Goal: Task Accomplishment & Management: Manage account settings

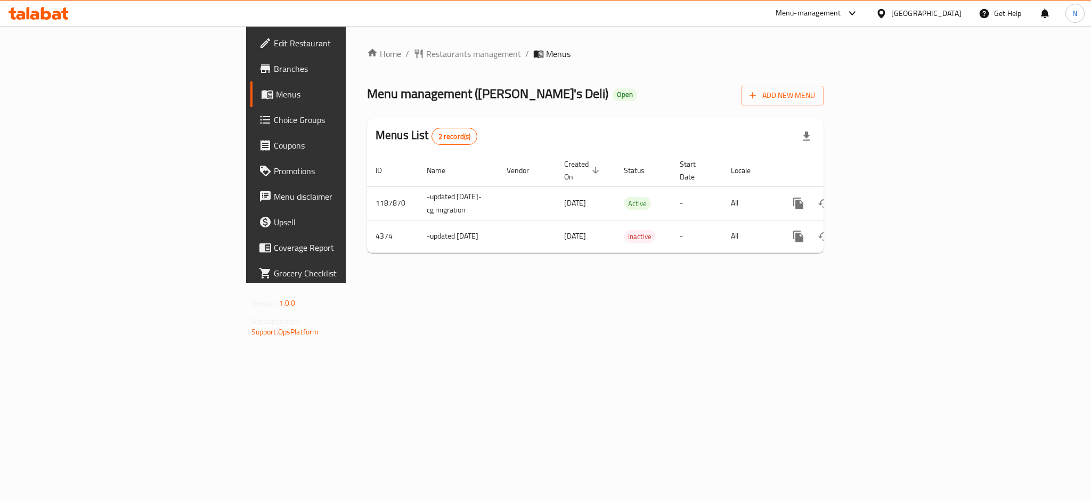
click at [946, 24] on div "[GEOGRAPHIC_DATA]" at bounding box center [919, 14] width 103 height 26
click at [947, 13] on div "[GEOGRAPHIC_DATA]" at bounding box center [927, 13] width 70 height 12
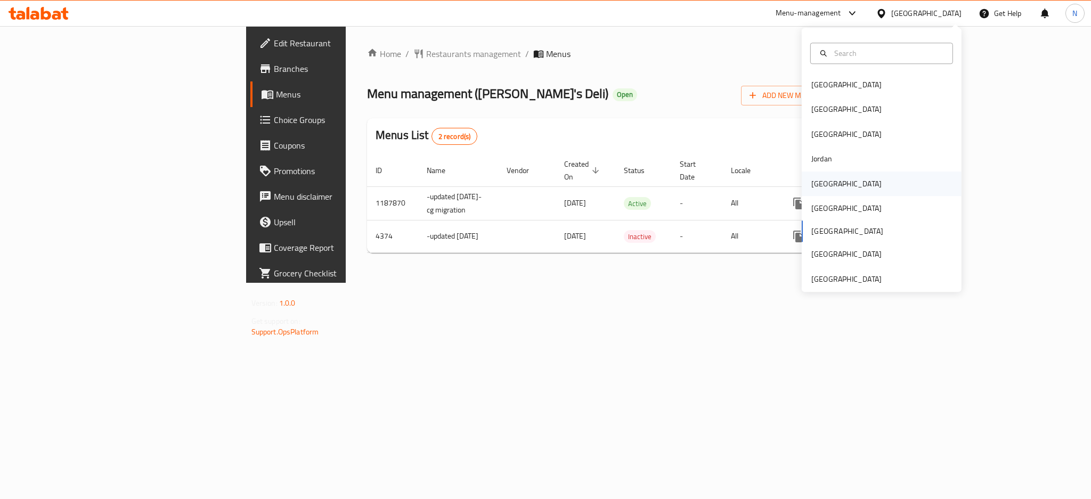
click at [830, 182] on div "[GEOGRAPHIC_DATA]" at bounding box center [846, 184] width 87 height 25
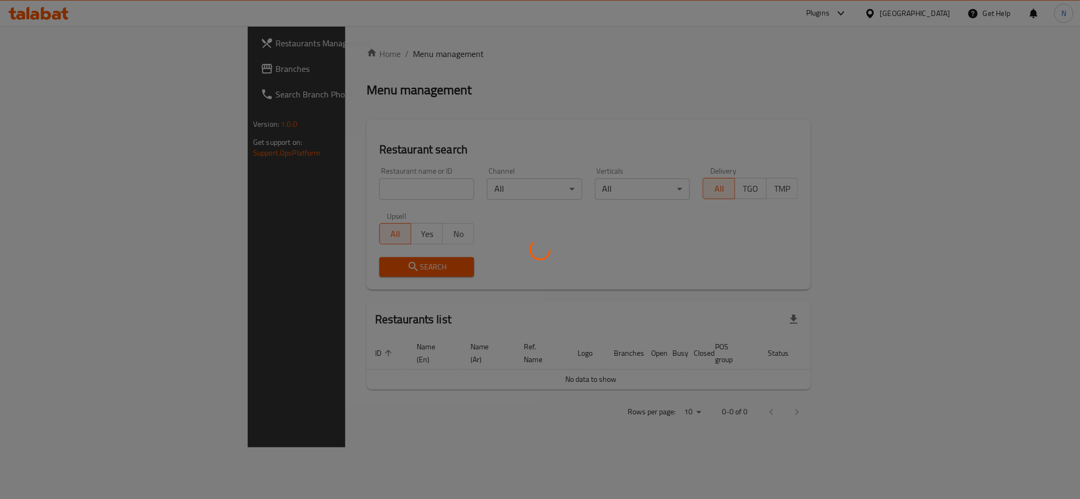
click at [37, 66] on div at bounding box center [540, 249] width 1080 height 499
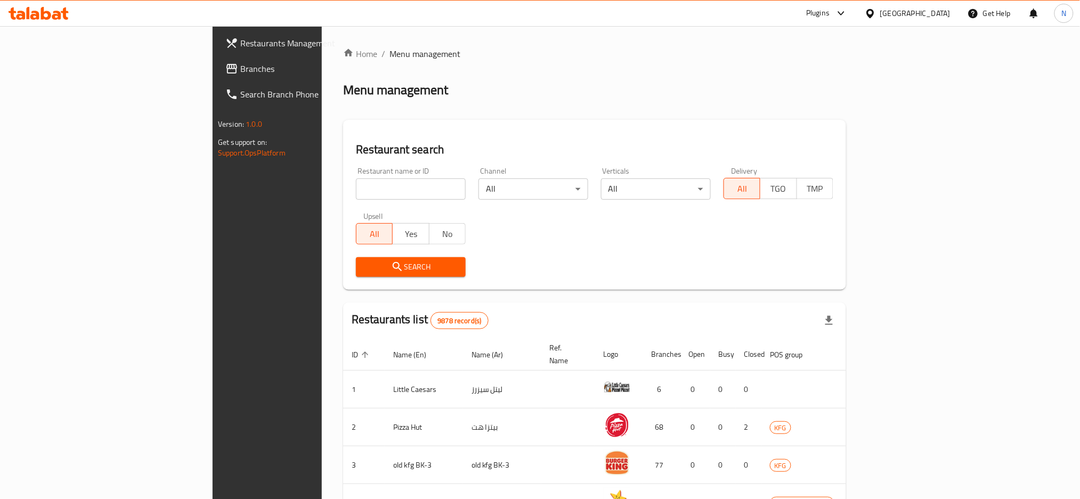
click at [240, 66] on span "Branches" at bounding box center [312, 68] width 144 height 13
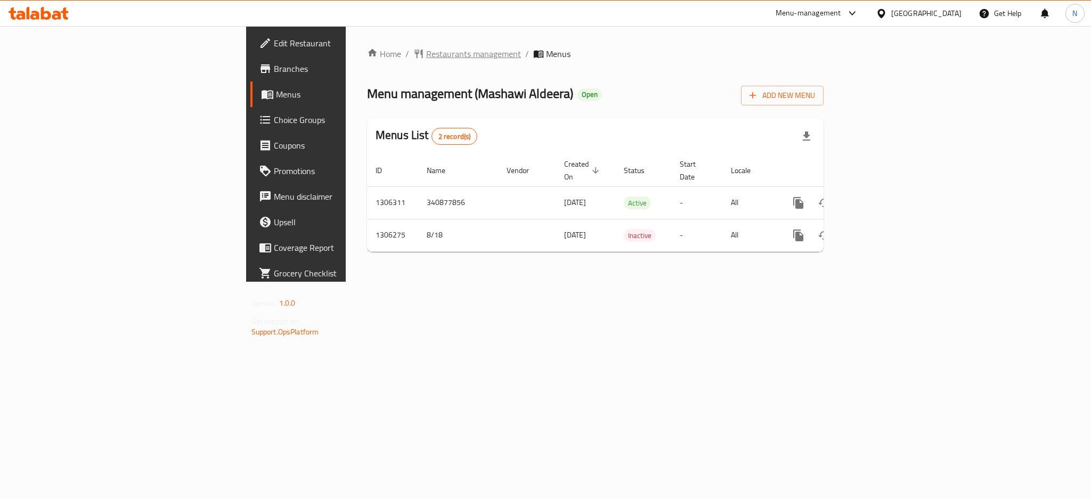
click at [426, 52] on span "Restaurants management" at bounding box center [473, 53] width 95 height 13
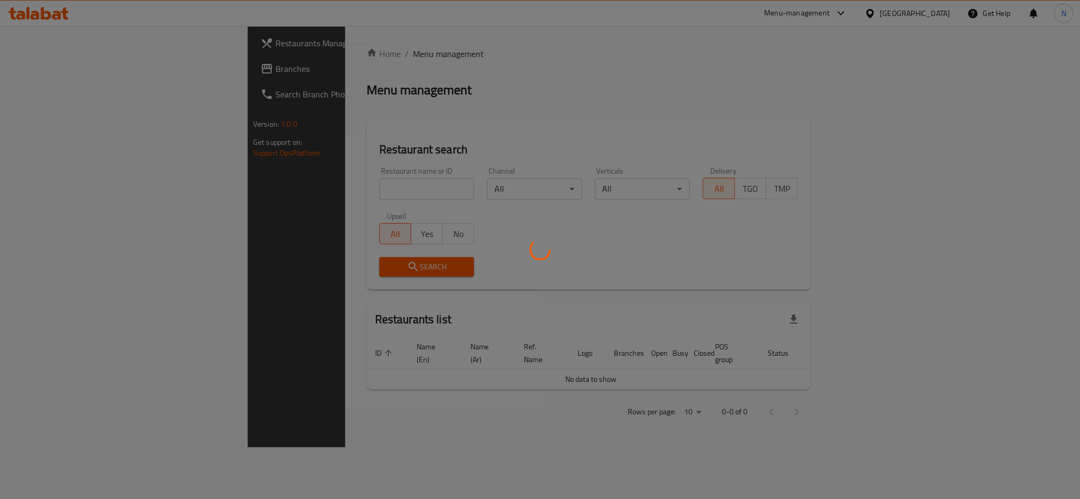
click at [33, 69] on div at bounding box center [540, 249] width 1080 height 499
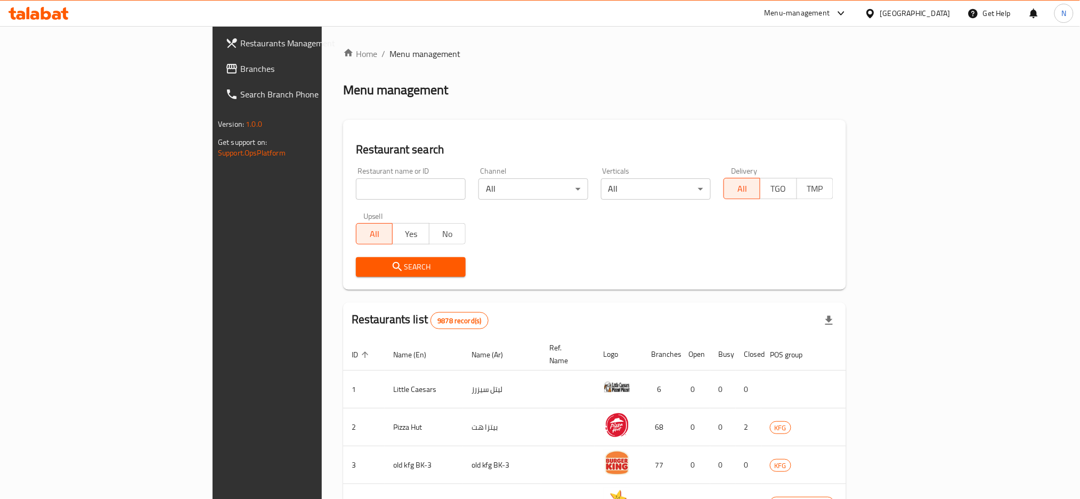
click at [240, 69] on span "Branches" at bounding box center [312, 68] width 144 height 13
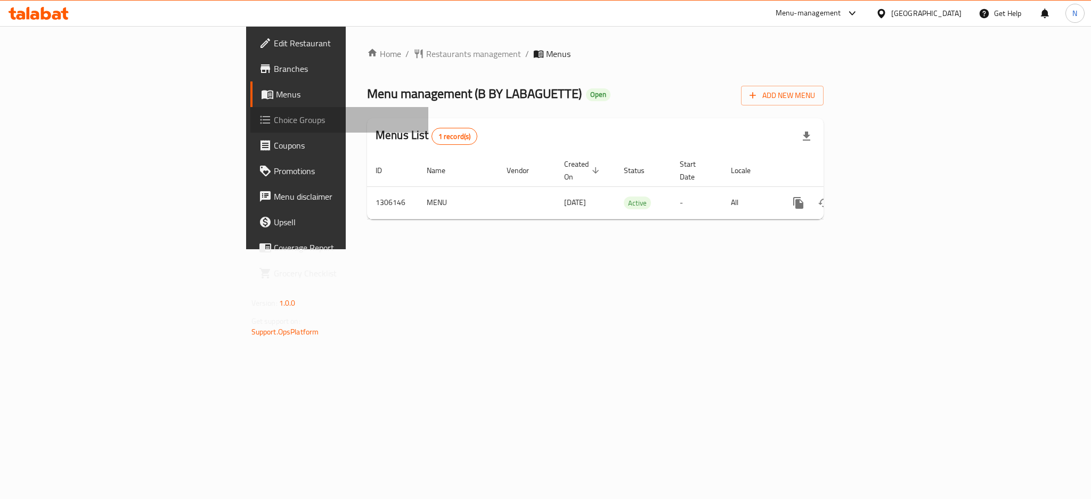
click at [274, 119] on span "Choice Groups" at bounding box center [347, 120] width 146 height 13
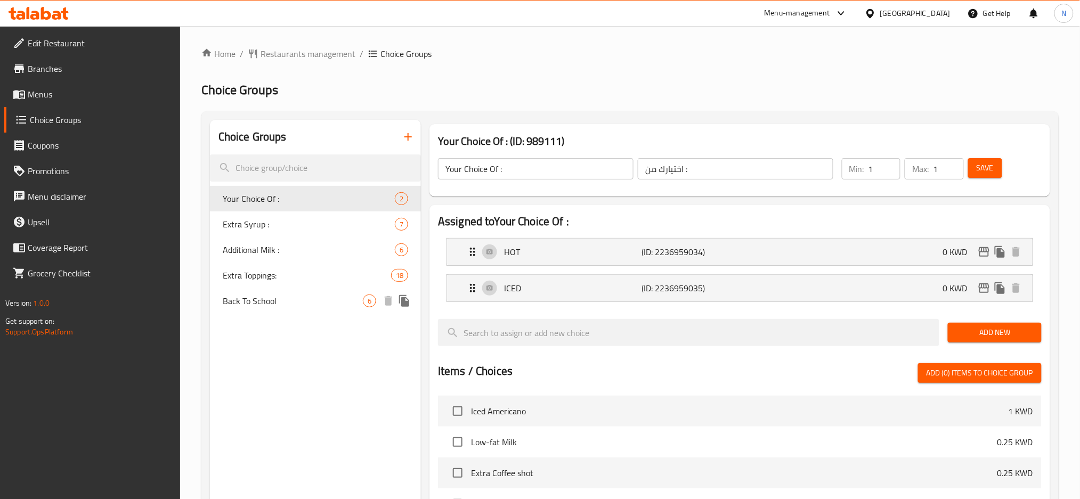
click at [236, 306] on span "Back To School" at bounding box center [293, 301] width 140 height 13
type input "Back To School"
type input "العودة الى المدارس"
type input "6"
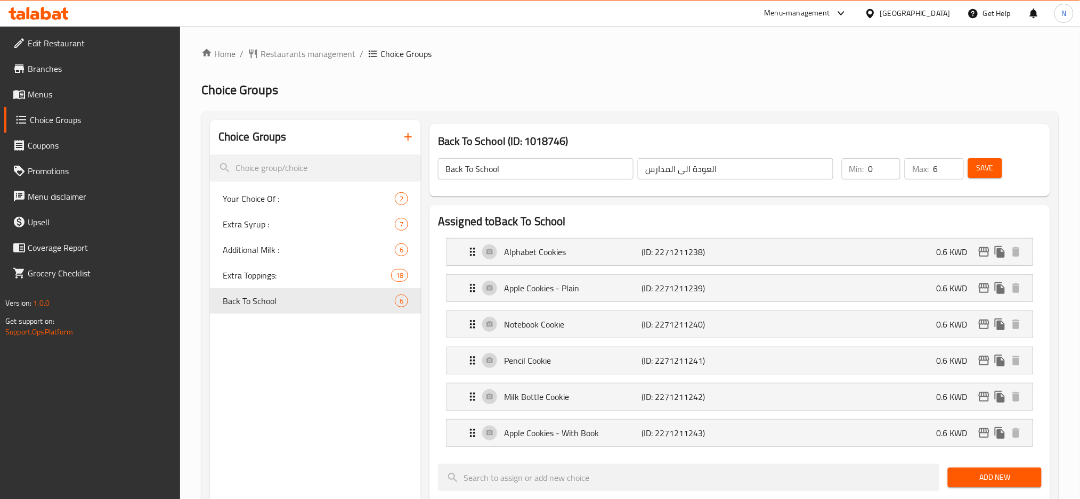
type input "0"
click at [889, 173] on input "0" at bounding box center [885, 168] width 32 height 21
click at [982, 173] on span "Save" at bounding box center [985, 167] width 17 height 13
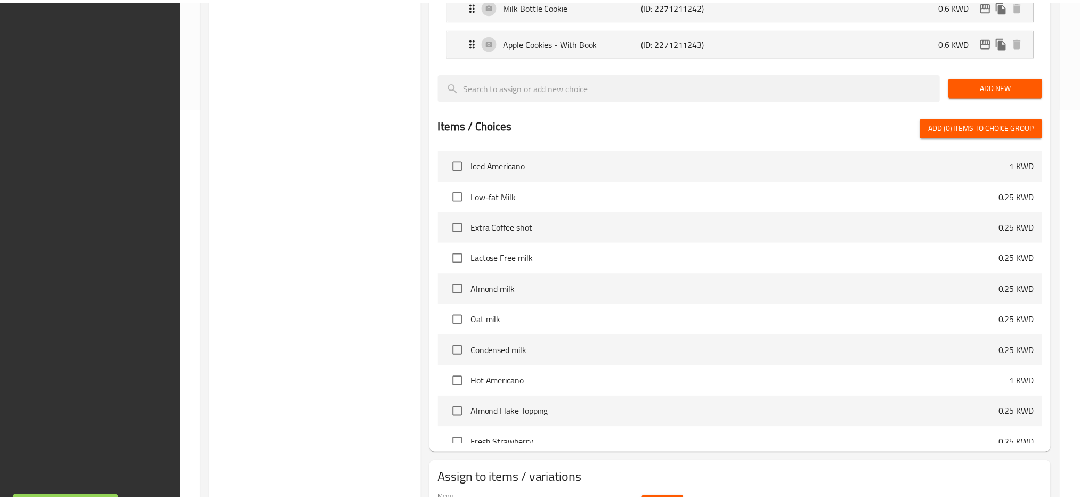
scroll to position [454, 0]
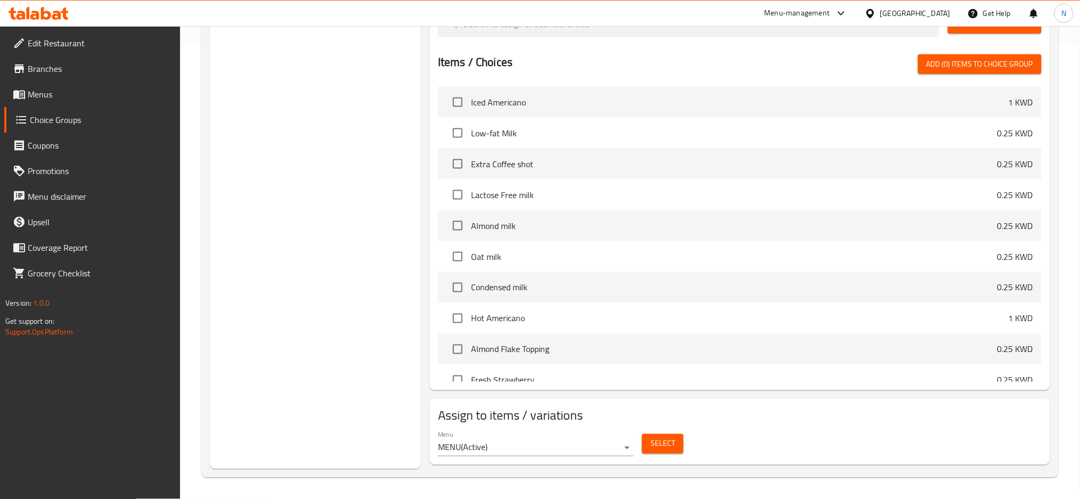
click at [935, 15] on div "[GEOGRAPHIC_DATA]" at bounding box center [915, 13] width 70 height 12
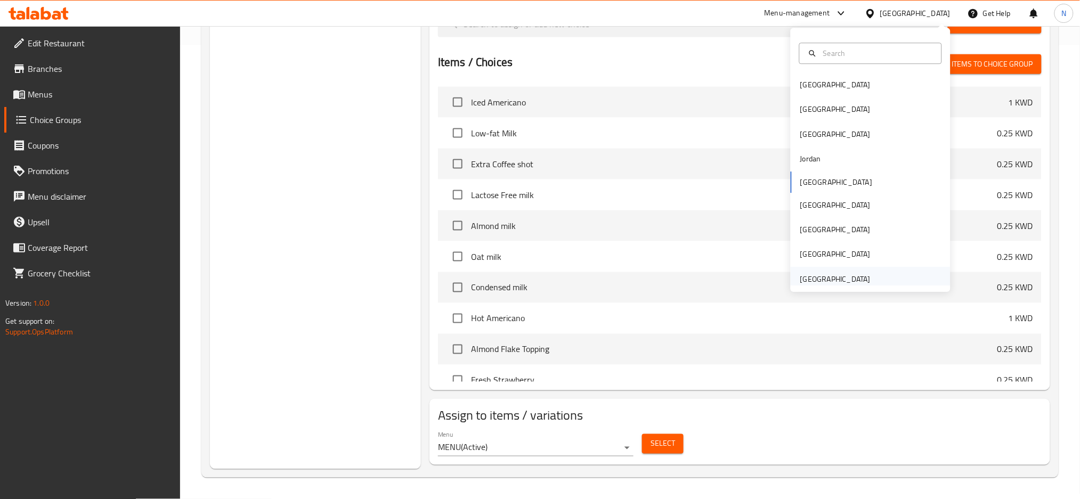
click at [846, 278] on div "[GEOGRAPHIC_DATA]" at bounding box center [835, 279] width 70 height 12
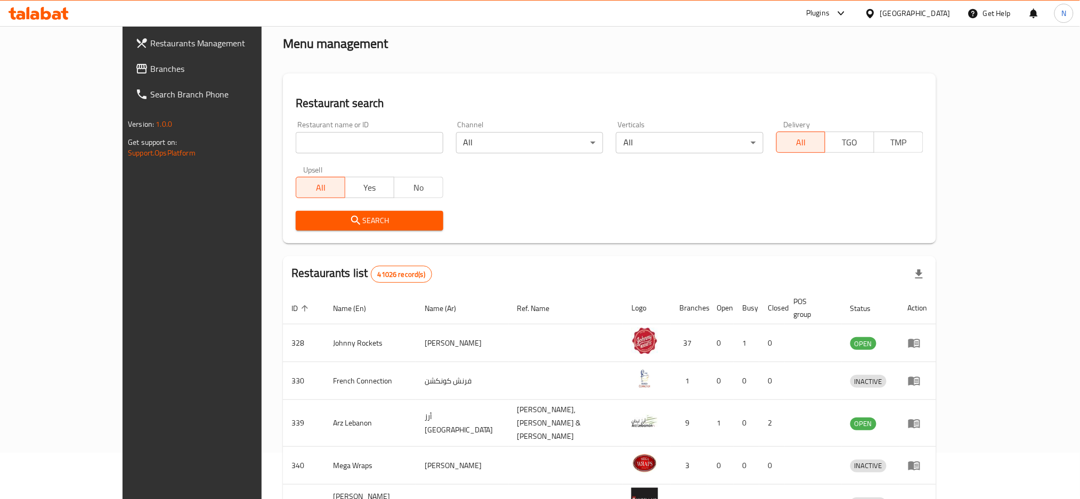
scroll to position [71, 0]
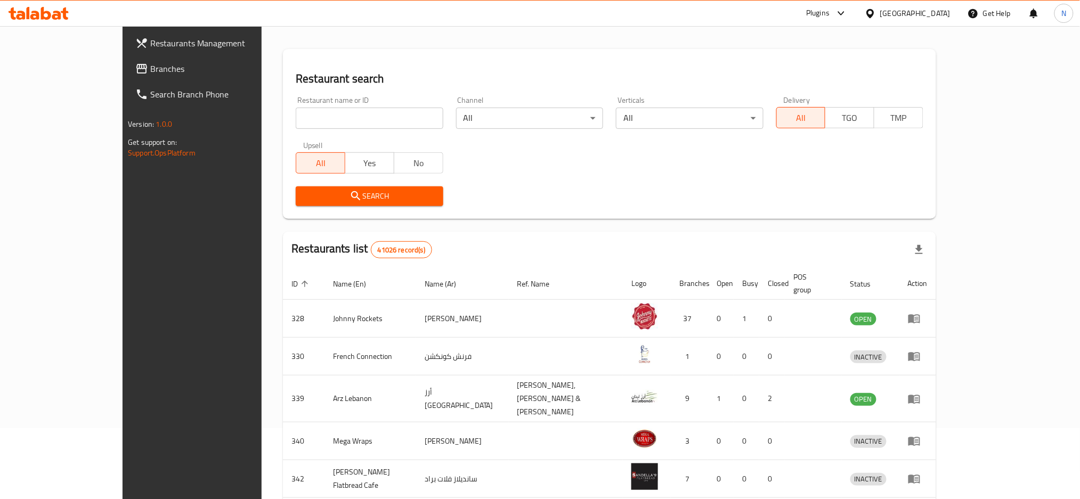
click at [150, 63] on span "Branches" at bounding box center [222, 68] width 144 height 13
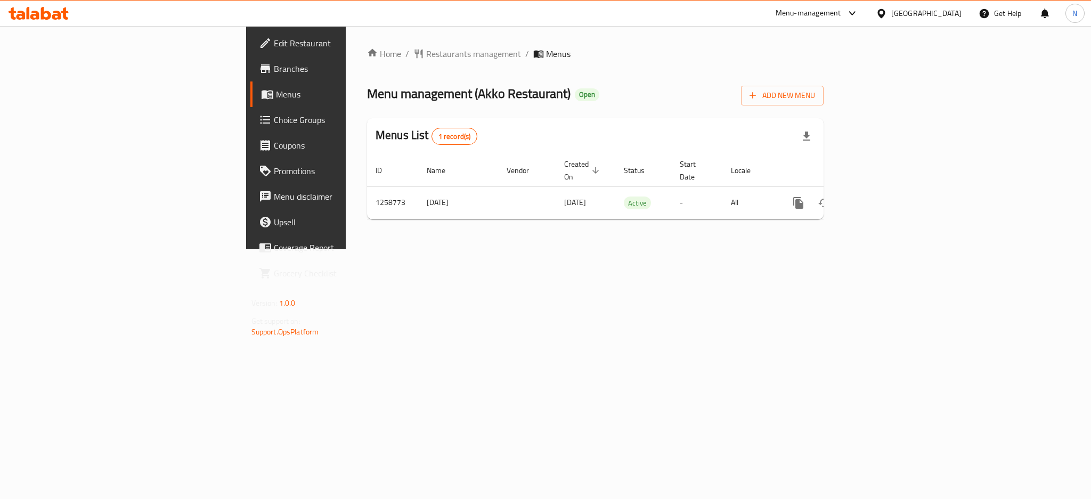
click at [926, 7] on div "[GEOGRAPHIC_DATA]" at bounding box center [927, 13] width 70 height 12
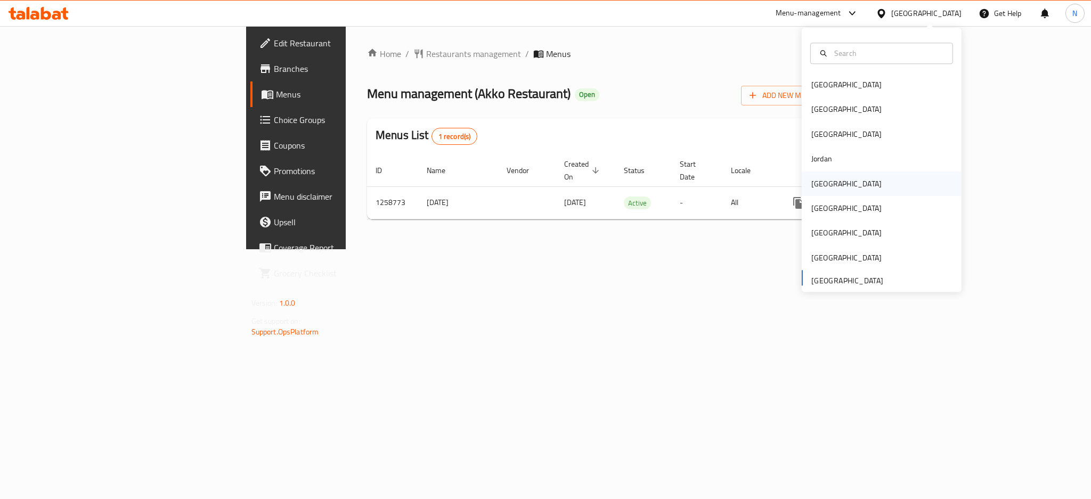
click at [821, 188] on div "[GEOGRAPHIC_DATA]" at bounding box center [847, 184] width 70 height 12
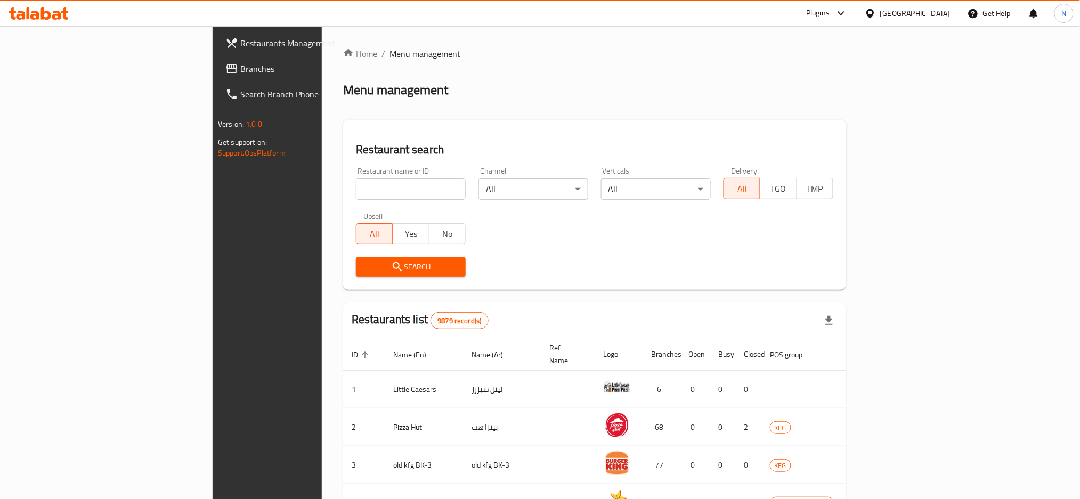
click at [240, 69] on span "Branches" at bounding box center [312, 68] width 144 height 13
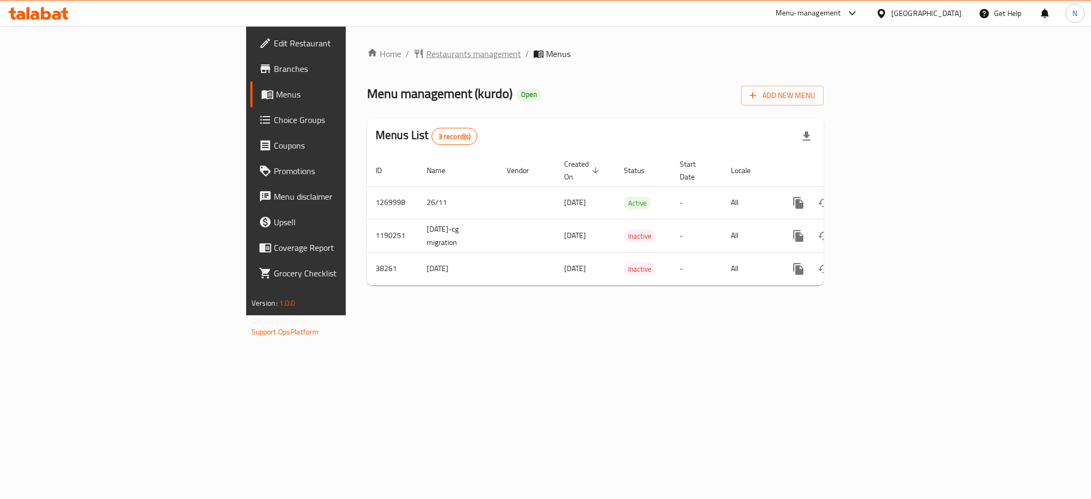
click at [426, 54] on span "Restaurants management" at bounding box center [473, 53] width 95 height 13
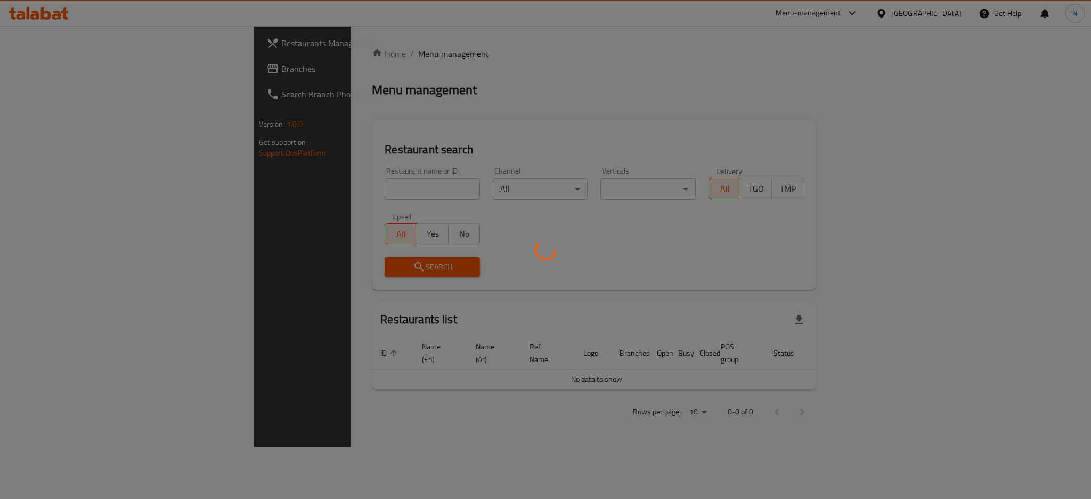
click at [74, 75] on div at bounding box center [545, 249] width 1091 height 499
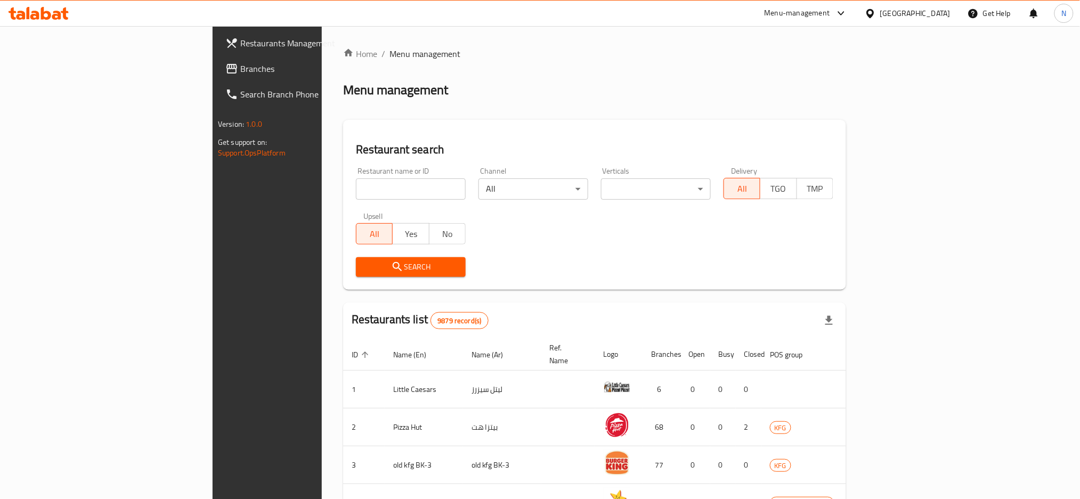
click at [225, 75] on icon at bounding box center [231, 68] width 13 height 13
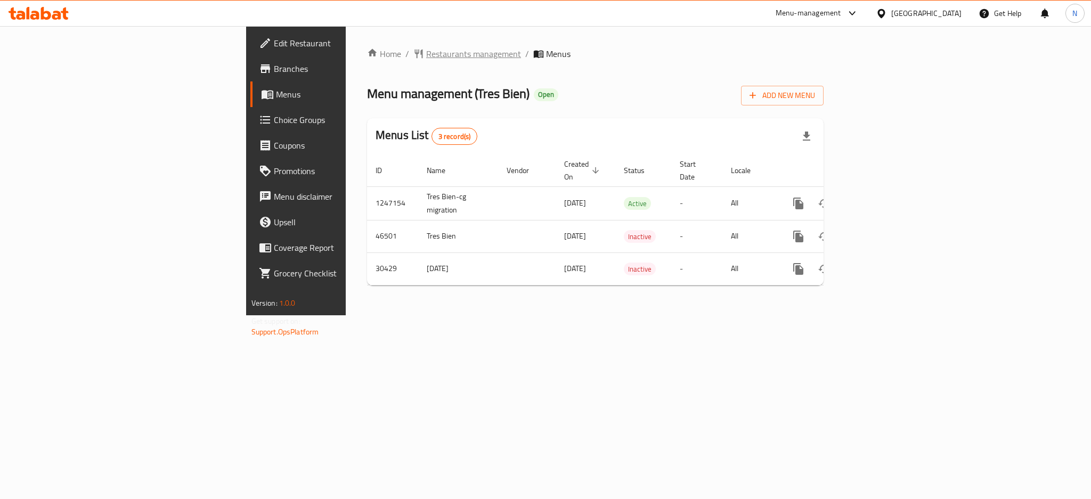
click at [426, 53] on span "Restaurants management" at bounding box center [473, 53] width 95 height 13
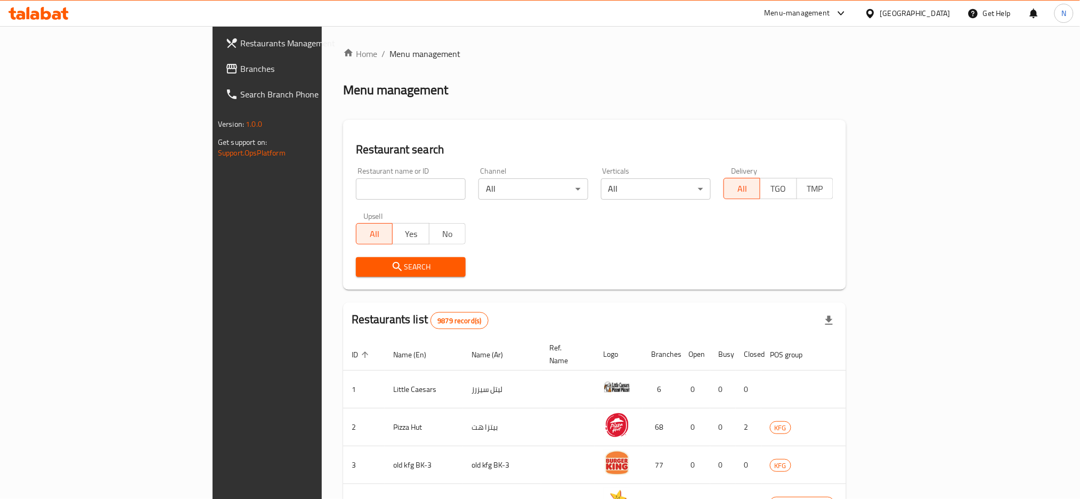
click at [240, 67] on span "Branches" at bounding box center [312, 68] width 144 height 13
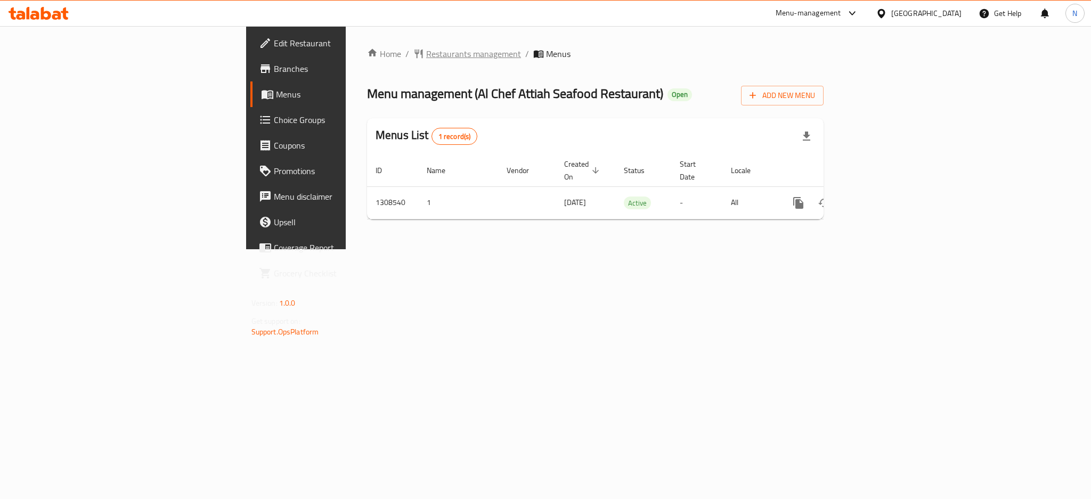
click at [426, 58] on span "Restaurants management" at bounding box center [473, 53] width 95 height 13
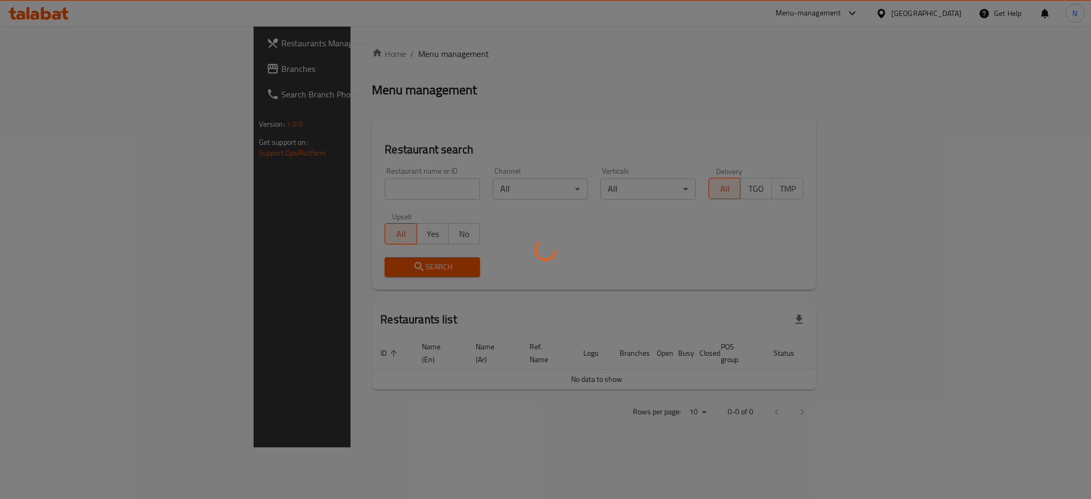
click at [46, 72] on div at bounding box center [545, 249] width 1091 height 499
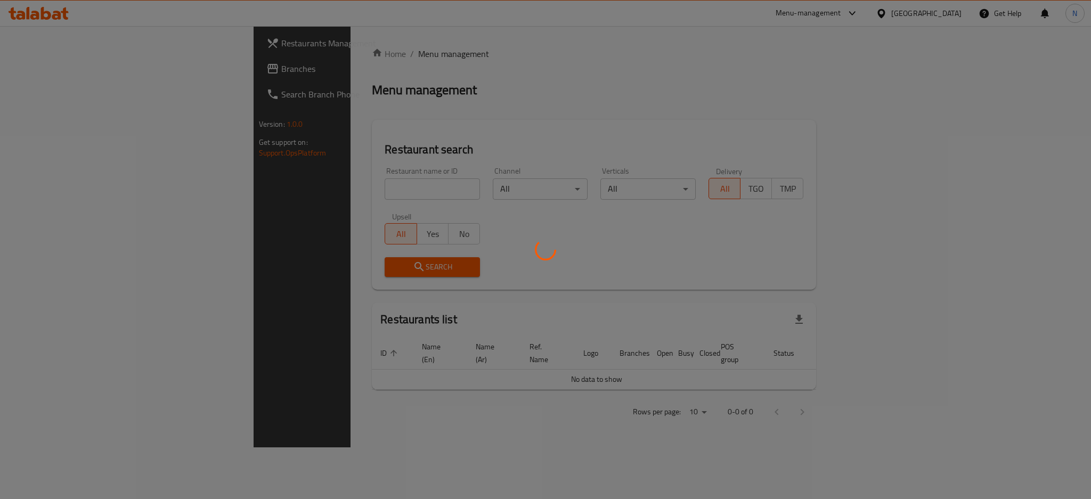
click at [46, 72] on div at bounding box center [545, 249] width 1091 height 499
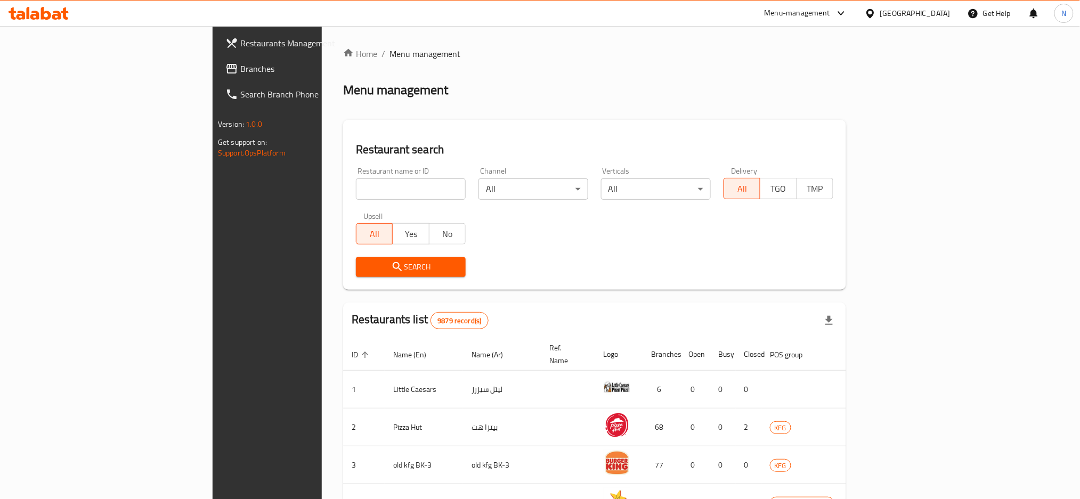
click at [240, 72] on span "Branches" at bounding box center [312, 68] width 144 height 13
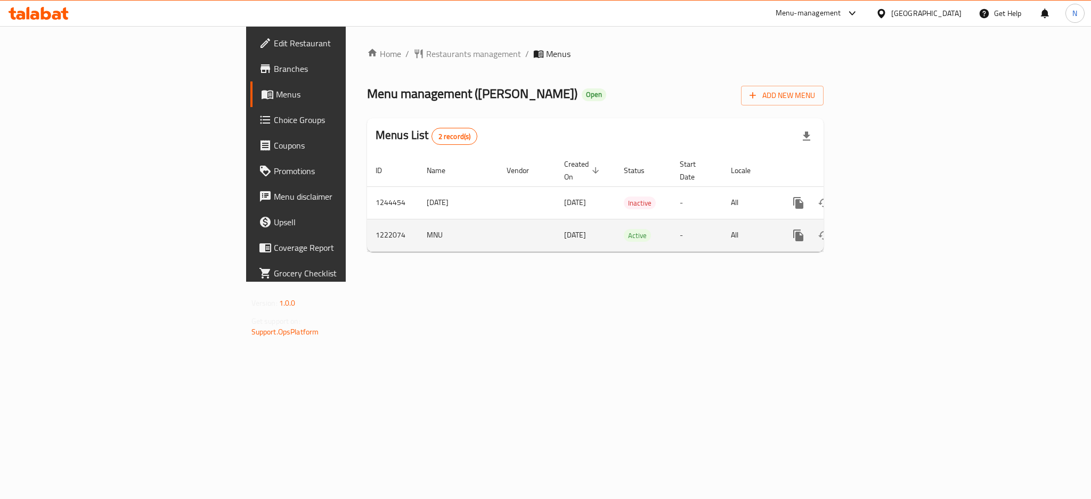
click at [882, 229] on icon "enhanced table" at bounding box center [875, 235] width 13 height 13
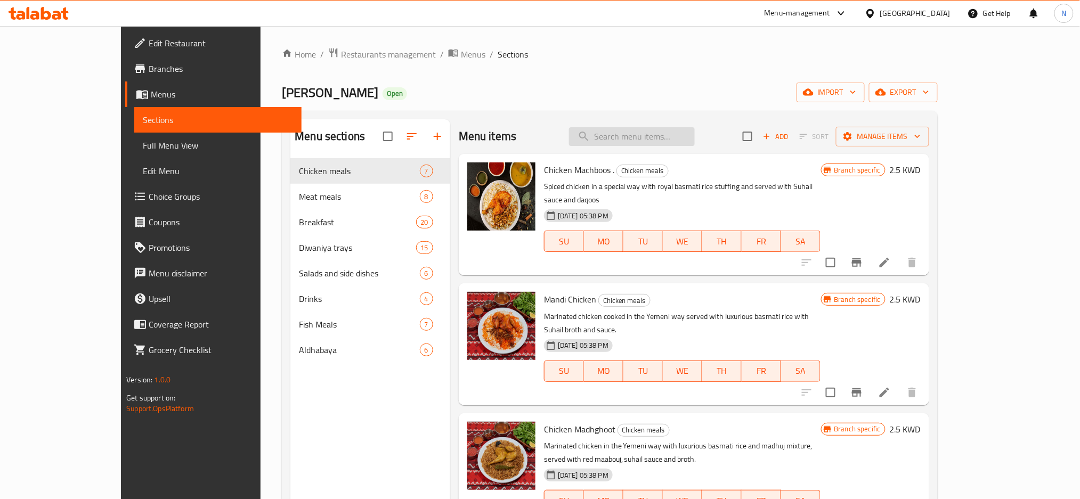
click at [675, 136] on input "search" at bounding box center [632, 136] width 126 height 19
paste input "Sunny Side Egg"
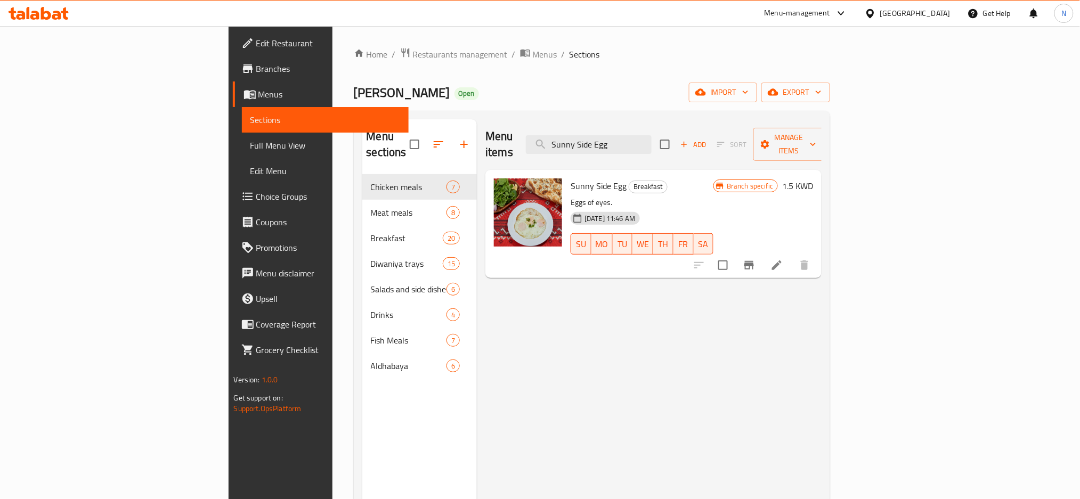
type input "Sunny Side Egg"
click at [792, 256] on li at bounding box center [777, 265] width 30 height 19
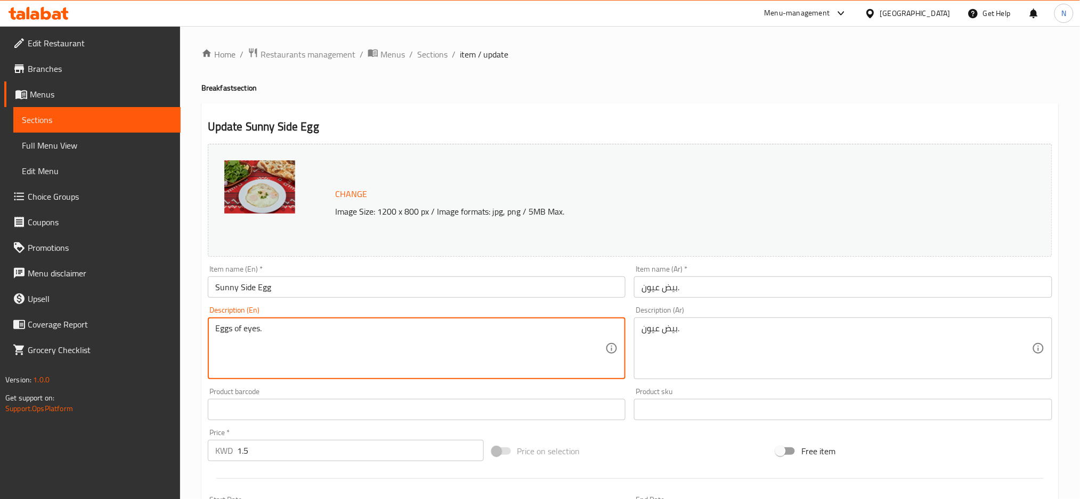
click at [501, 356] on textarea "Eggs of eyes." at bounding box center [410, 348] width 391 height 51
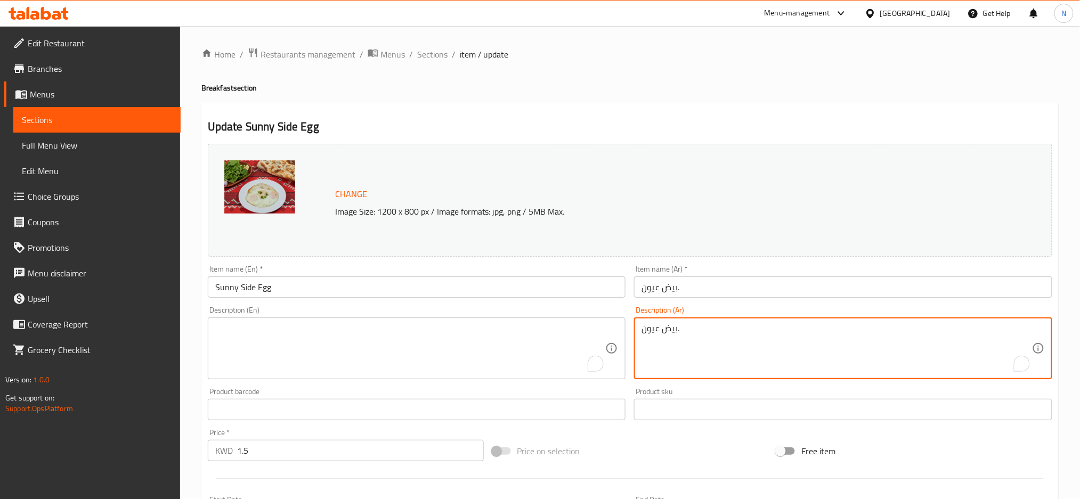
click at [709, 355] on textarea "بيض عيون." at bounding box center [837, 348] width 391 height 51
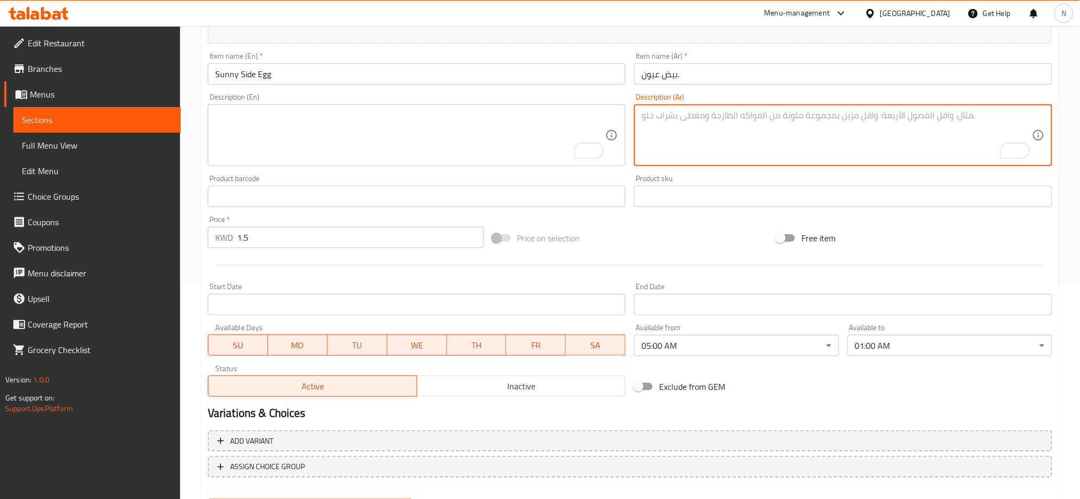
scroll to position [268, 0]
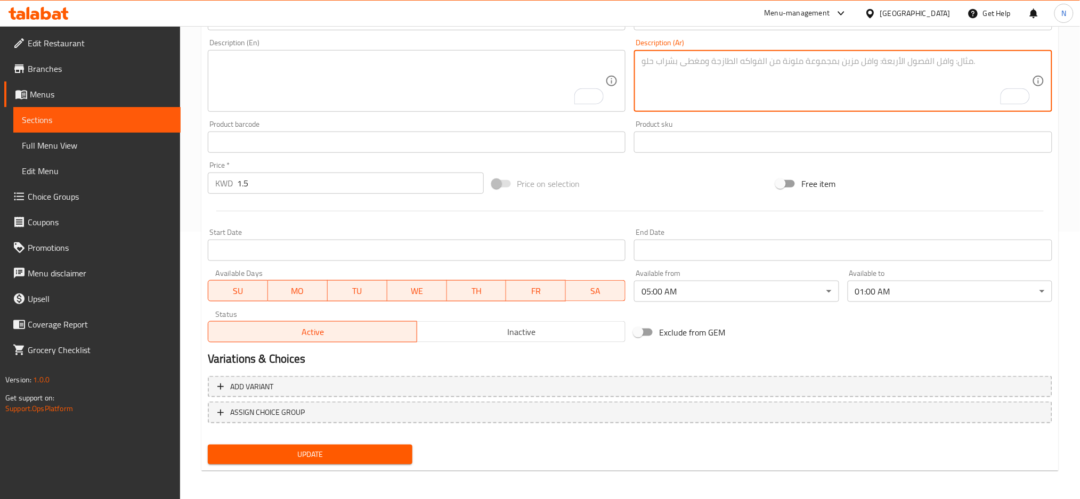
click at [312, 461] on button "Update" at bounding box center [310, 455] width 205 height 20
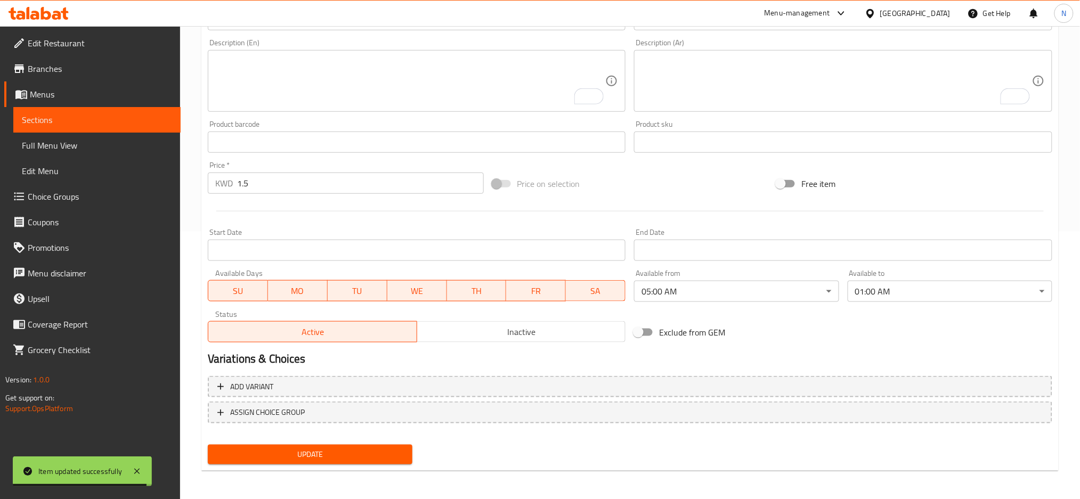
click at [880, 11] on div at bounding box center [872, 13] width 15 height 12
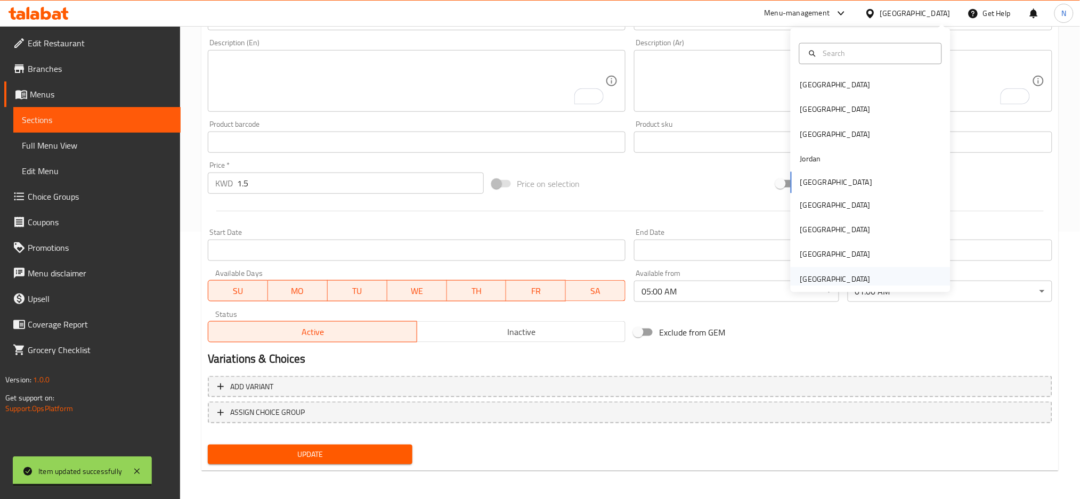
click at [831, 274] on div "[GEOGRAPHIC_DATA]" at bounding box center [835, 280] width 70 height 12
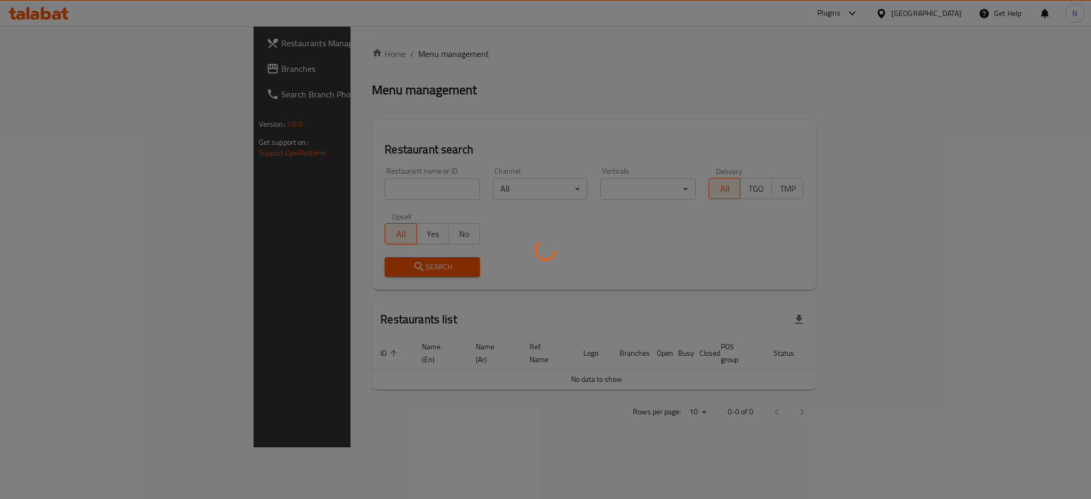
click at [39, 70] on div at bounding box center [545, 249] width 1091 height 499
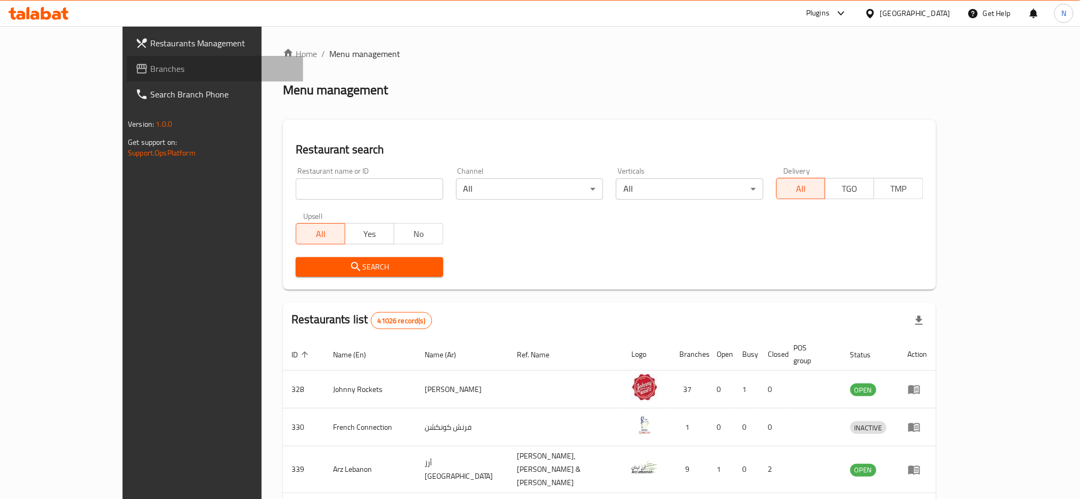
click at [150, 70] on span "Branches" at bounding box center [222, 68] width 144 height 13
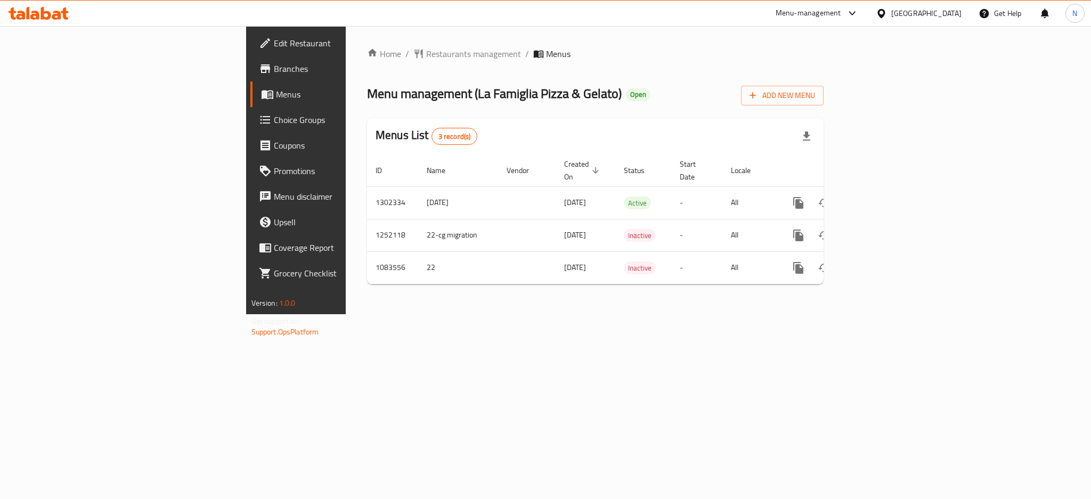
click at [911, 12] on div "[GEOGRAPHIC_DATA]" at bounding box center [927, 13] width 70 height 12
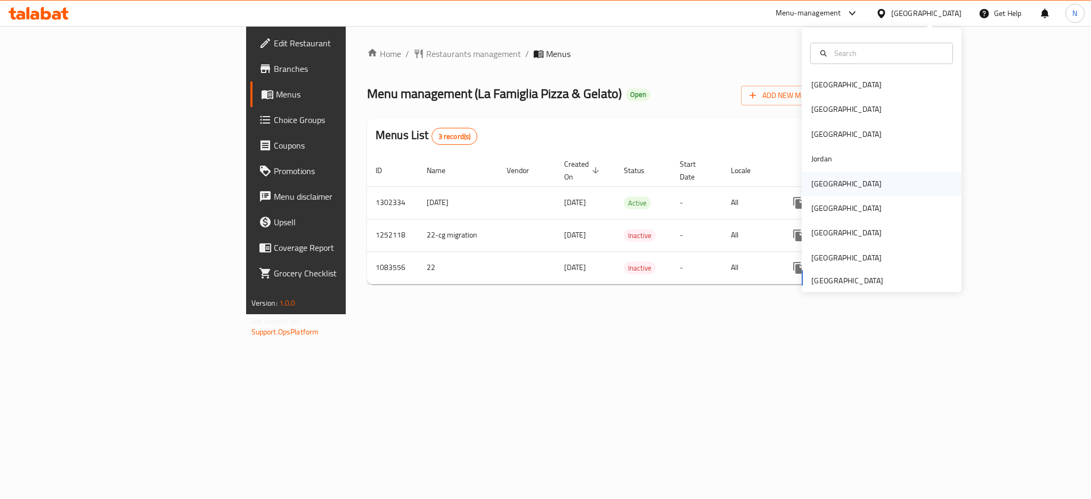
click at [812, 183] on div "[GEOGRAPHIC_DATA]" at bounding box center [847, 184] width 70 height 12
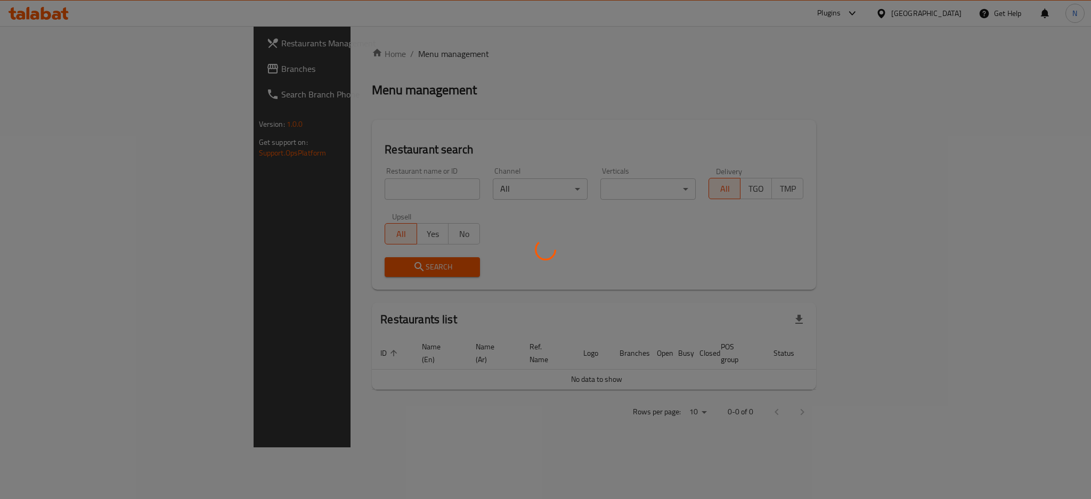
click at [39, 74] on div at bounding box center [545, 249] width 1091 height 499
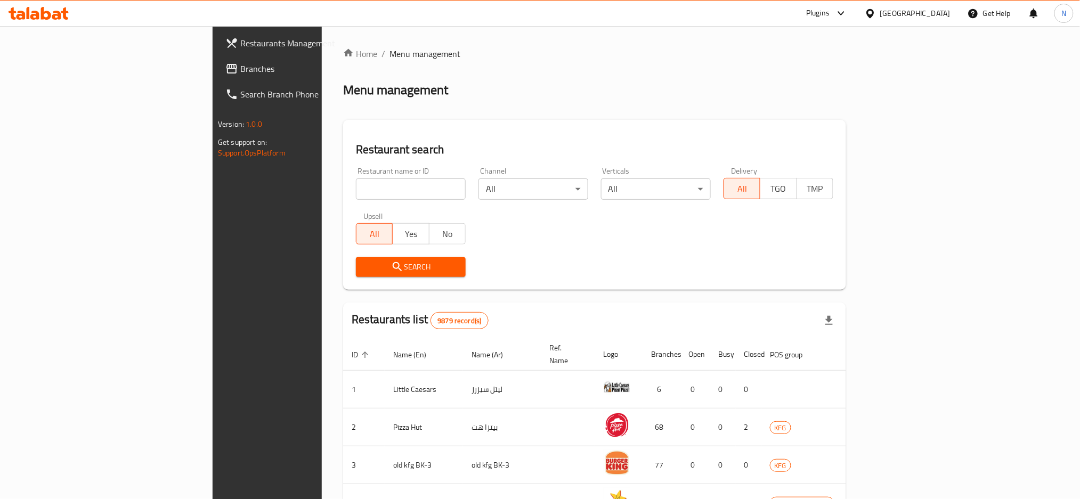
click at [213, 73] on div "Restaurants Management Branches Search Branch Phone Version: 1.0.0 Get support …" at bounding box center [540, 408] width 655 height 764
click at [240, 73] on span "Branches" at bounding box center [312, 68] width 144 height 13
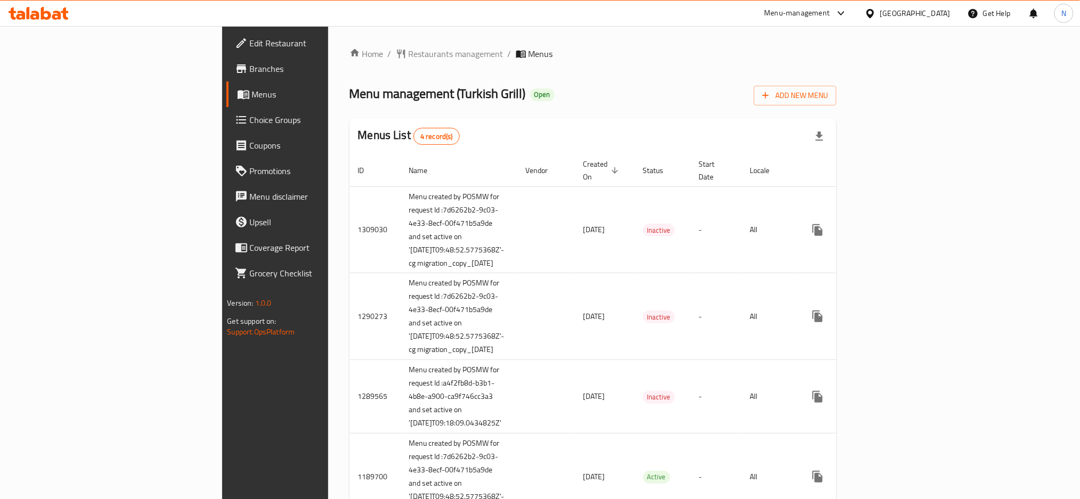
click at [941, 13] on div "[GEOGRAPHIC_DATA]" at bounding box center [915, 13] width 70 height 12
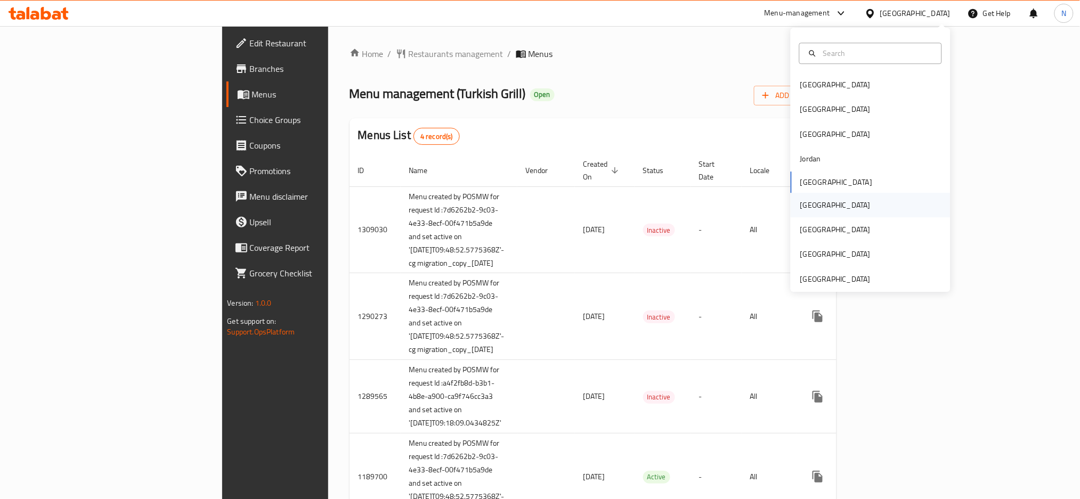
click at [820, 211] on div "[GEOGRAPHIC_DATA]" at bounding box center [871, 205] width 160 height 25
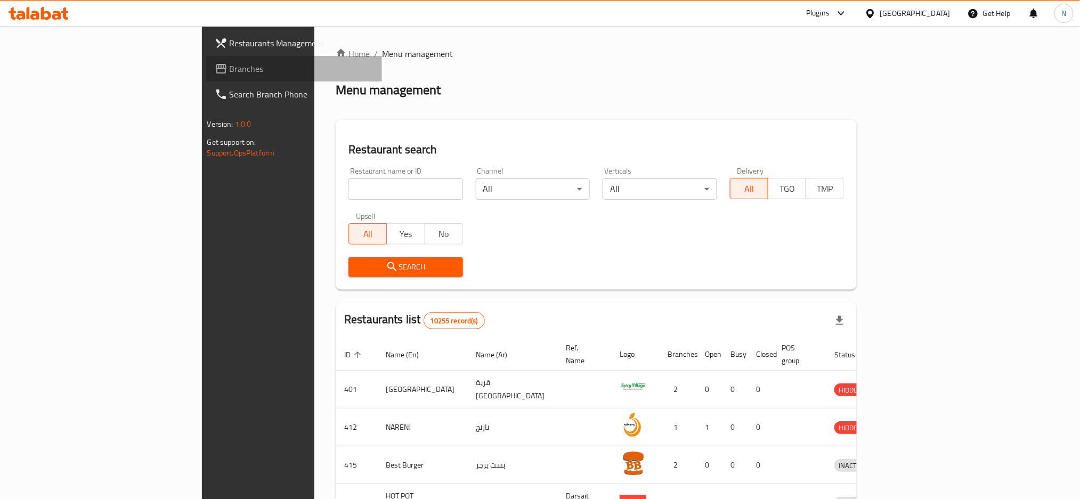
click at [230, 74] on span "Branches" at bounding box center [302, 68] width 144 height 13
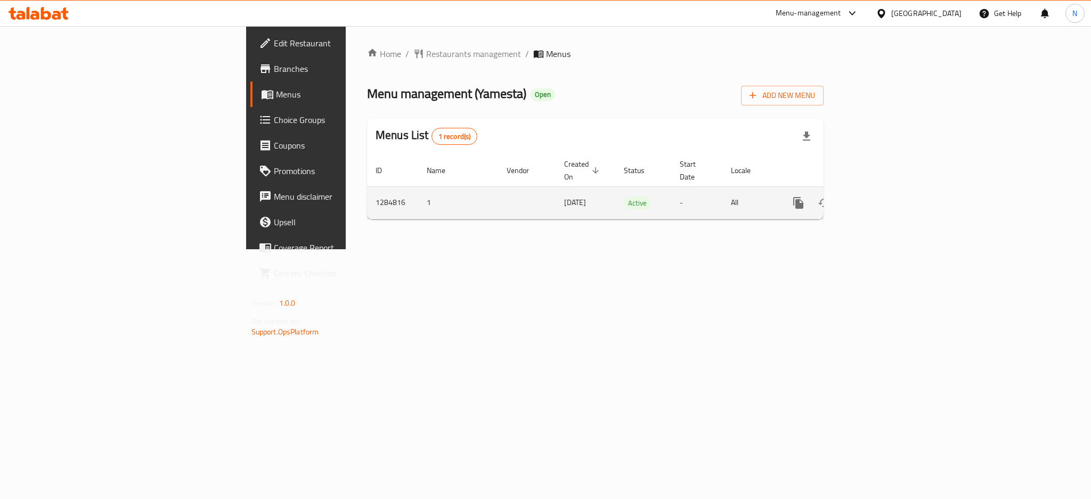
click at [880, 198] on icon "enhanced table" at bounding box center [876, 203] width 10 height 10
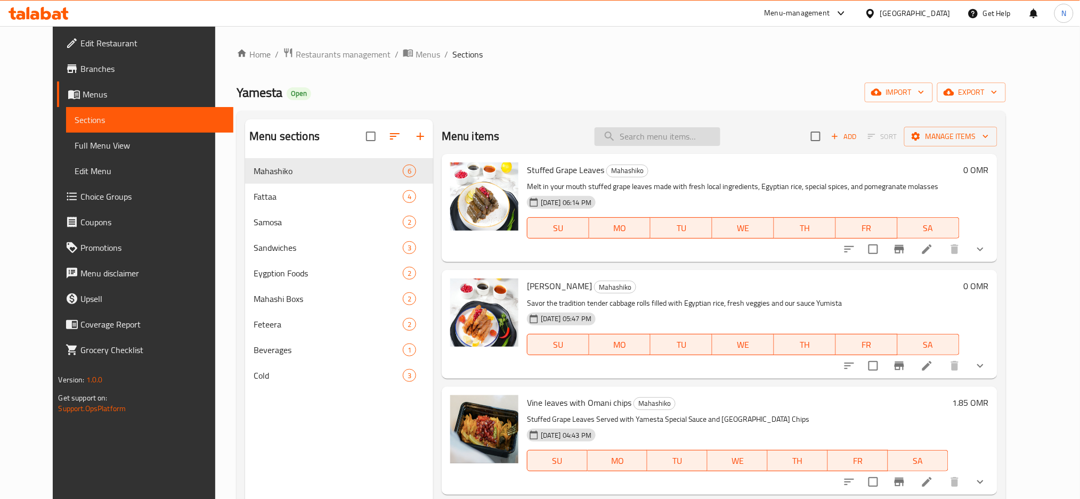
click at [666, 136] on input "search" at bounding box center [658, 136] width 126 height 19
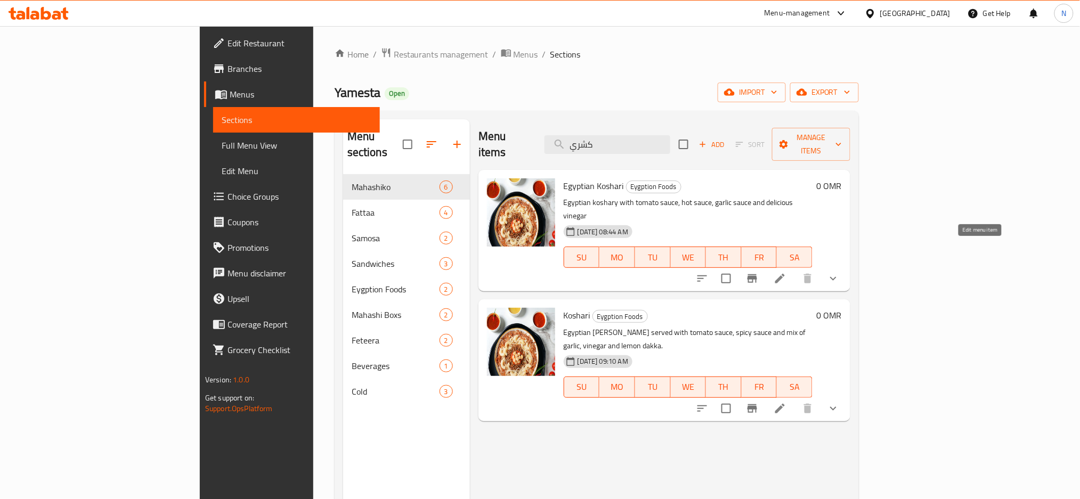
type input "كشري"
click at [787, 272] on icon at bounding box center [780, 278] width 13 height 13
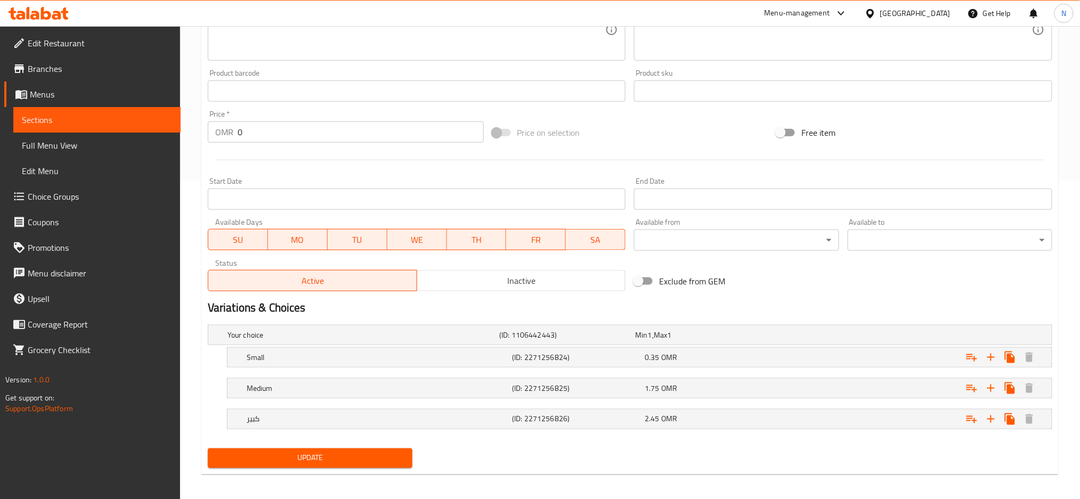
scroll to position [324, 0]
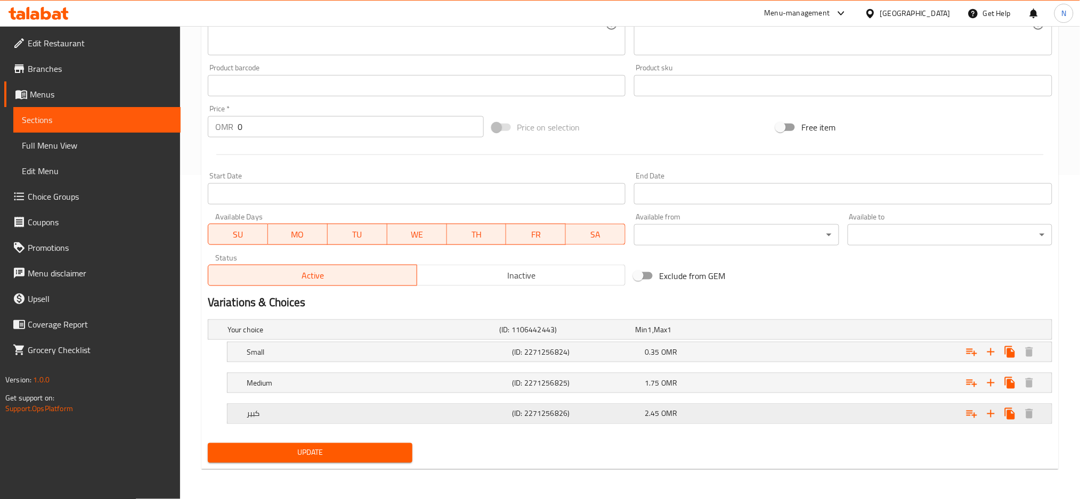
click at [452, 335] on h5 "كبير" at bounding box center [362, 330] width 268 height 11
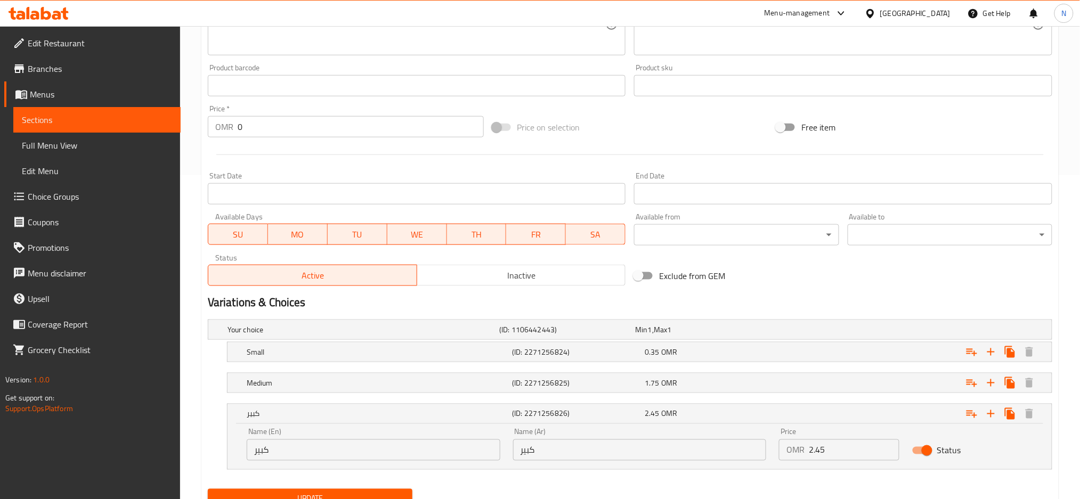
scroll to position [370, 0]
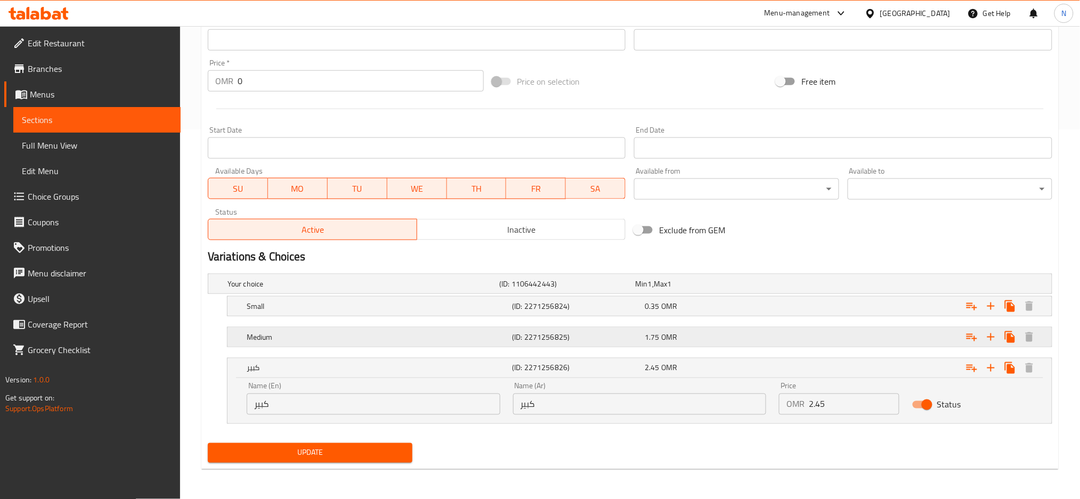
click at [432, 289] on h5 "Medium" at bounding box center [362, 284] width 268 height 11
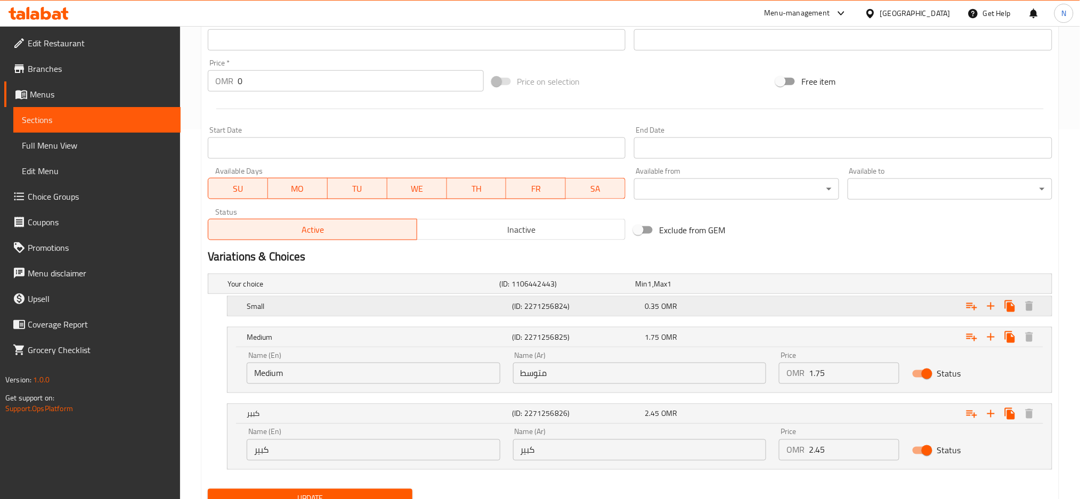
click at [447, 291] on div "Small" at bounding box center [361, 284] width 272 height 15
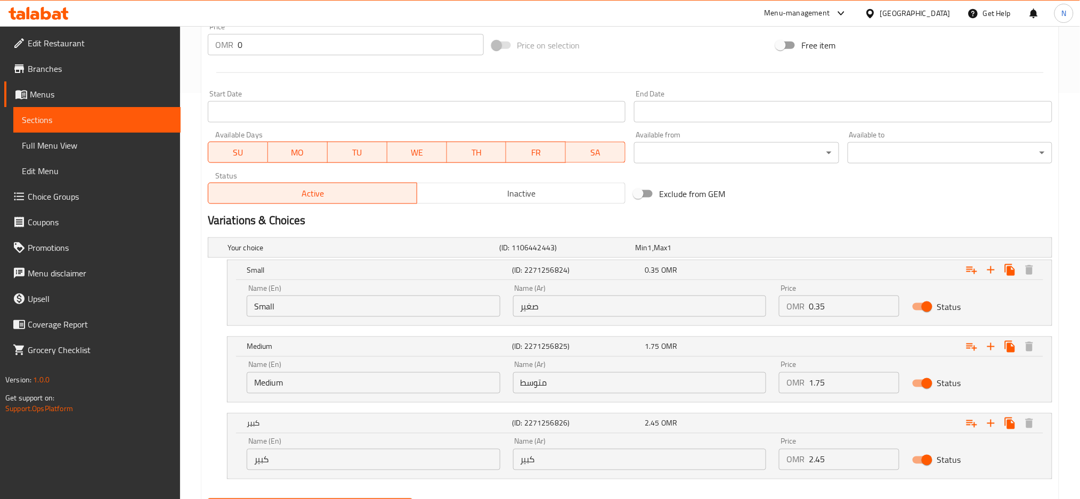
scroll to position [441, 0]
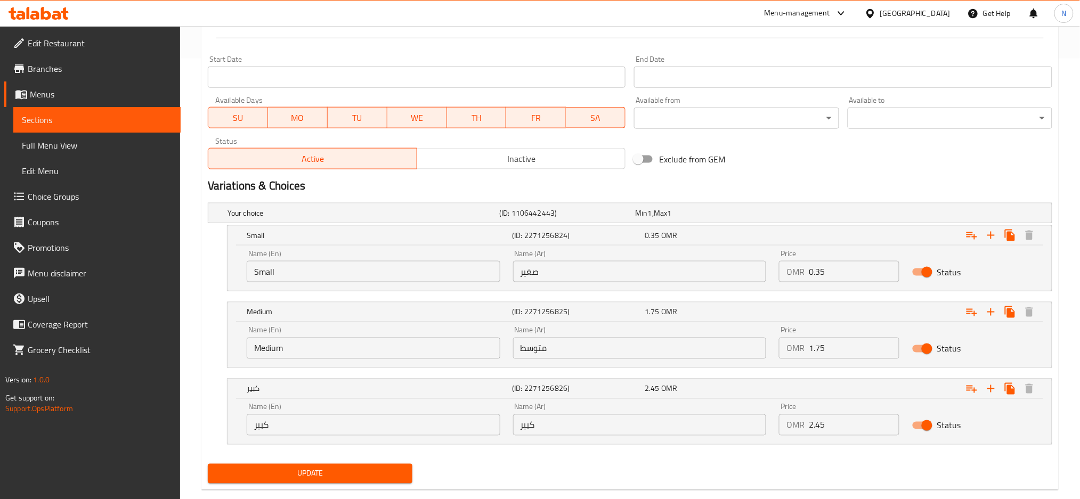
click at [398, 415] on input "كبير" at bounding box center [374, 425] width 254 height 21
type input "/"
type input "Large"
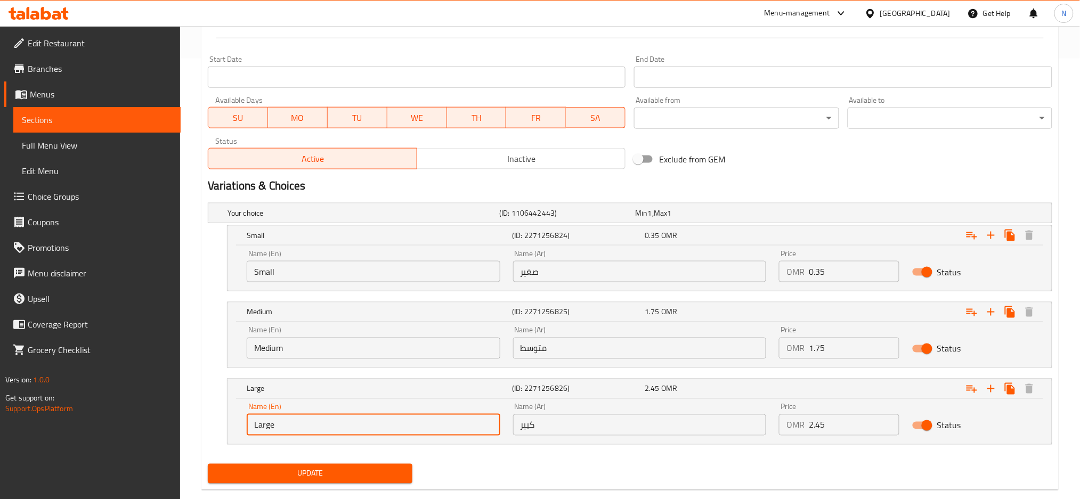
click at [376, 477] on span "Update" at bounding box center [310, 473] width 188 height 13
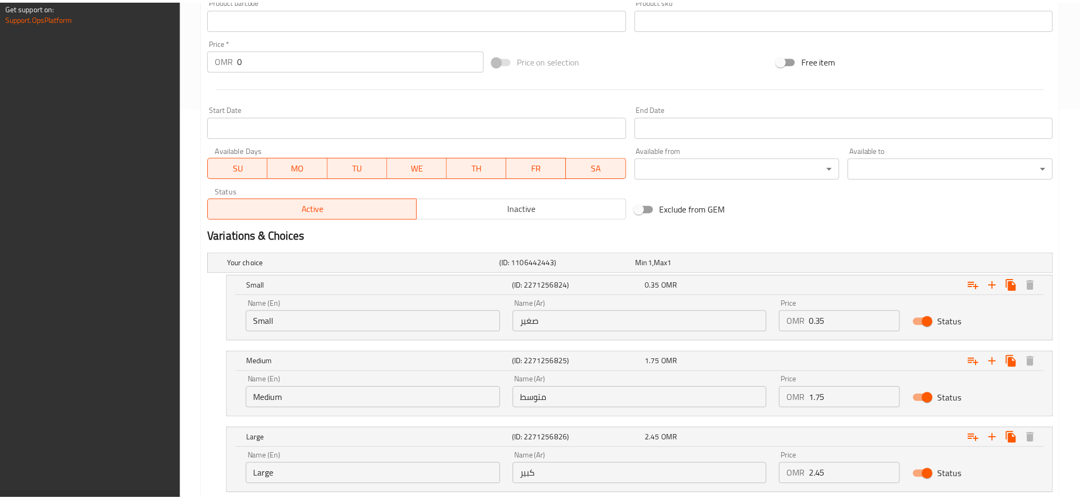
scroll to position [461, 0]
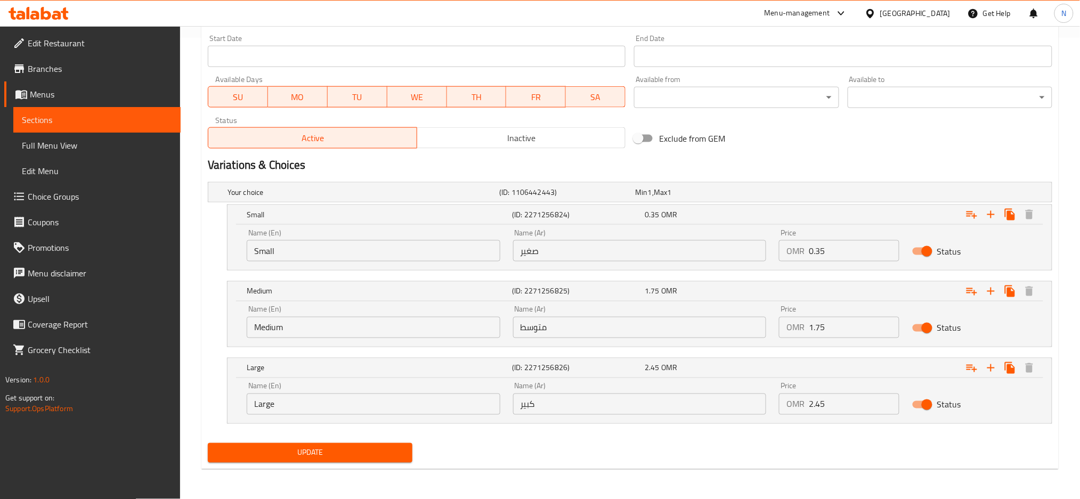
click at [876, 12] on icon at bounding box center [870, 13] width 11 height 11
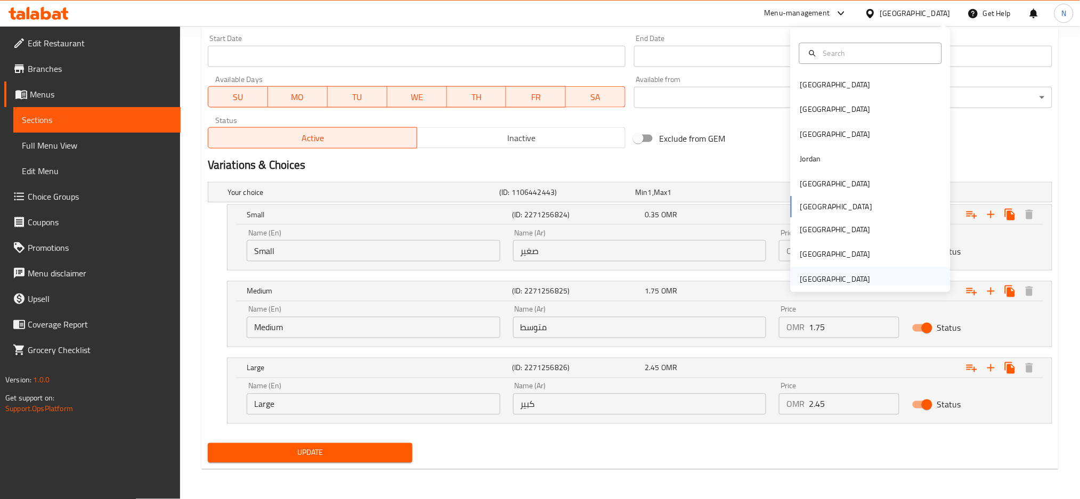
click at [839, 280] on div "[GEOGRAPHIC_DATA]" at bounding box center [835, 279] width 70 height 12
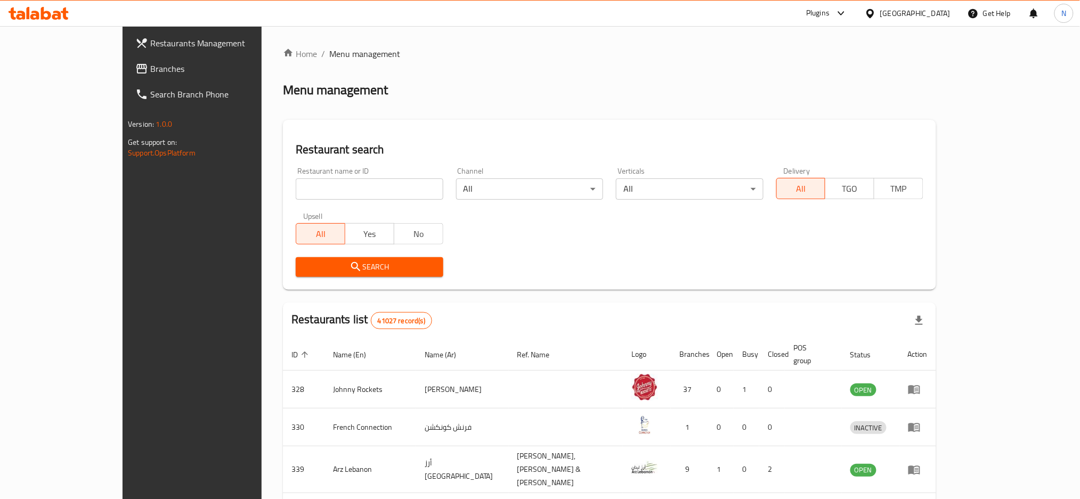
click at [150, 67] on span "Branches" at bounding box center [222, 68] width 144 height 13
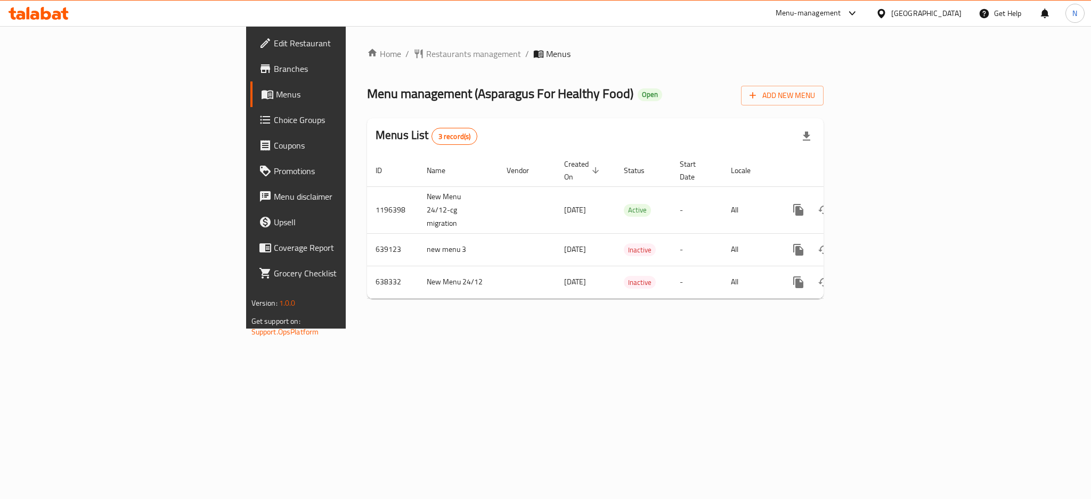
click at [903, 14] on div "[GEOGRAPHIC_DATA]" at bounding box center [927, 13] width 70 height 12
click at [829, 119] on div "[GEOGRAPHIC_DATA]" at bounding box center [882, 110] width 160 height 25
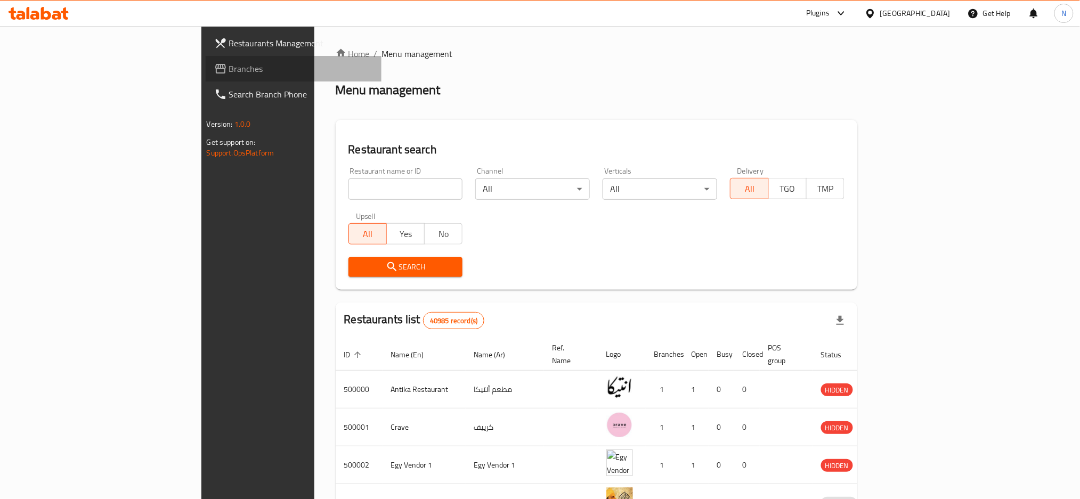
click at [229, 70] on span "Branches" at bounding box center [301, 68] width 144 height 13
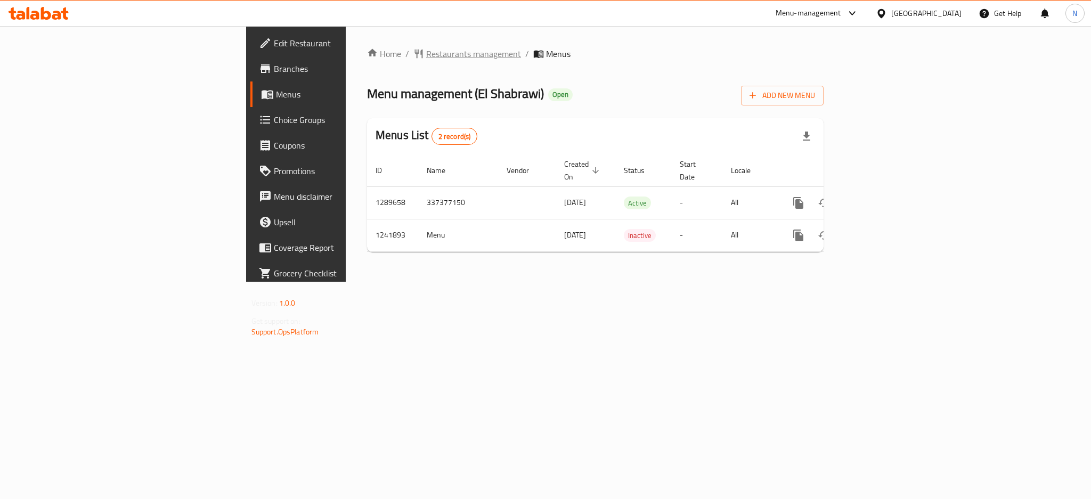
click at [414, 59] on icon "breadcrumb" at bounding box center [419, 53] width 11 height 11
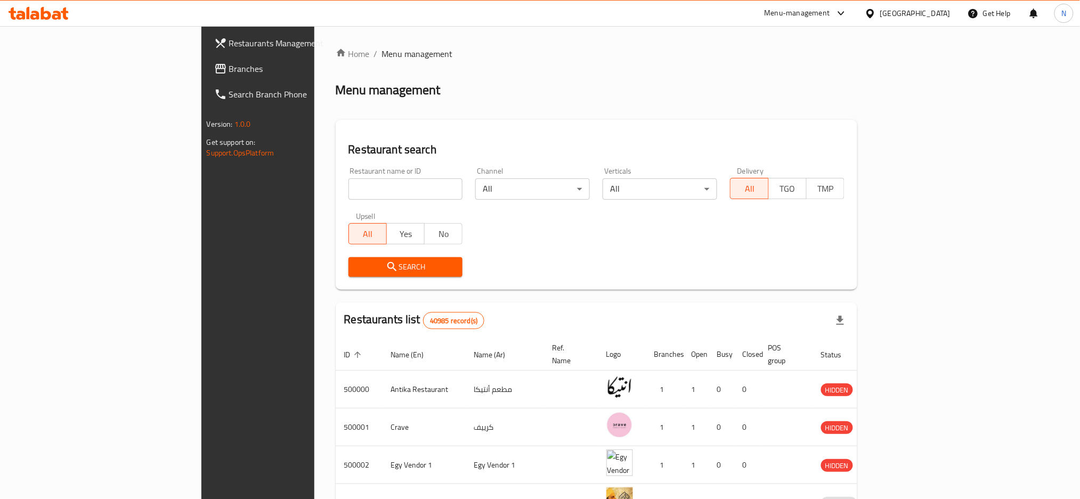
click at [229, 69] on span "Branches" at bounding box center [301, 68] width 144 height 13
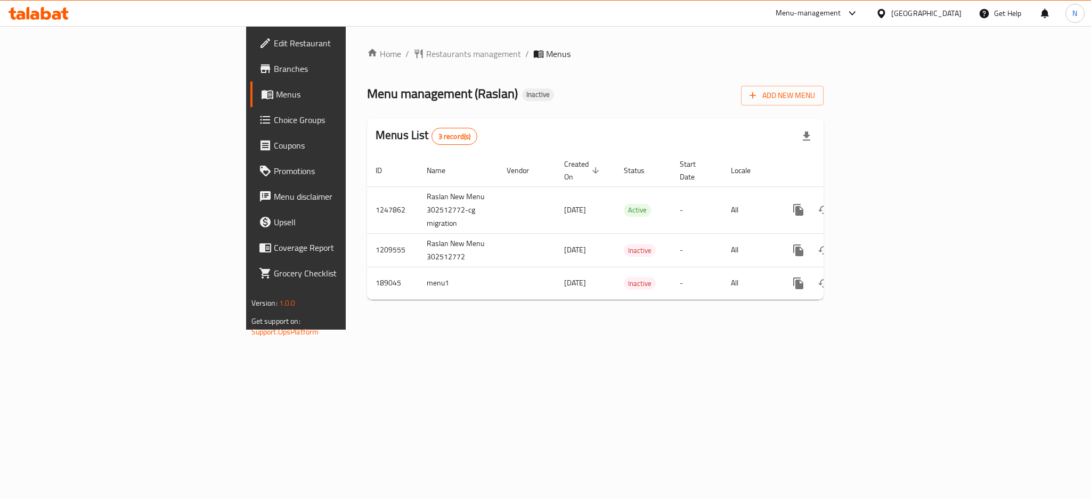
click at [939, 21] on div "[GEOGRAPHIC_DATA]" at bounding box center [919, 14] width 103 height 26
click at [892, 15] on div at bounding box center [883, 13] width 15 height 12
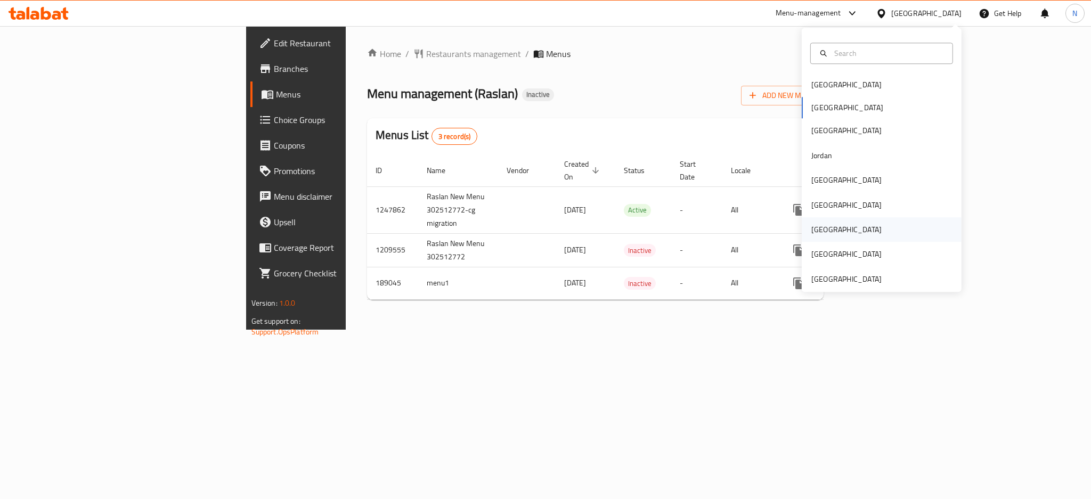
click at [837, 227] on div "Qatar" at bounding box center [882, 229] width 160 height 25
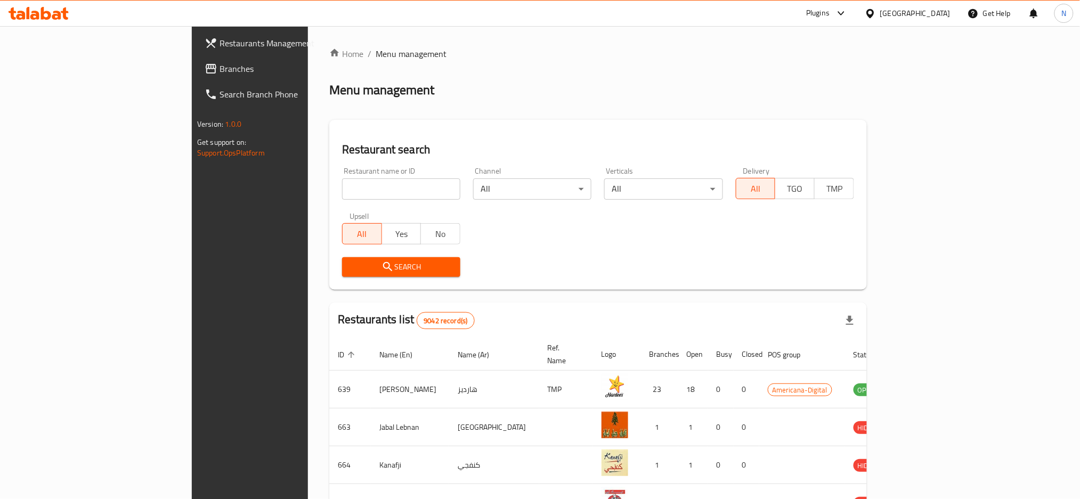
click at [220, 62] on span "Branches" at bounding box center [292, 68] width 144 height 13
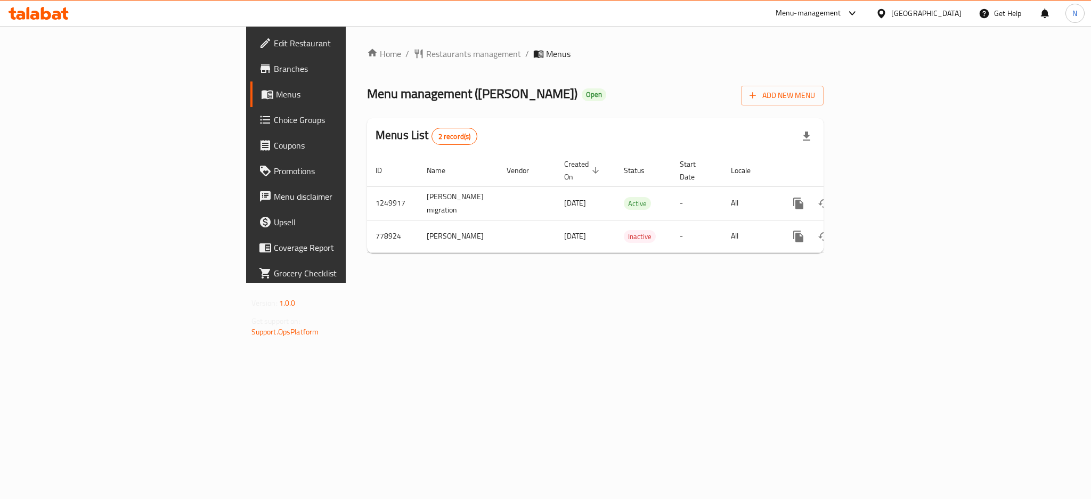
click at [274, 115] on span "Choice Groups" at bounding box center [347, 120] width 146 height 13
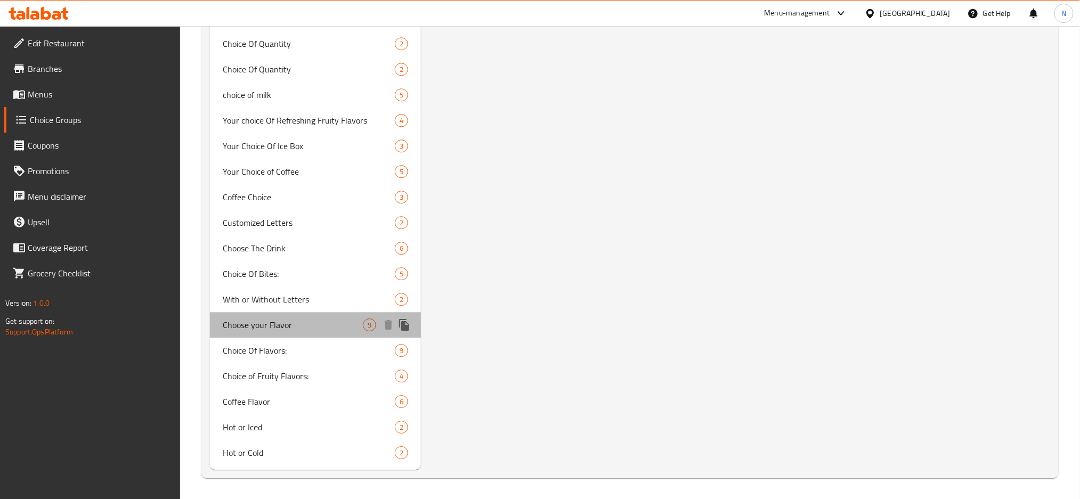
click at [266, 312] on div "Choose your Flavor 9" at bounding box center [315, 325] width 211 height 26
type input "Choose your Flavor"
type input "اختر نكهتك"
type input "8"
type input "9"
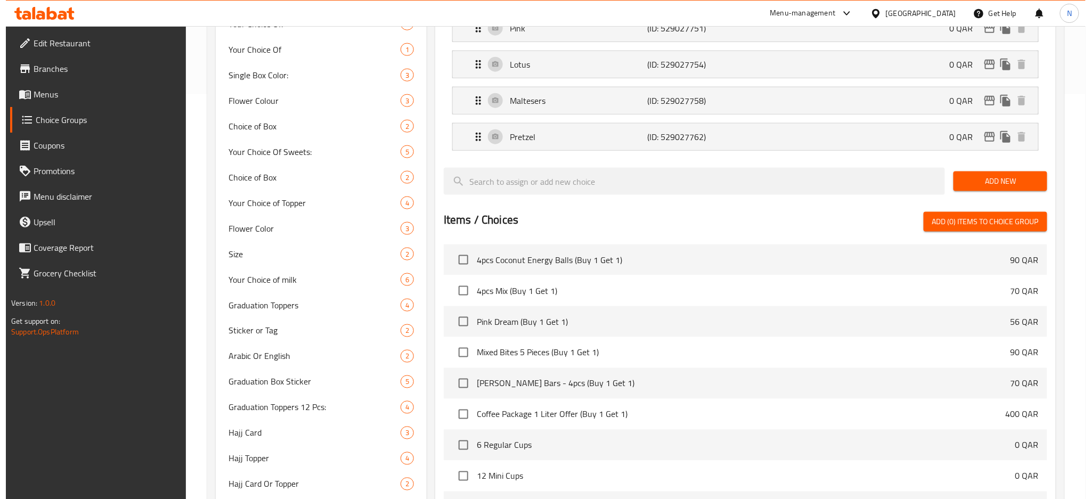
scroll to position [0, 0]
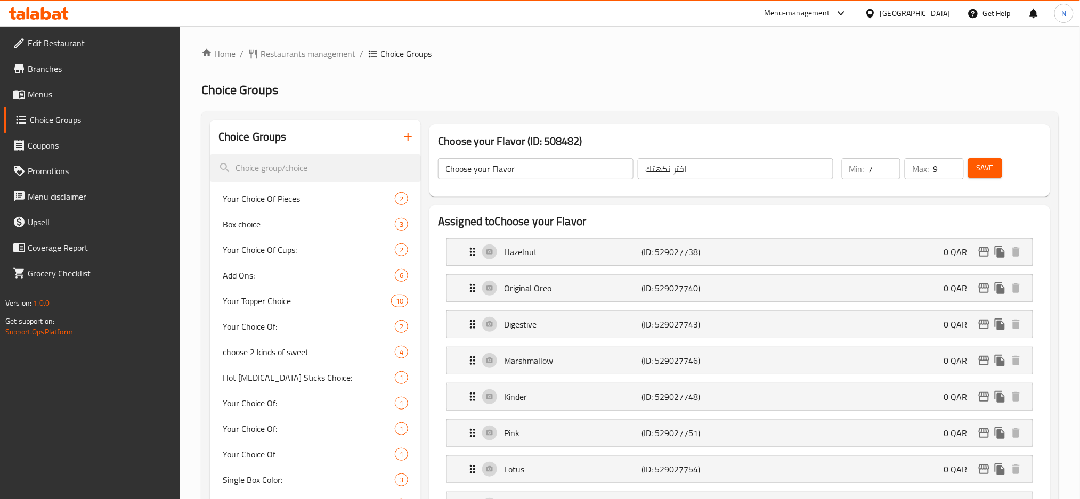
click at [890, 173] on input "7" at bounding box center [885, 168] width 32 height 21
click at [890, 173] on input "6" at bounding box center [885, 168] width 32 height 21
click at [890, 173] on input "5" at bounding box center [885, 168] width 32 height 21
click at [890, 173] on input "4" at bounding box center [885, 168] width 32 height 21
click at [890, 173] on input "3" at bounding box center [885, 168] width 32 height 21
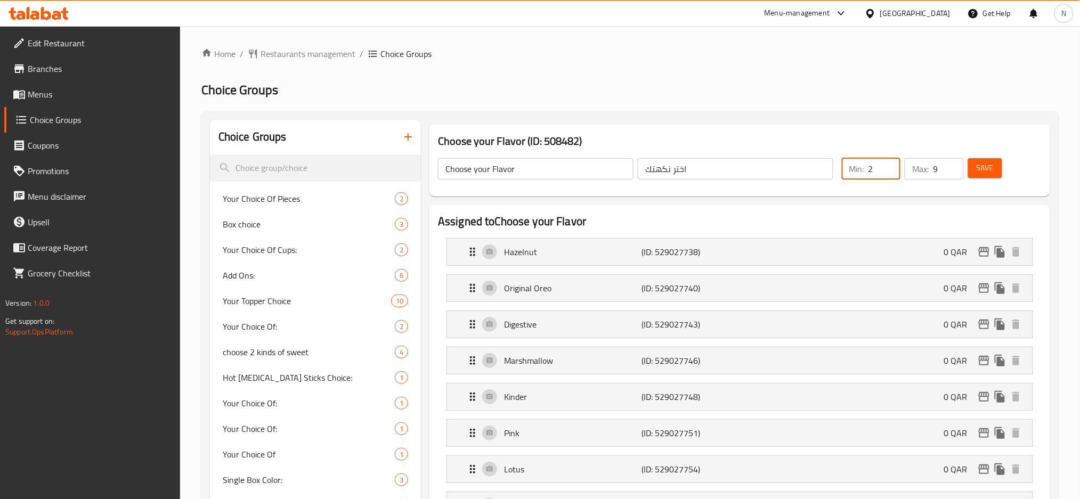
click at [890, 173] on input "2" at bounding box center [885, 168] width 32 height 21
type input "1"
click at [890, 174] on input "1" at bounding box center [885, 168] width 32 height 21
click at [951, 173] on input "8" at bounding box center [948, 168] width 30 height 21
click at [951, 173] on input "7" at bounding box center [948, 168] width 30 height 21
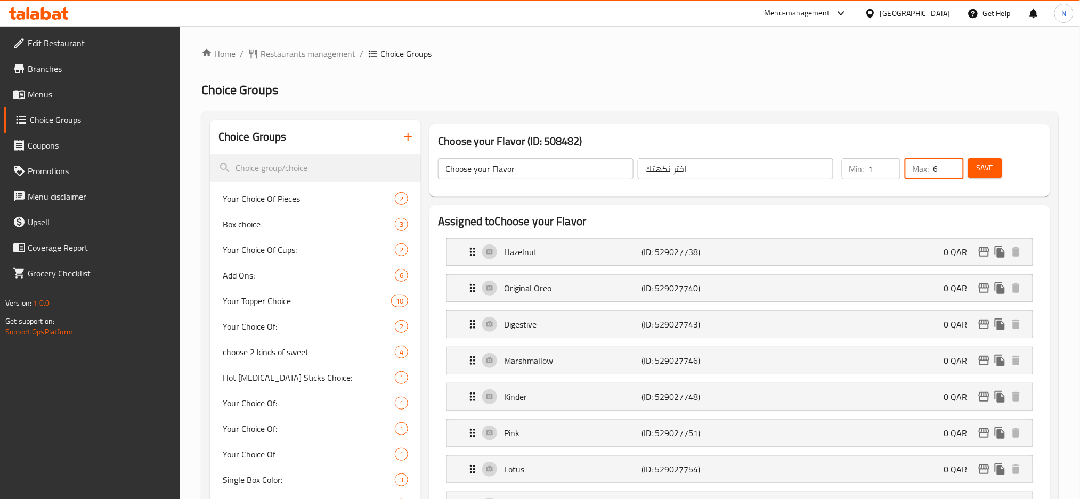
click at [951, 173] on input "6" at bounding box center [948, 168] width 30 height 21
click at [951, 173] on input "5" at bounding box center [948, 168] width 30 height 21
click at [951, 173] on input "4" at bounding box center [948, 168] width 30 height 21
click at [951, 173] on input "3" at bounding box center [948, 168] width 30 height 21
click at [951, 173] on input "2" at bounding box center [948, 168] width 30 height 21
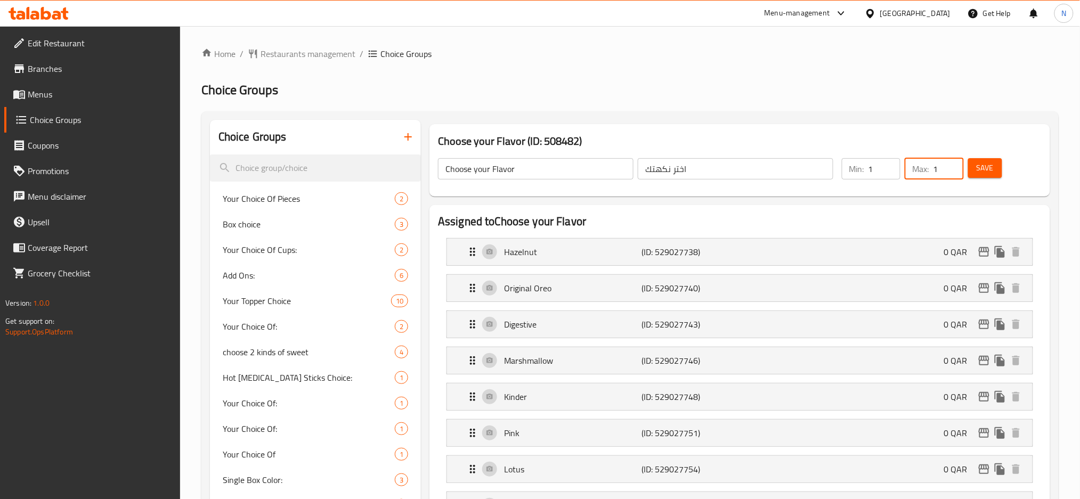
type input "1"
click at [951, 173] on input "1" at bounding box center [948, 168] width 30 height 21
click at [993, 167] on span "Save" at bounding box center [985, 167] width 17 height 13
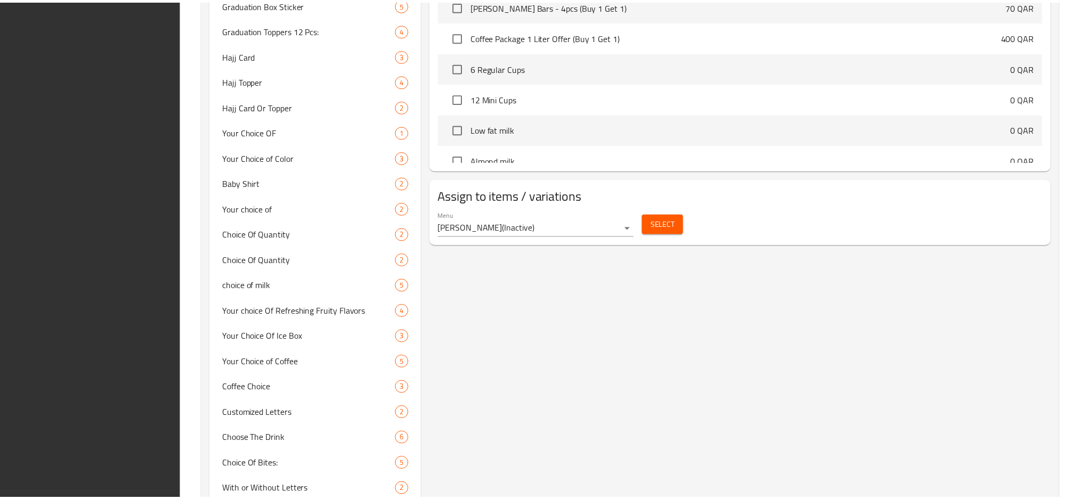
scroll to position [974, 0]
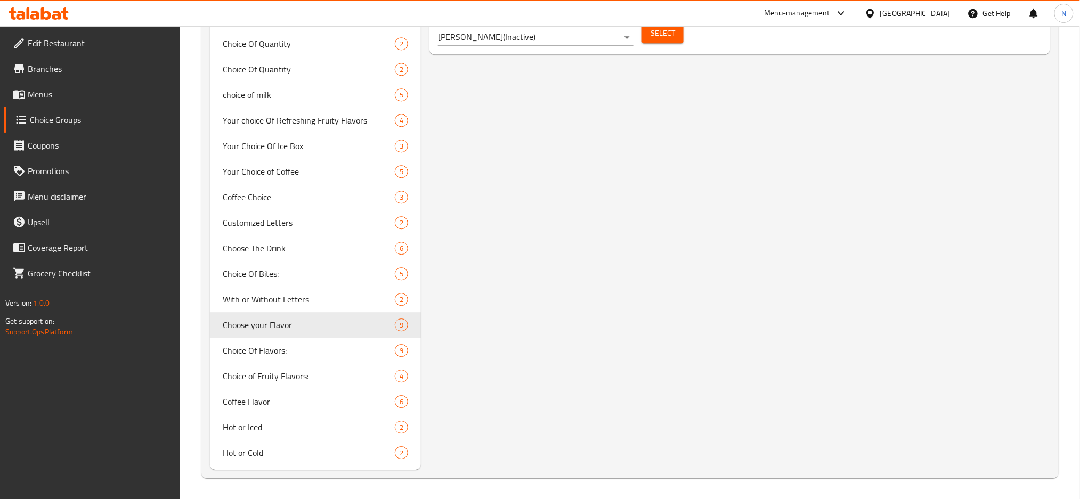
click at [880, 12] on div at bounding box center [872, 13] width 15 height 12
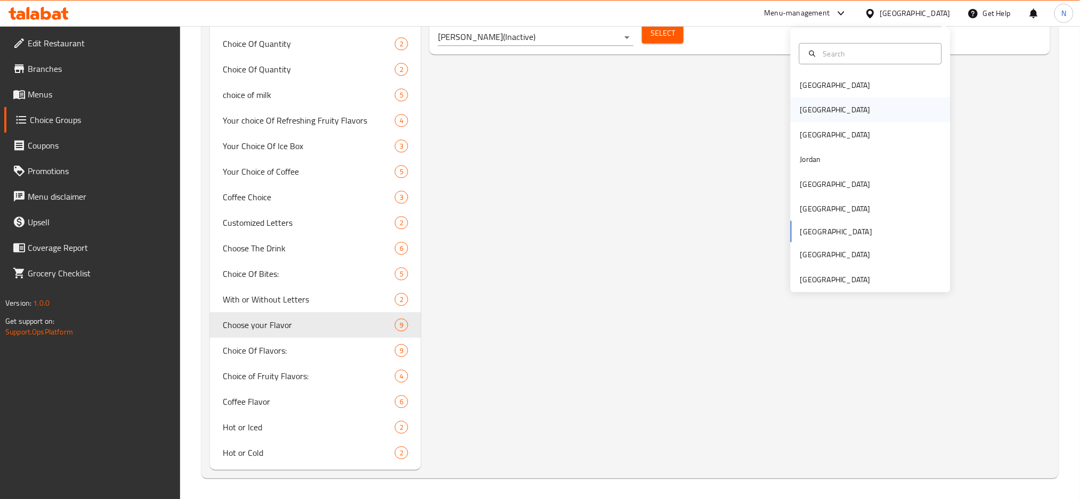
click at [811, 107] on div "Egypt" at bounding box center [835, 110] width 87 height 25
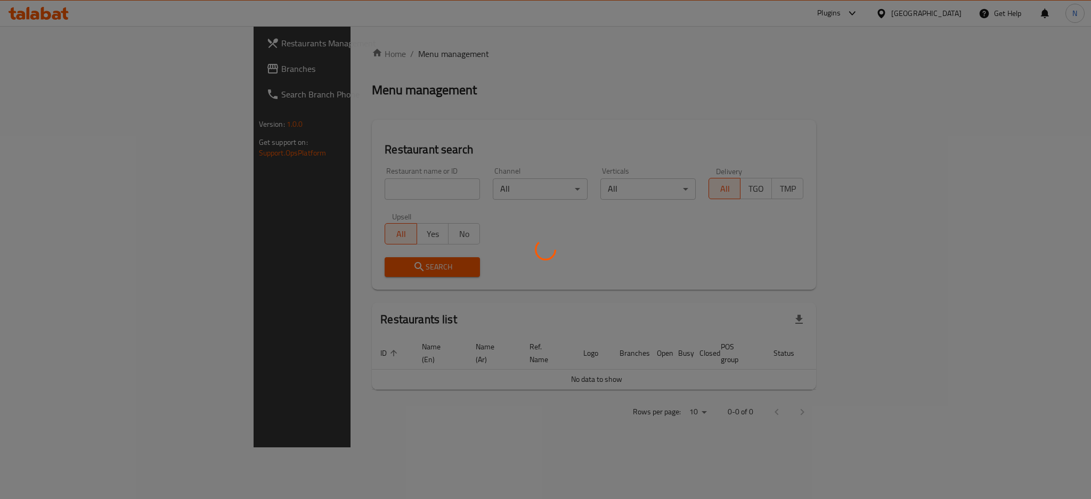
click at [35, 74] on div at bounding box center [545, 249] width 1091 height 499
click at [34, 74] on div at bounding box center [545, 249] width 1091 height 499
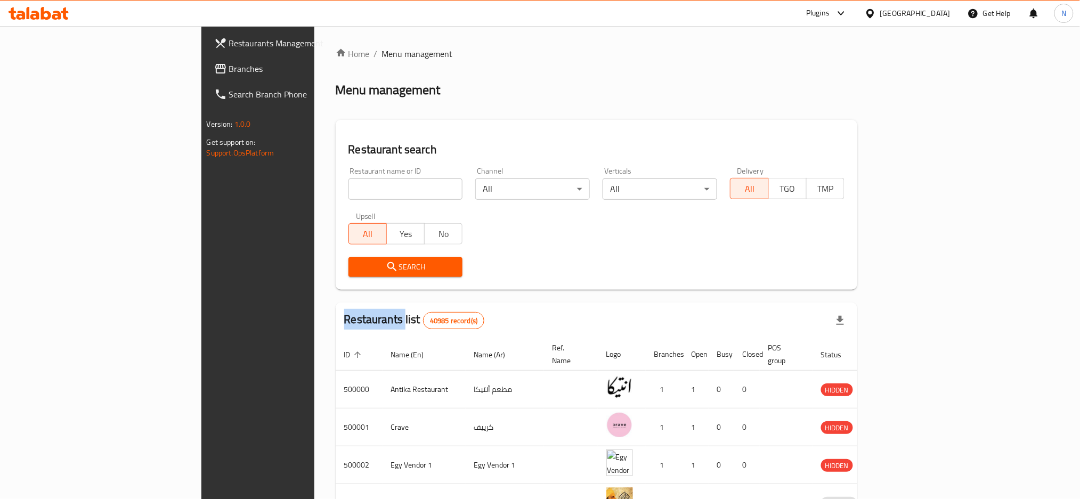
click at [229, 74] on span "Branches" at bounding box center [301, 68] width 144 height 13
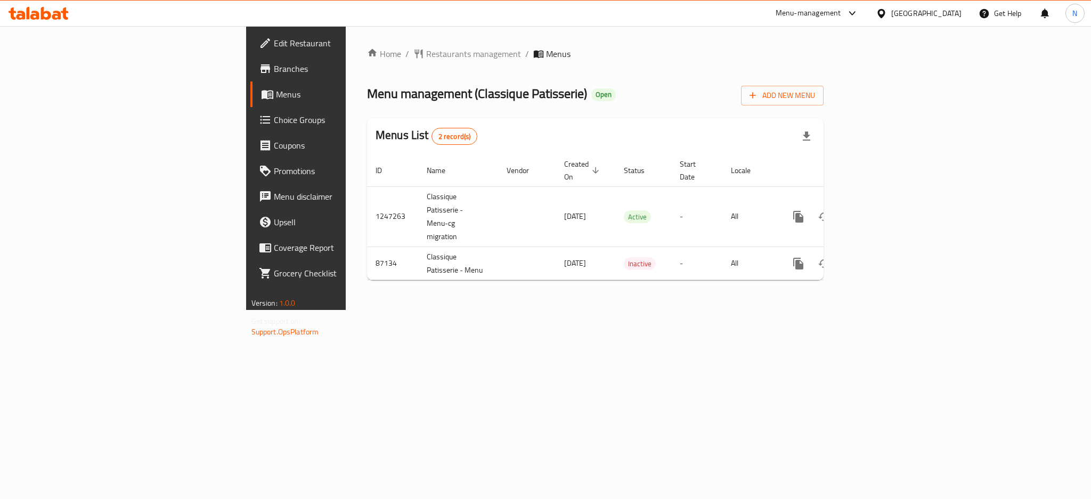
click at [346, 43] on div "Home / Restaurants management / Menus Menu management ( Classique Patisserie ) …" at bounding box center [595, 168] width 499 height 284
click at [426, 50] on span "Restaurants management" at bounding box center [473, 53] width 95 height 13
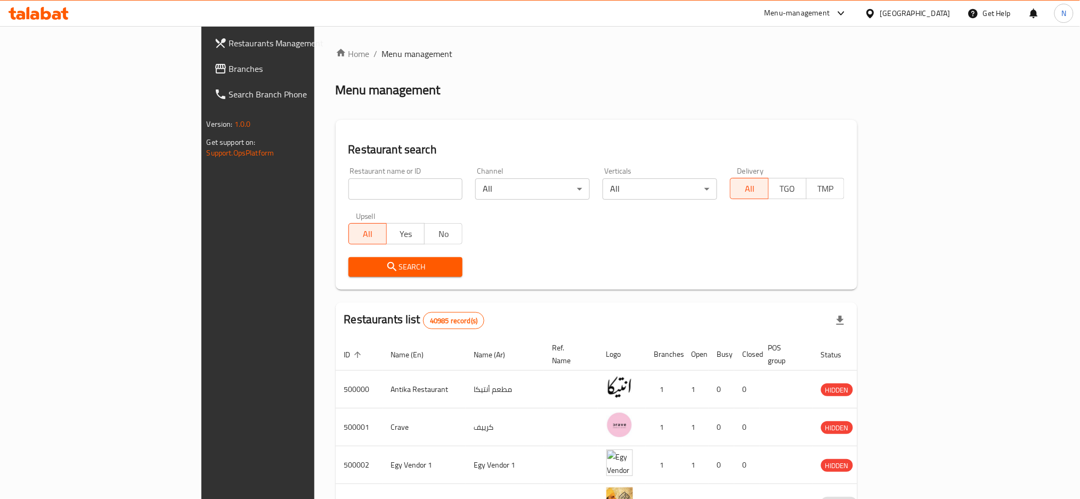
click at [229, 75] on span "Branches" at bounding box center [301, 68] width 144 height 13
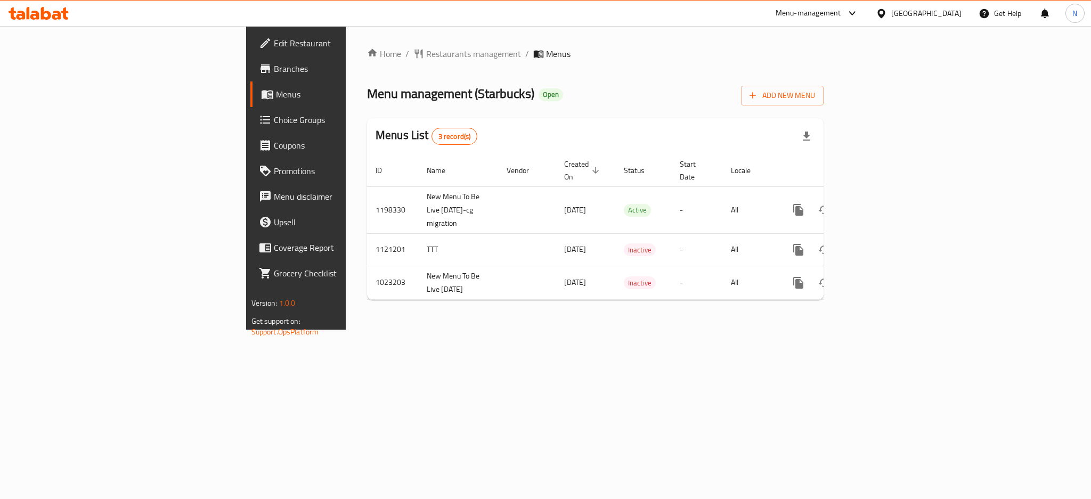
click at [944, 15] on div "[GEOGRAPHIC_DATA]" at bounding box center [927, 13] width 70 height 12
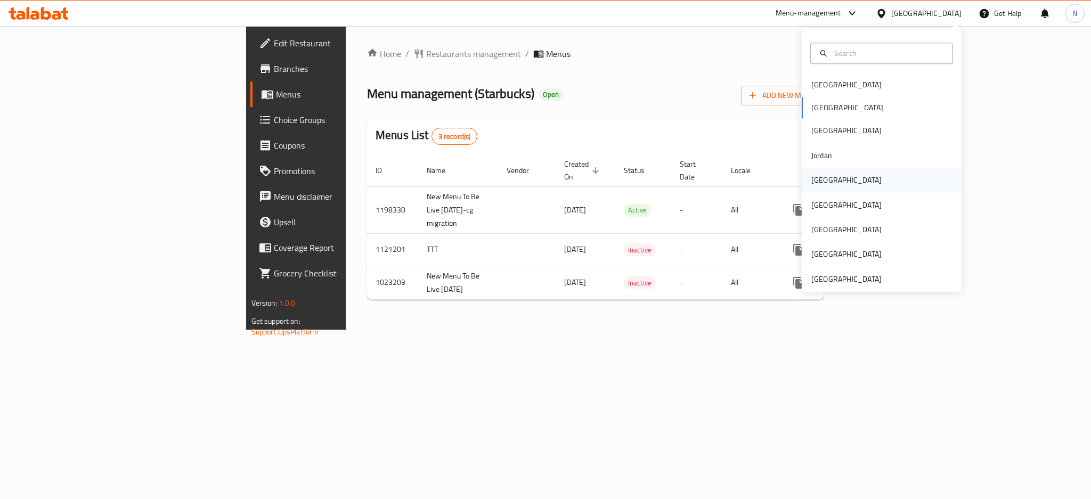
click at [823, 175] on div "[GEOGRAPHIC_DATA]" at bounding box center [846, 180] width 87 height 25
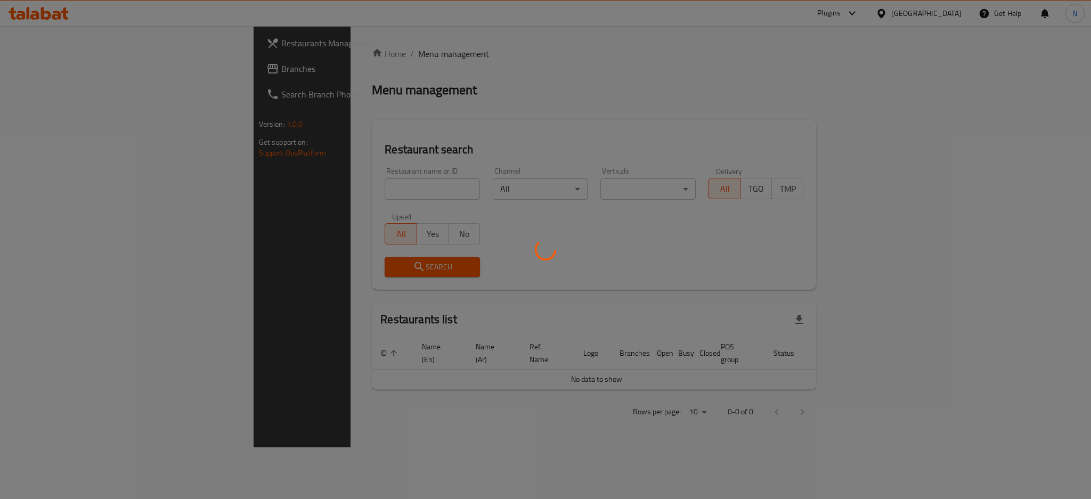
click at [33, 80] on div at bounding box center [545, 249] width 1091 height 499
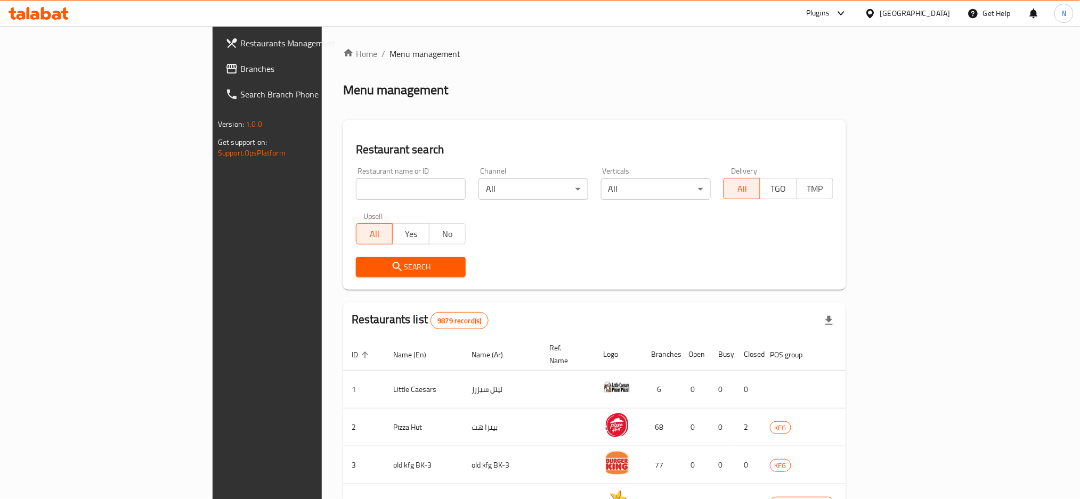
click at [240, 67] on span "Branches" at bounding box center [312, 68] width 144 height 13
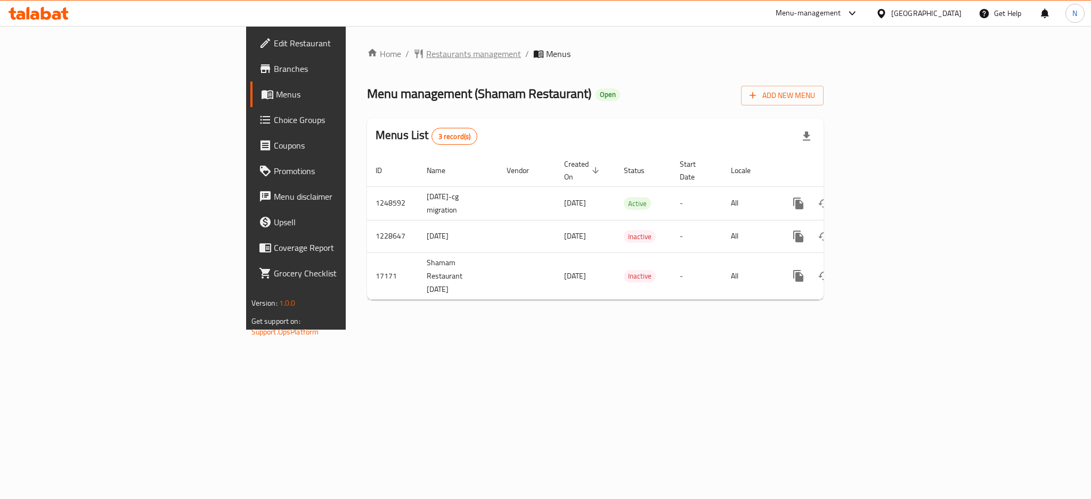
click at [426, 47] on span "Restaurants management" at bounding box center [473, 53] width 95 height 13
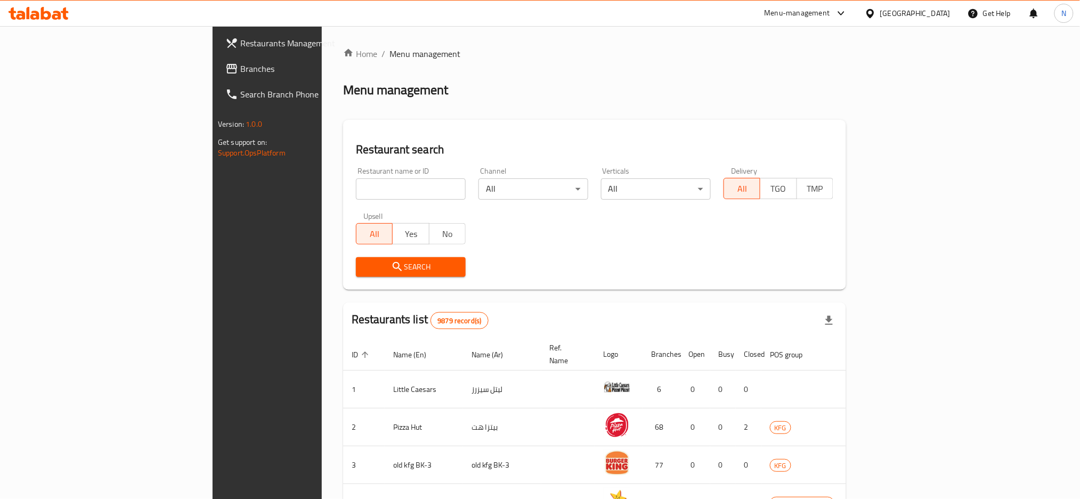
click at [936, 12] on div "[GEOGRAPHIC_DATA]" at bounding box center [915, 13] width 70 height 12
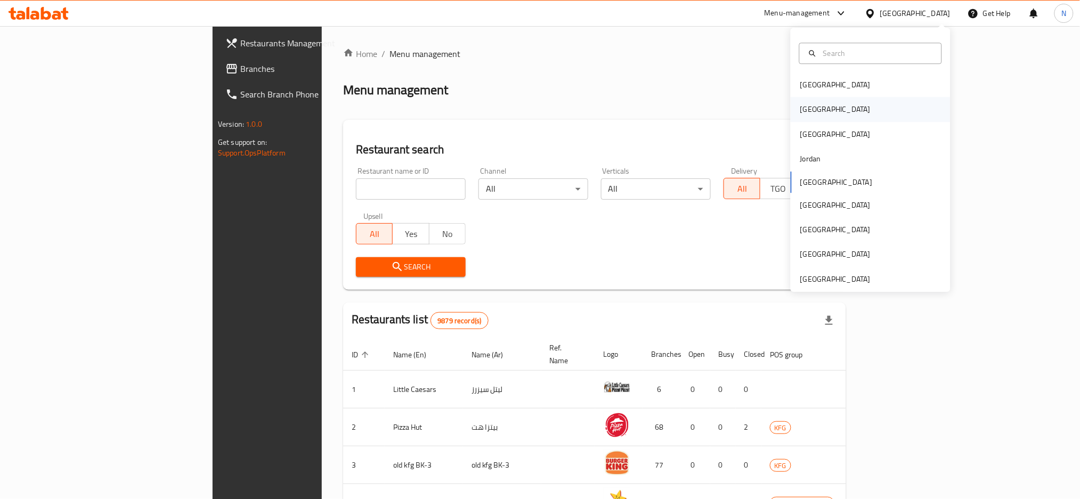
click at [803, 100] on div "[GEOGRAPHIC_DATA]" at bounding box center [835, 110] width 87 height 25
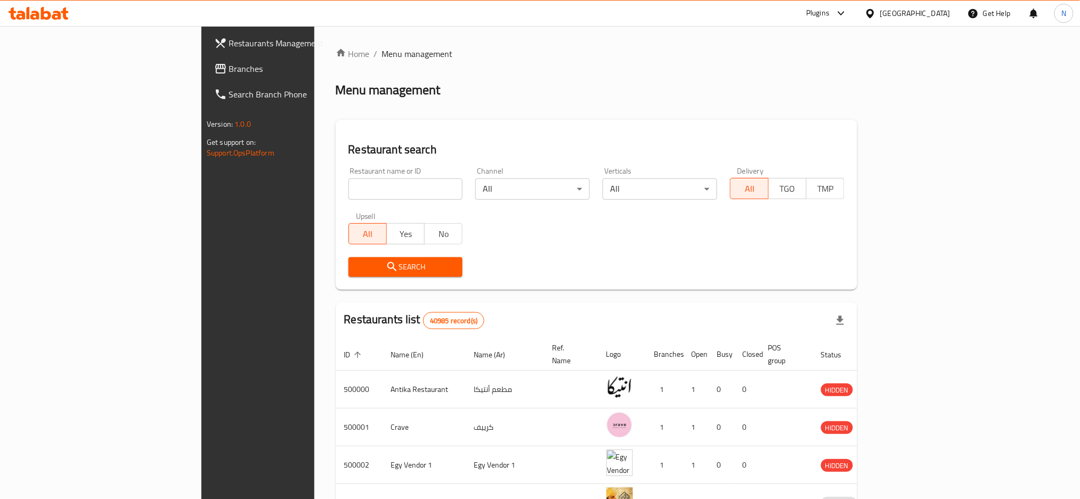
click at [229, 67] on span "Branches" at bounding box center [301, 68] width 144 height 13
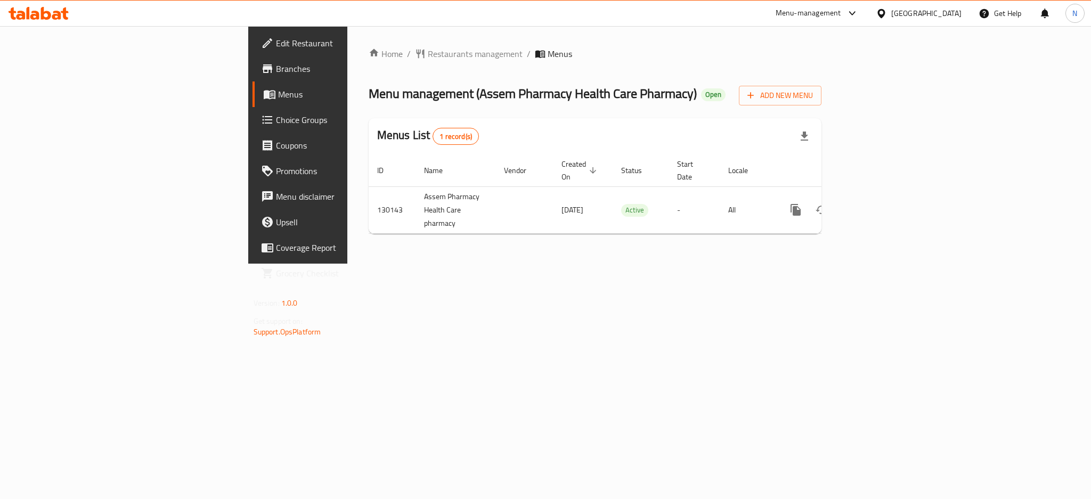
click at [892, 15] on div at bounding box center [883, 13] width 15 height 12
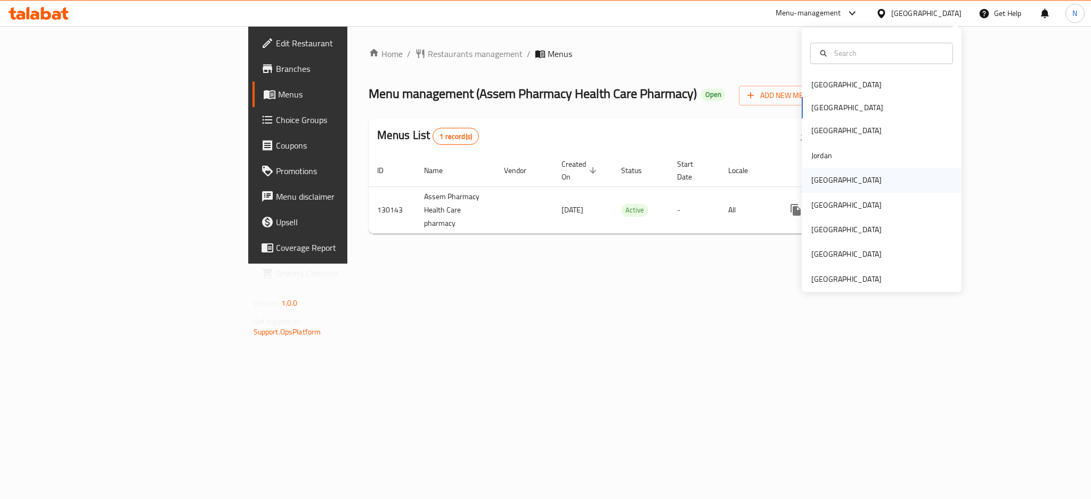
click at [813, 179] on div "[GEOGRAPHIC_DATA]" at bounding box center [847, 180] width 70 height 12
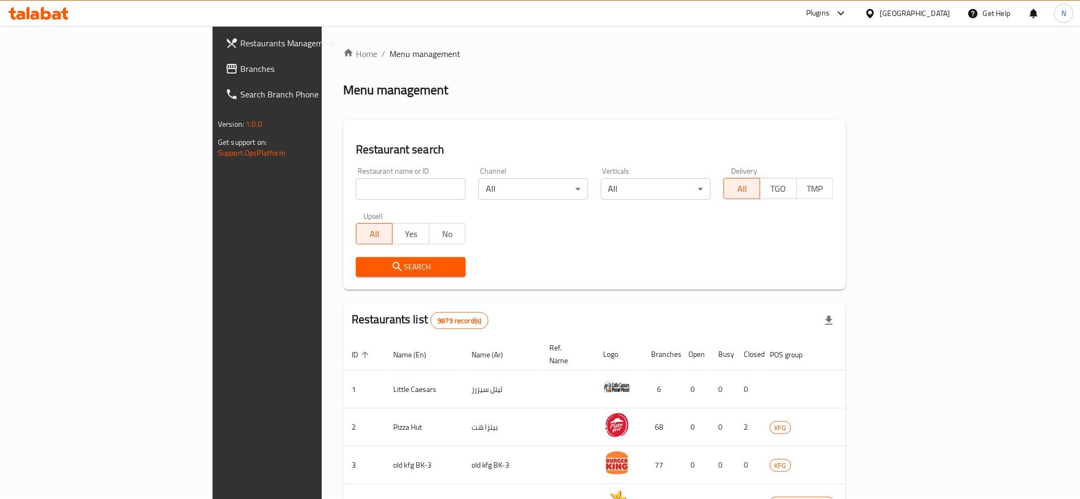
click at [240, 74] on span "Branches" at bounding box center [312, 68] width 144 height 13
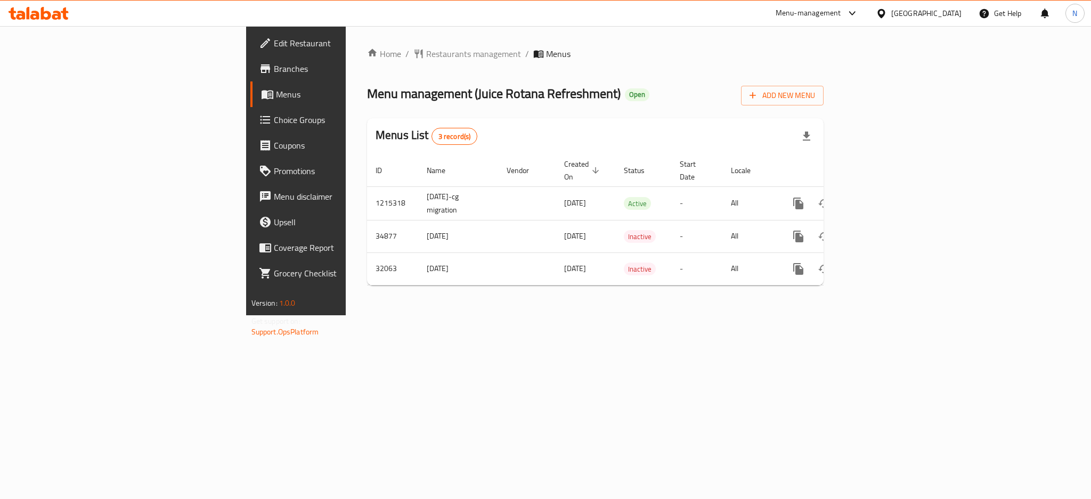
click at [943, 10] on div "[GEOGRAPHIC_DATA]" at bounding box center [927, 13] width 70 height 12
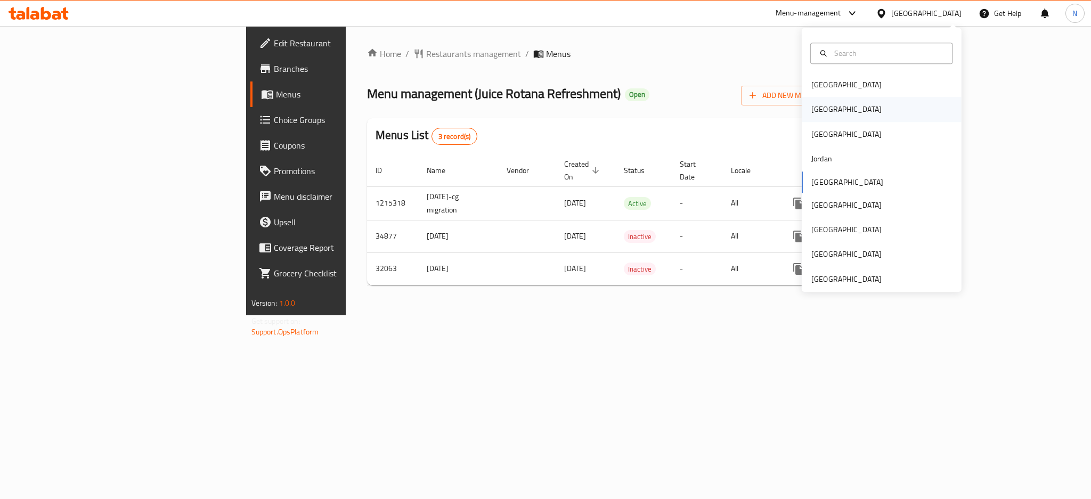
click at [812, 109] on div "[GEOGRAPHIC_DATA]" at bounding box center [847, 110] width 70 height 12
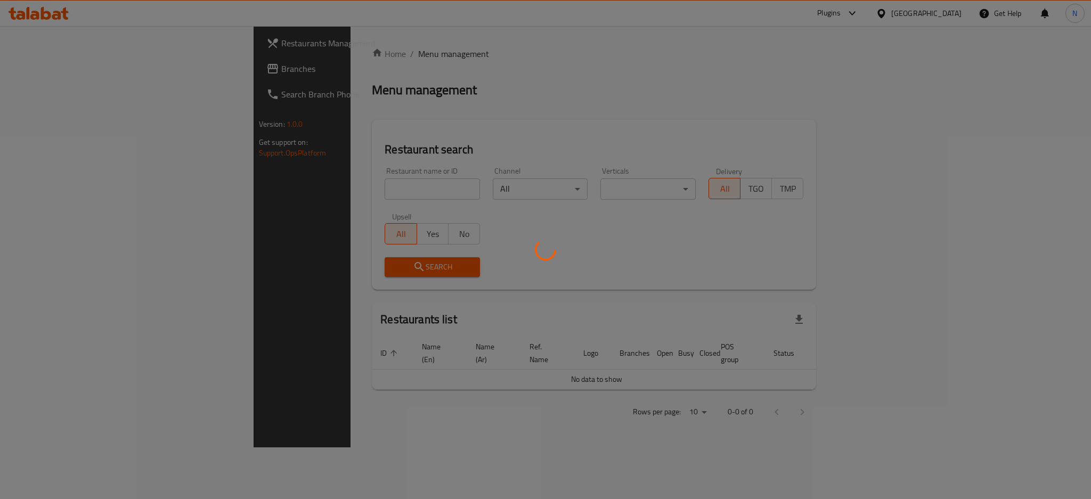
click at [61, 74] on div at bounding box center [545, 249] width 1091 height 499
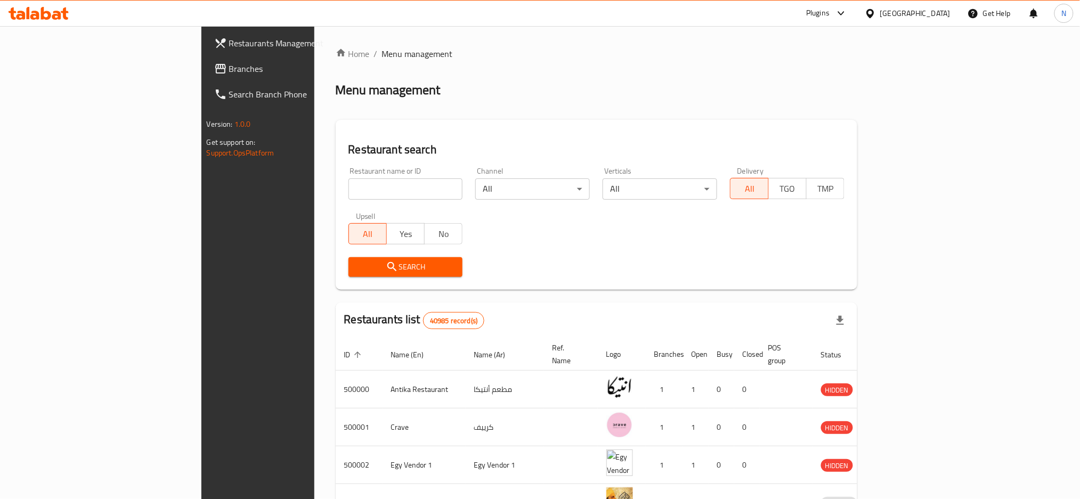
click at [229, 68] on span "Branches" at bounding box center [301, 68] width 144 height 13
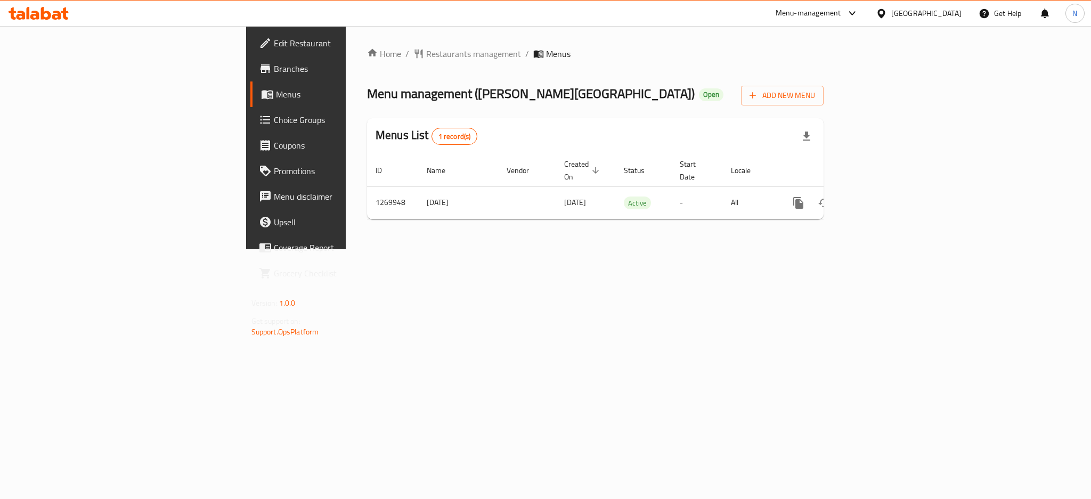
click at [367, 64] on div "Home / Restaurants management / Menus Menu management ( [PERSON_NAME][GEOGRAPHI…" at bounding box center [595, 137] width 457 height 181
click at [426, 53] on span "Restaurants management" at bounding box center [473, 53] width 95 height 13
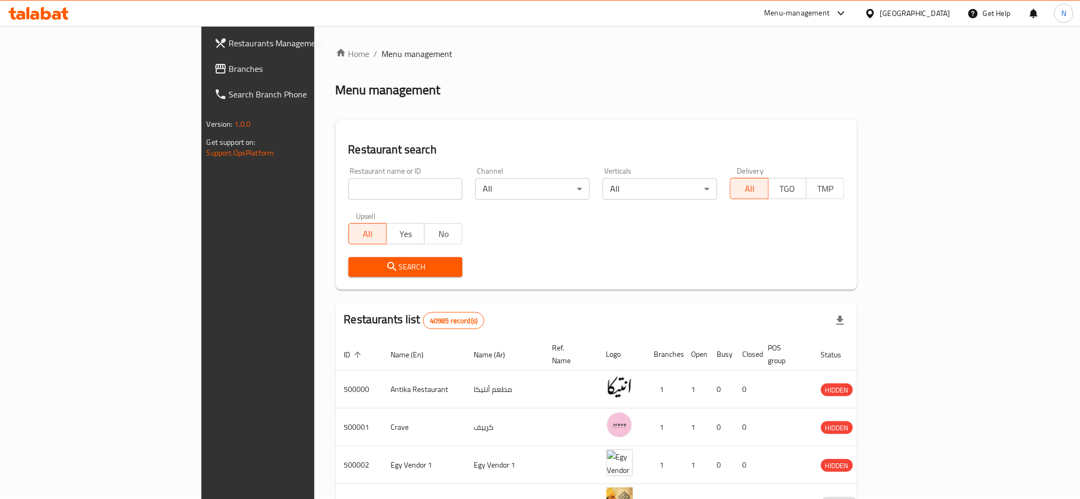
click at [206, 82] on link "Search Branch Phone" at bounding box center [294, 95] width 176 height 26
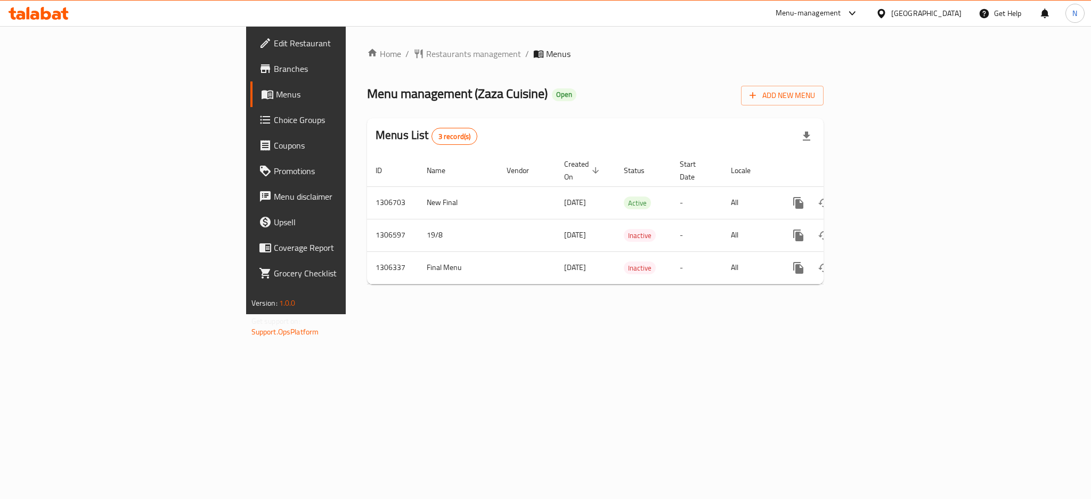
click at [951, 17] on div "[GEOGRAPHIC_DATA]" at bounding box center [927, 13] width 70 height 12
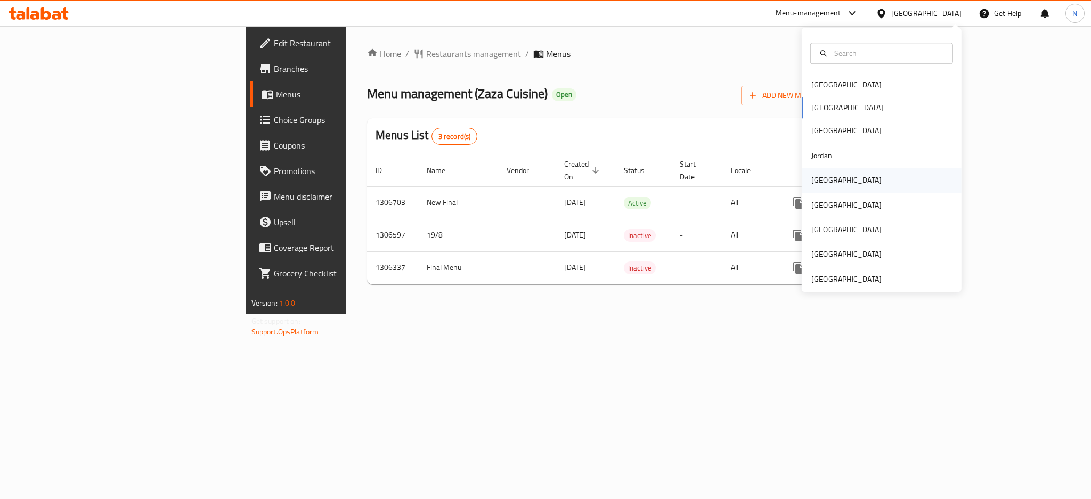
click at [821, 180] on div "Kuwait" at bounding box center [847, 180] width 70 height 12
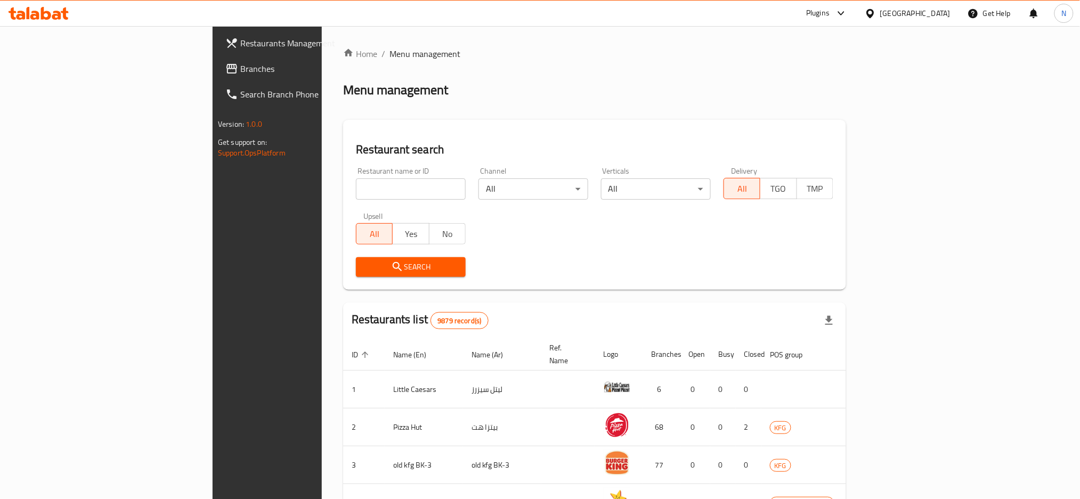
click at [213, 66] on div "Restaurants Management Branches Search Branch Phone Version: 1.0.0 Get support …" at bounding box center [540, 408] width 655 height 764
click at [240, 67] on span "Branches" at bounding box center [312, 68] width 144 height 13
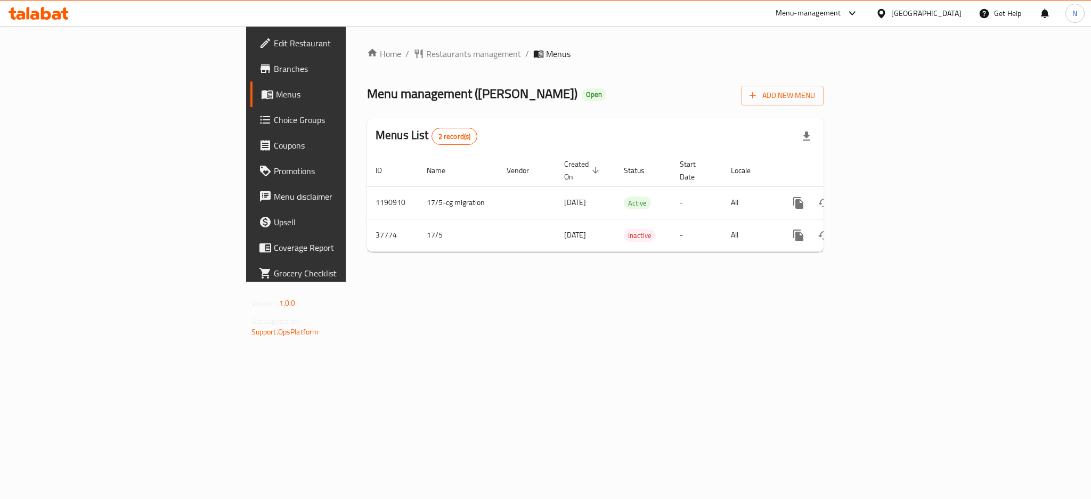
click at [945, 9] on div "[GEOGRAPHIC_DATA]" at bounding box center [927, 13] width 70 height 12
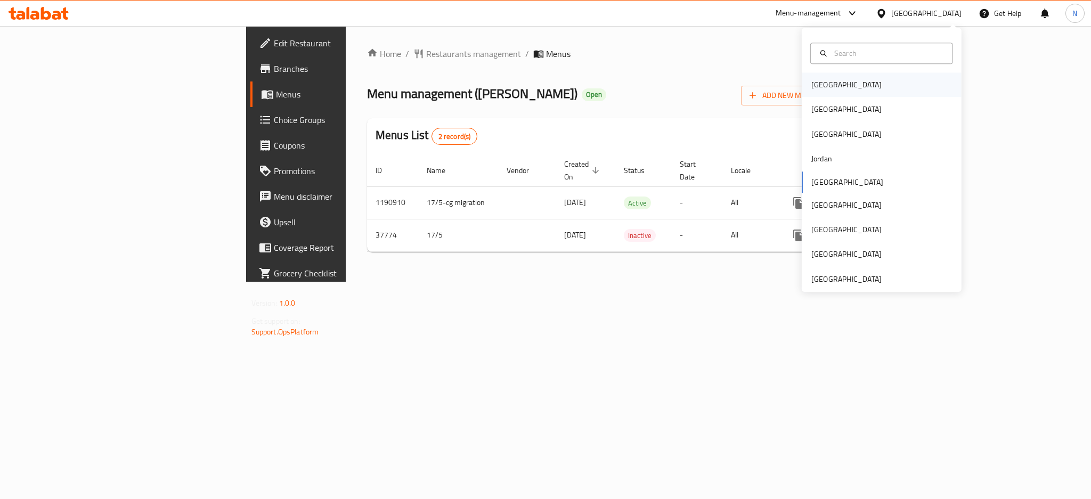
click at [834, 82] on div "[GEOGRAPHIC_DATA]" at bounding box center [882, 84] width 160 height 25
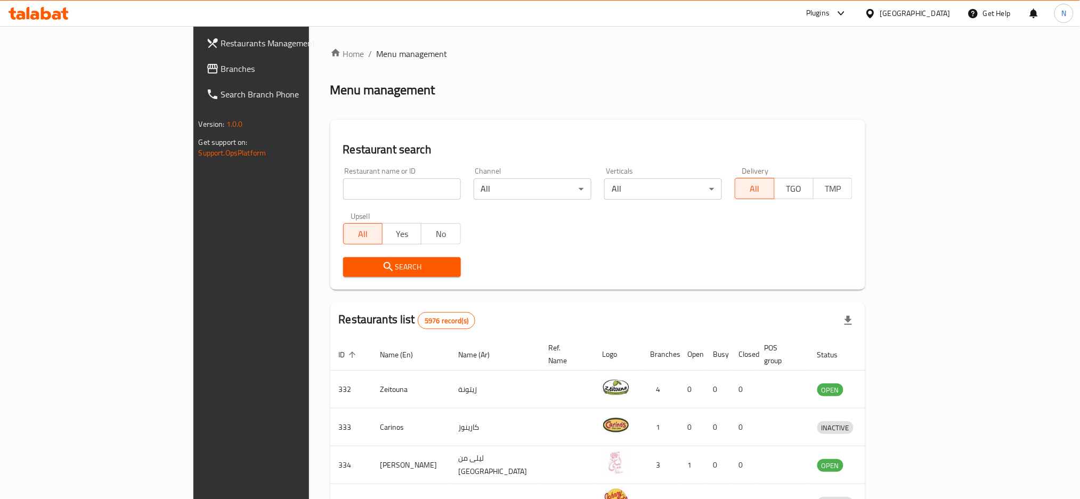
click at [221, 75] on span "Branches" at bounding box center [293, 68] width 144 height 13
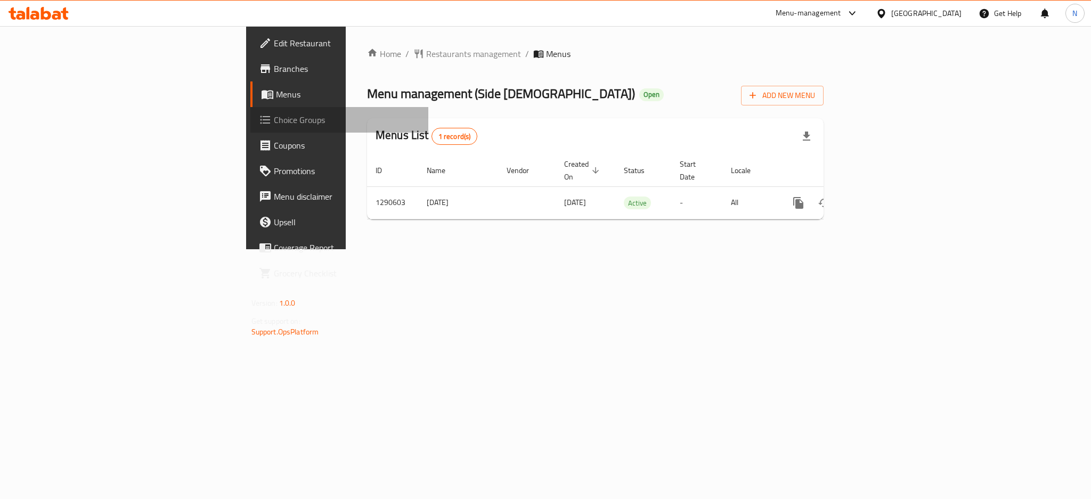
click at [274, 120] on span "Choice Groups" at bounding box center [347, 120] width 146 height 13
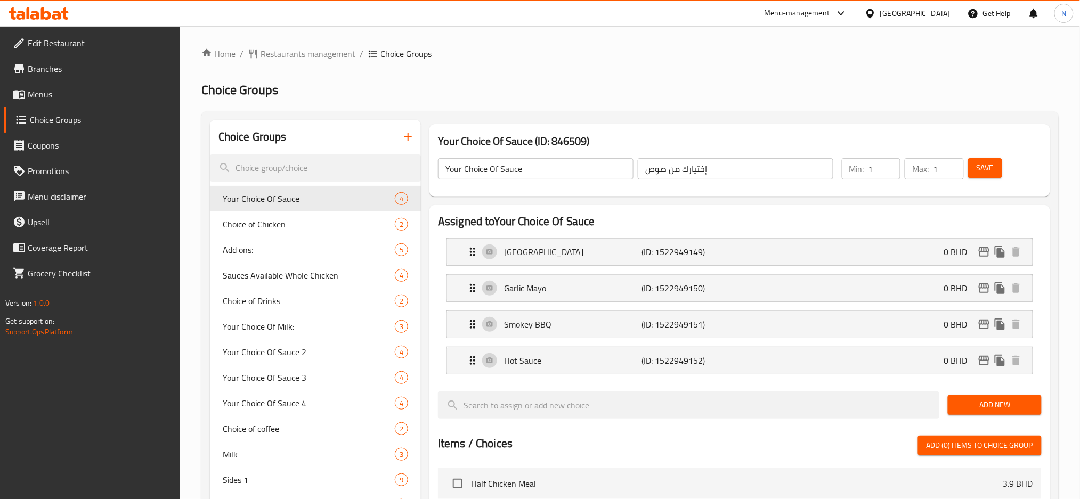
click at [532, 72] on div "Home / Restaurants management / Choice Groups Choice Groups Choice Groups Your …" at bounding box center [629, 453] width 857 height 812
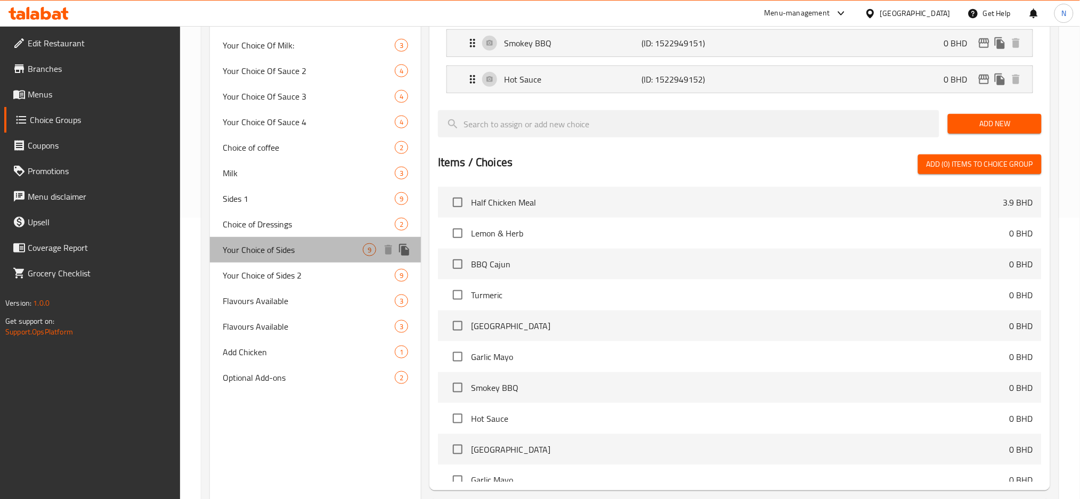
click at [329, 251] on span "Your Choice of Sides" at bounding box center [293, 250] width 140 height 13
type input "Your Choice of Sides"
type input "‎اختيارك من أطباق جانبية"
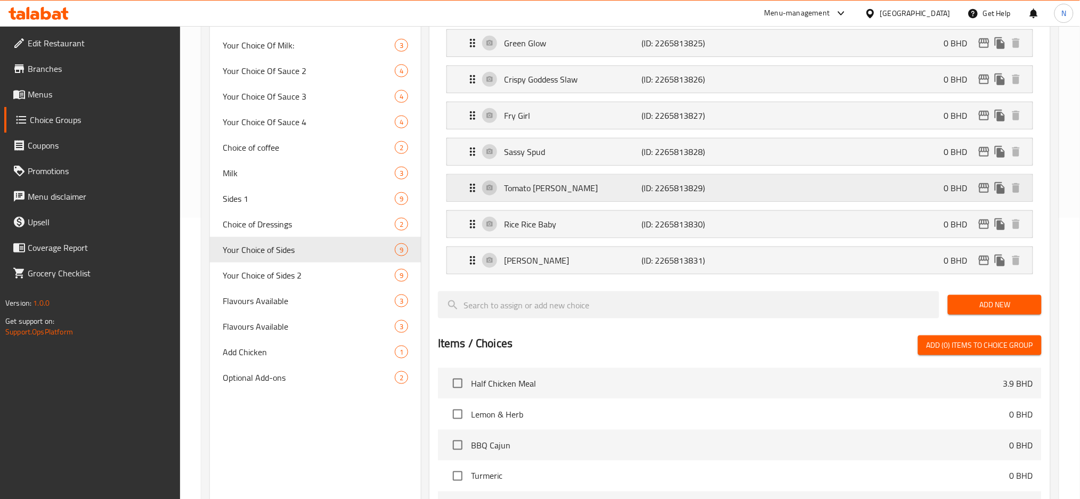
scroll to position [68, 0]
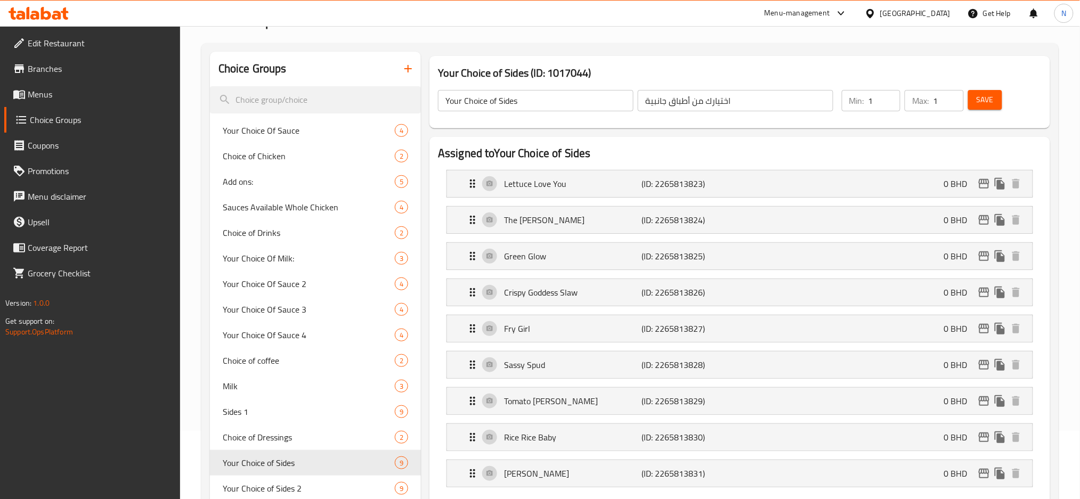
type input "1"
click at [888, 99] on input "1" at bounding box center [885, 100] width 32 height 21
click at [970, 99] on button "Save" at bounding box center [985, 100] width 34 height 20
click at [986, 107] on button "Save" at bounding box center [985, 100] width 34 height 20
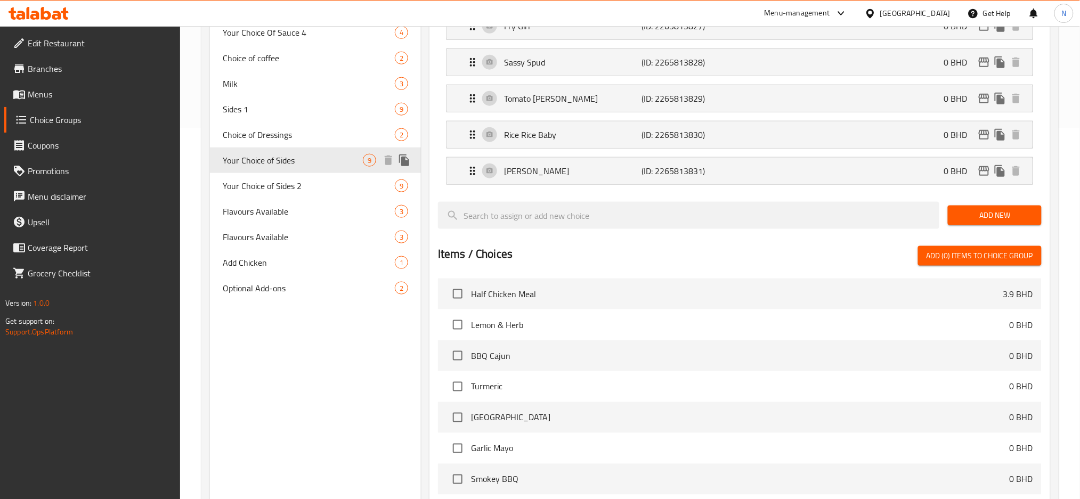
scroll to position [350, 0]
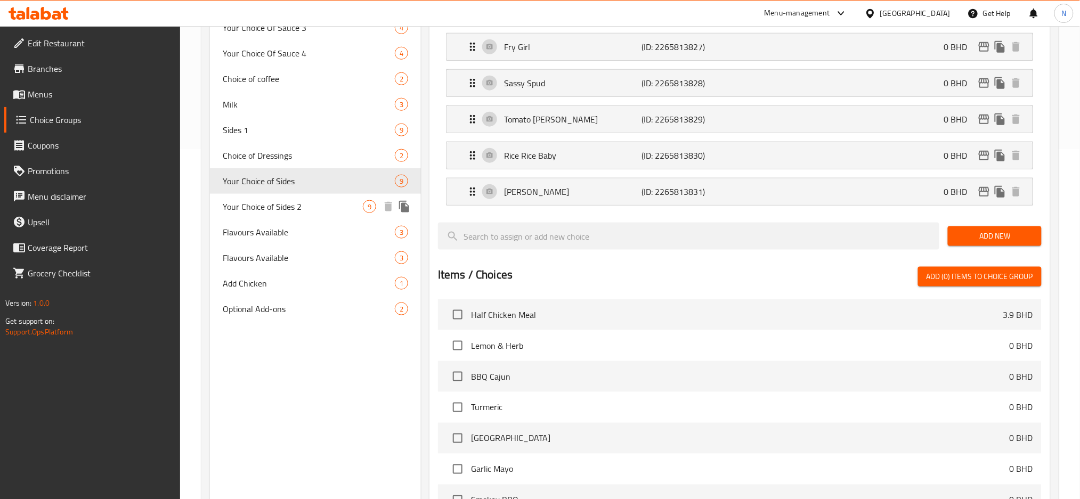
click at [301, 207] on span "Your Choice of Sides 2" at bounding box center [293, 206] width 140 height 13
type input "Your Choice of Sides 2"
type input "‎ اختيارك من أطباق جانبية 2"
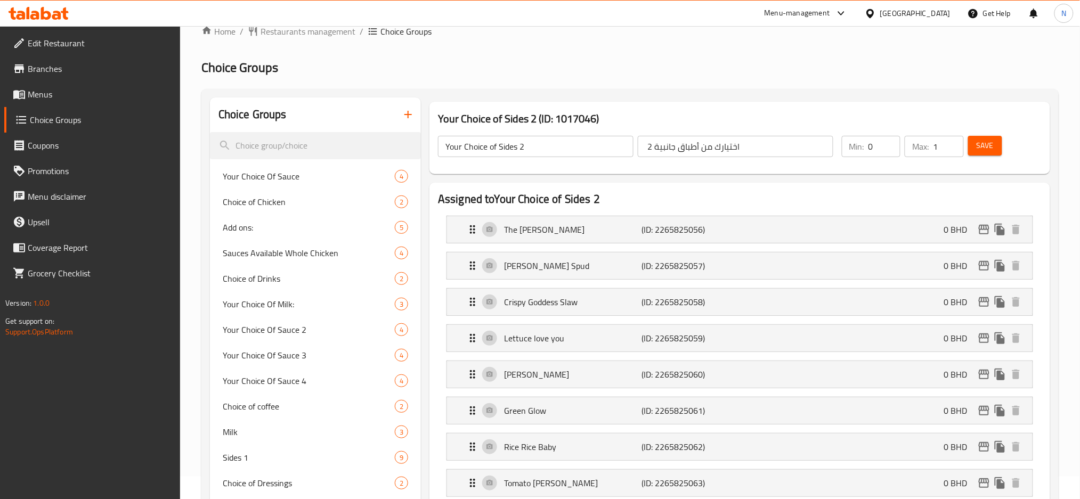
scroll to position [0, 0]
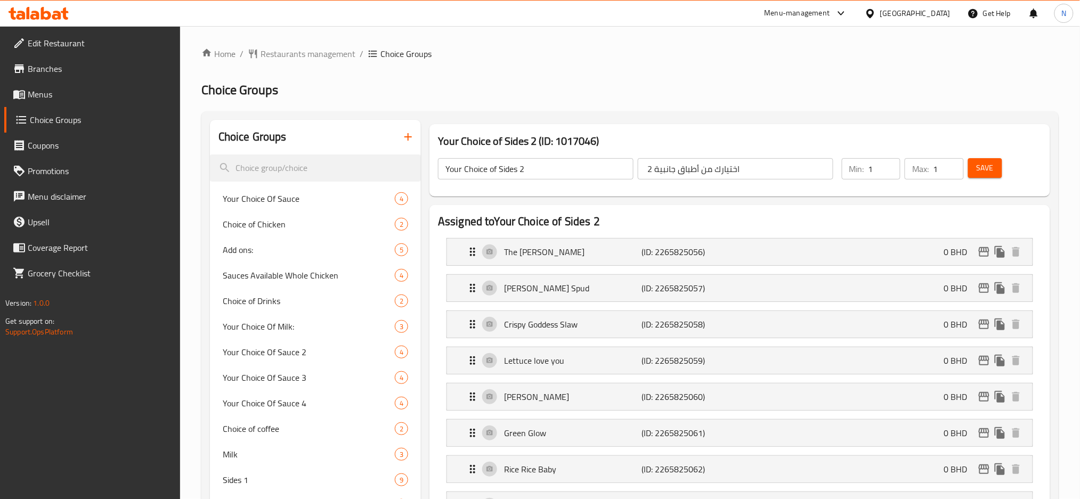
type input "1"
click at [888, 165] on input "1" at bounding box center [885, 168] width 32 height 21
click at [977, 170] on span "Save" at bounding box center [985, 167] width 17 height 13
click at [936, 17] on div "Bahrain" at bounding box center [915, 13] width 70 height 12
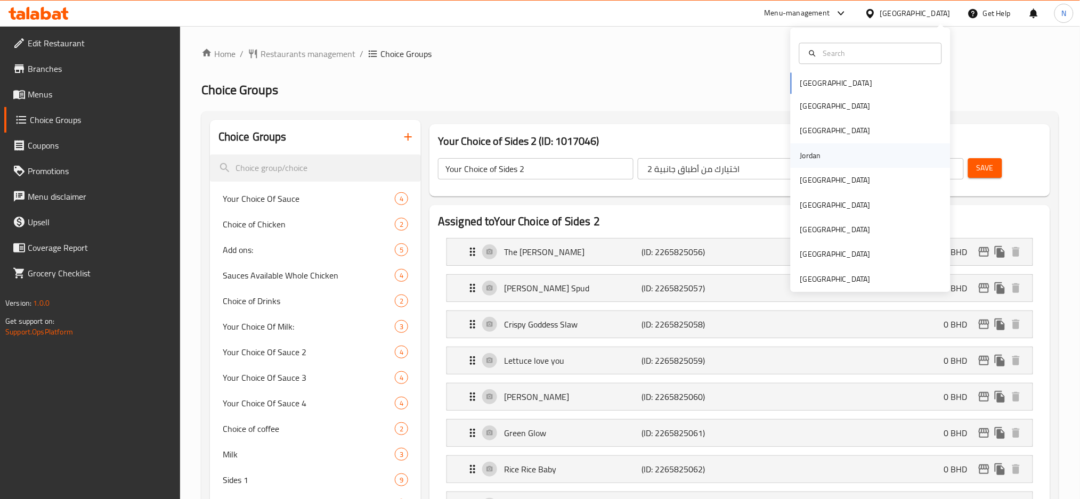
click at [821, 153] on div "Jordan" at bounding box center [871, 155] width 160 height 25
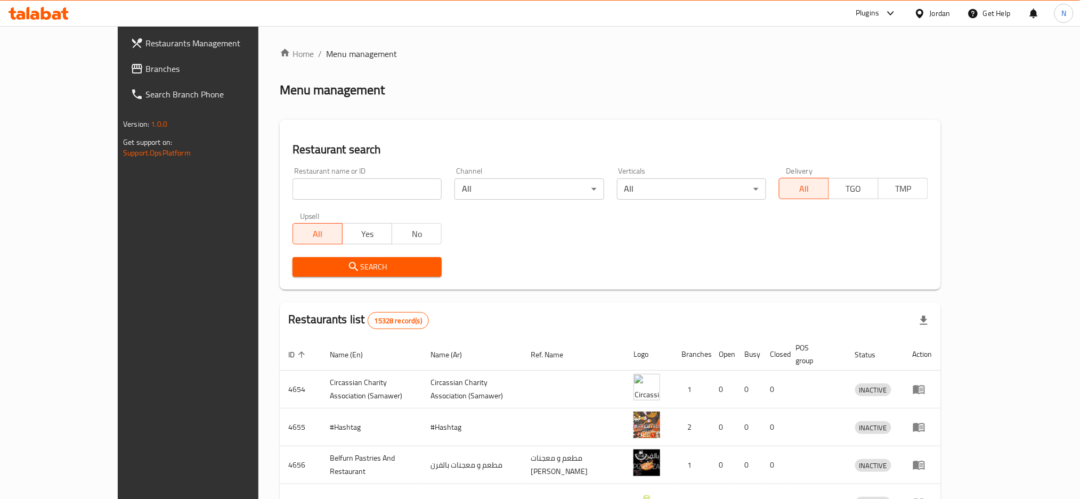
click at [145, 70] on span "Branches" at bounding box center [217, 68] width 144 height 13
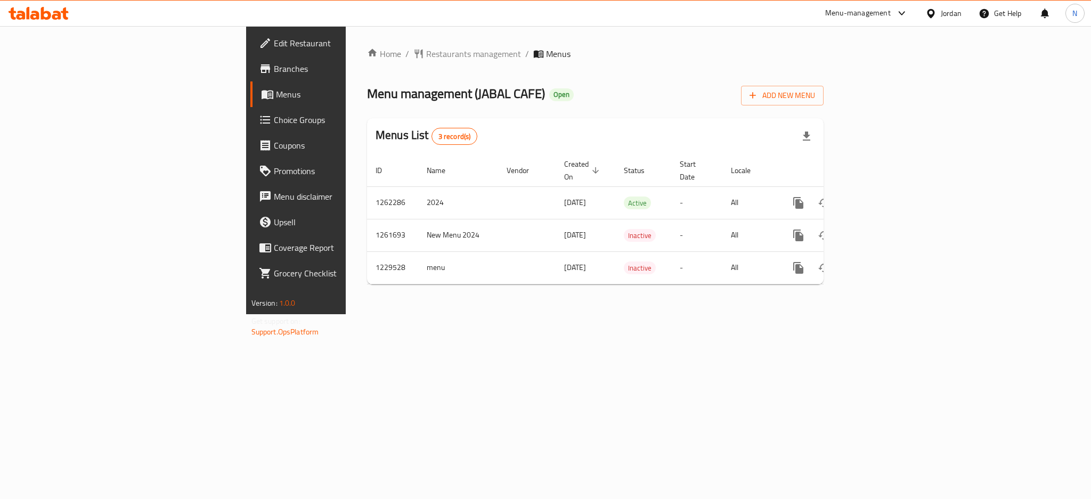
click at [952, 9] on div "Jordan" at bounding box center [951, 13] width 21 height 12
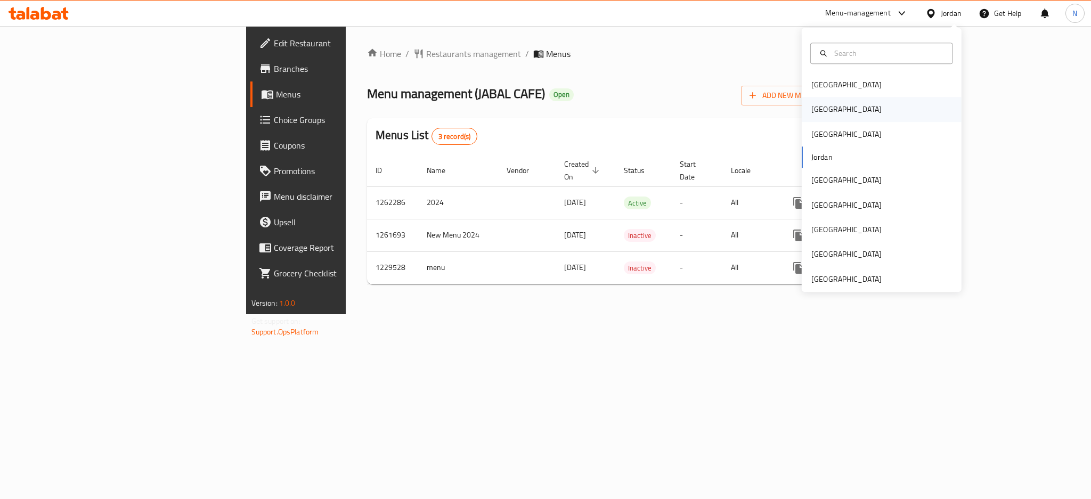
click at [828, 108] on div "[GEOGRAPHIC_DATA]" at bounding box center [882, 110] width 160 height 25
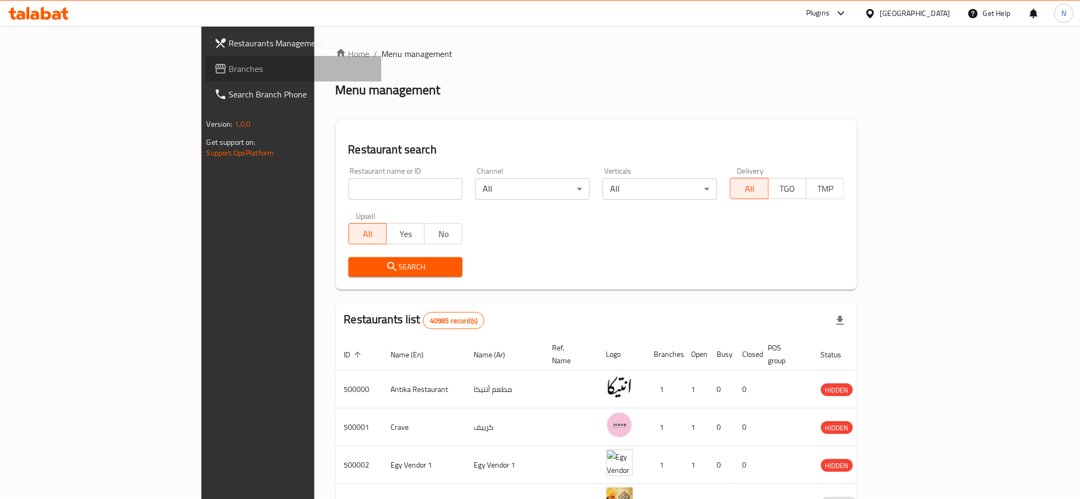
click at [229, 69] on span "Branches" at bounding box center [301, 68] width 144 height 13
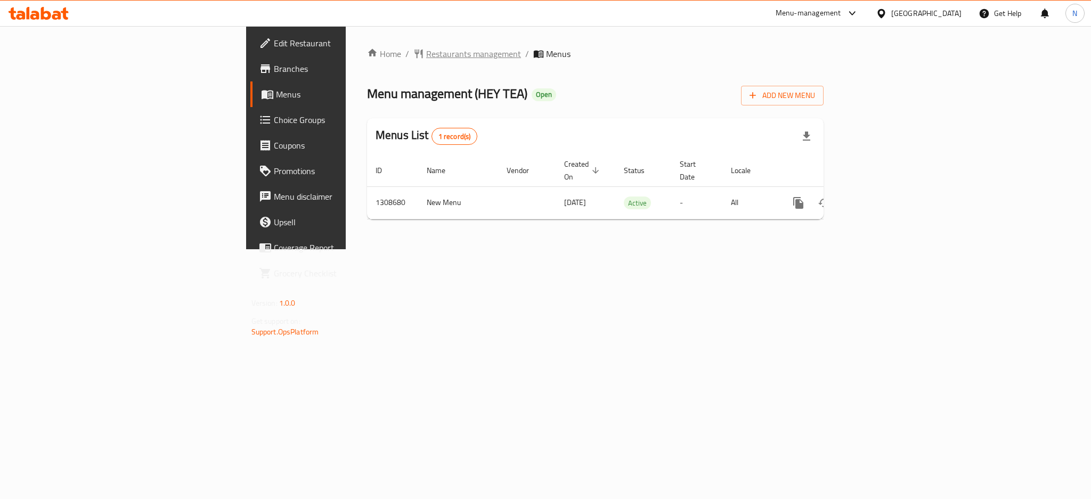
click at [426, 54] on span "Restaurants management" at bounding box center [473, 53] width 95 height 13
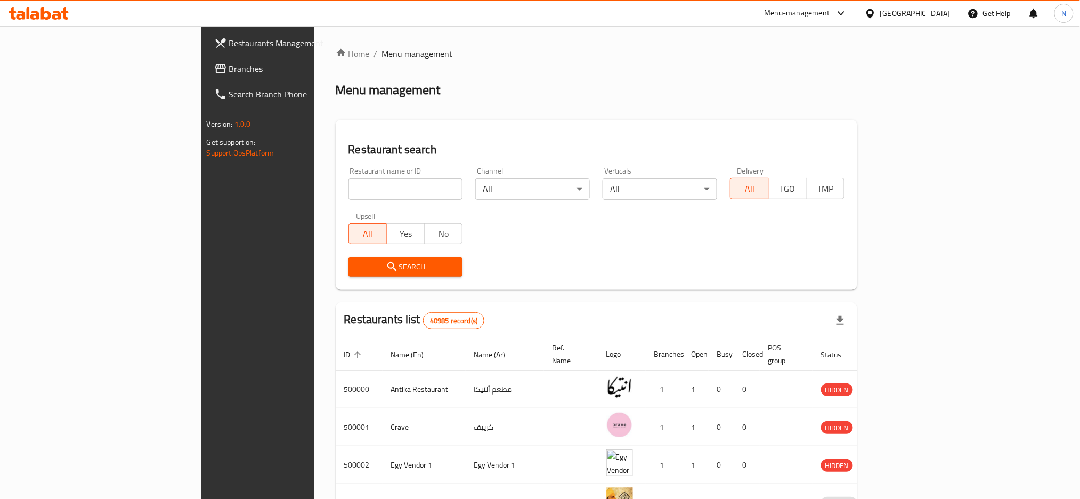
click at [201, 67] on div "Restaurants Management Branches Search Branch Phone Version: 1.0.0 Get support …" at bounding box center [540, 408] width 678 height 764
click at [229, 67] on span "Branches" at bounding box center [301, 68] width 144 height 13
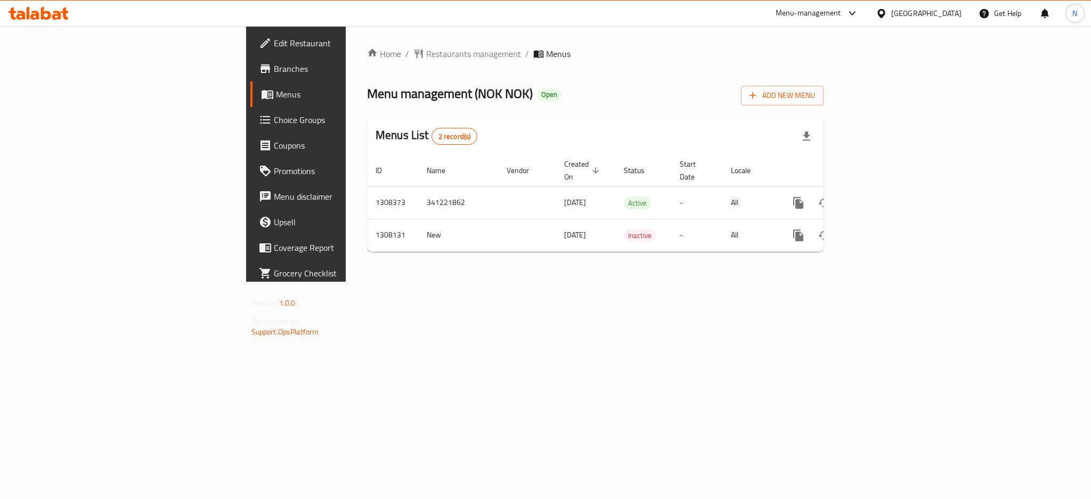
click at [892, 7] on div at bounding box center [883, 13] width 15 height 12
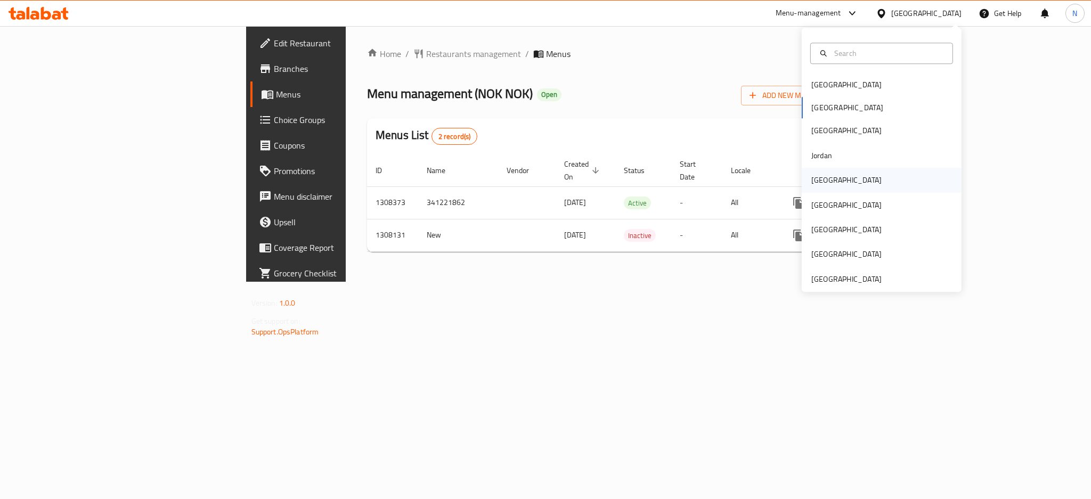
click at [829, 177] on div "[GEOGRAPHIC_DATA]" at bounding box center [846, 180] width 87 height 25
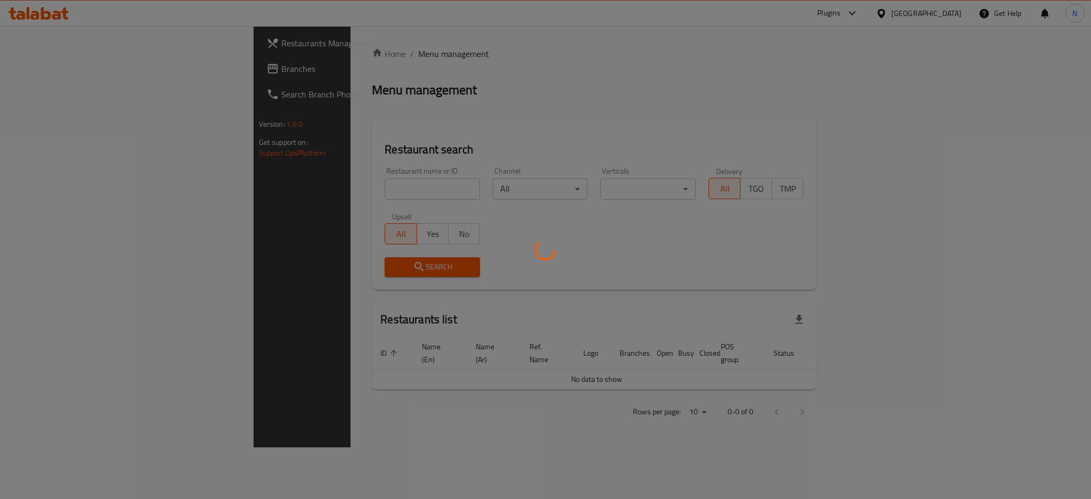
click at [76, 76] on div at bounding box center [545, 249] width 1091 height 499
click at [74, 66] on div at bounding box center [545, 249] width 1091 height 499
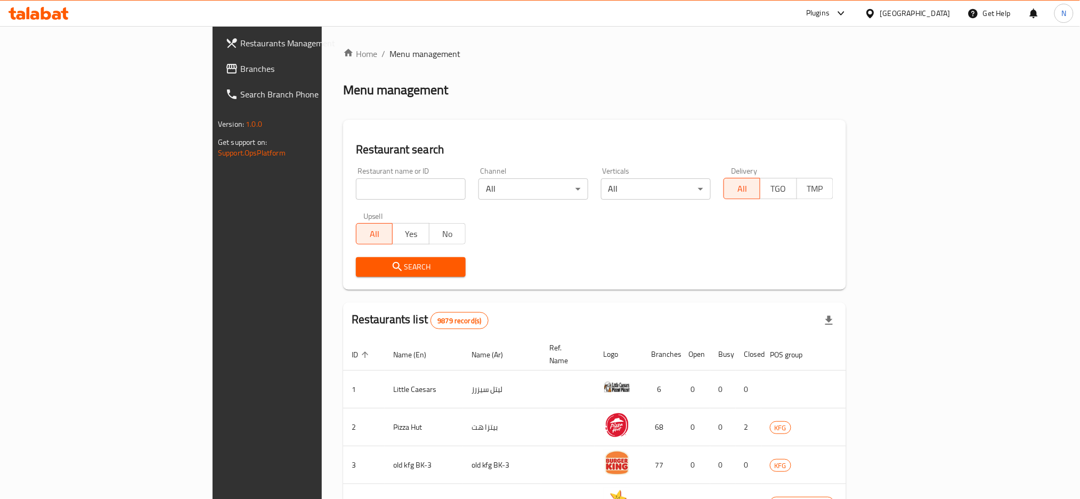
click at [240, 66] on span "Branches" at bounding box center [312, 68] width 144 height 13
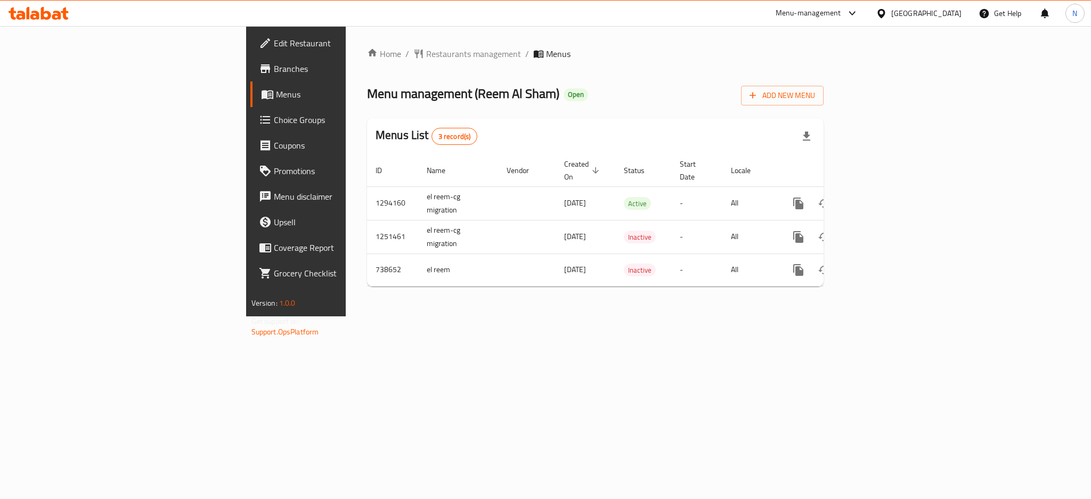
click at [274, 115] on span "Choice Groups" at bounding box center [347, 120] width 146 height 13
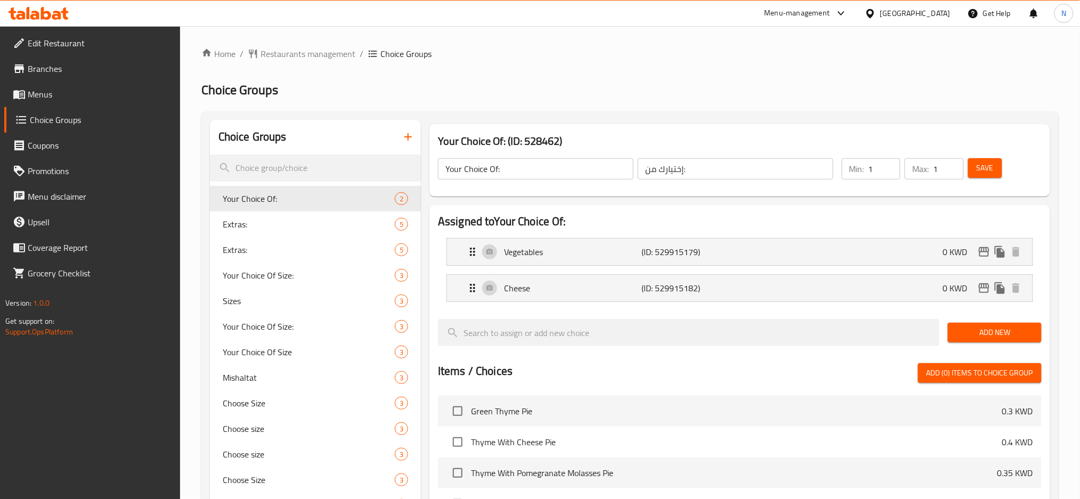
click at [502, 91] on h2 "Choice Groups" at bounding box center [629, 90] width 857 height 17
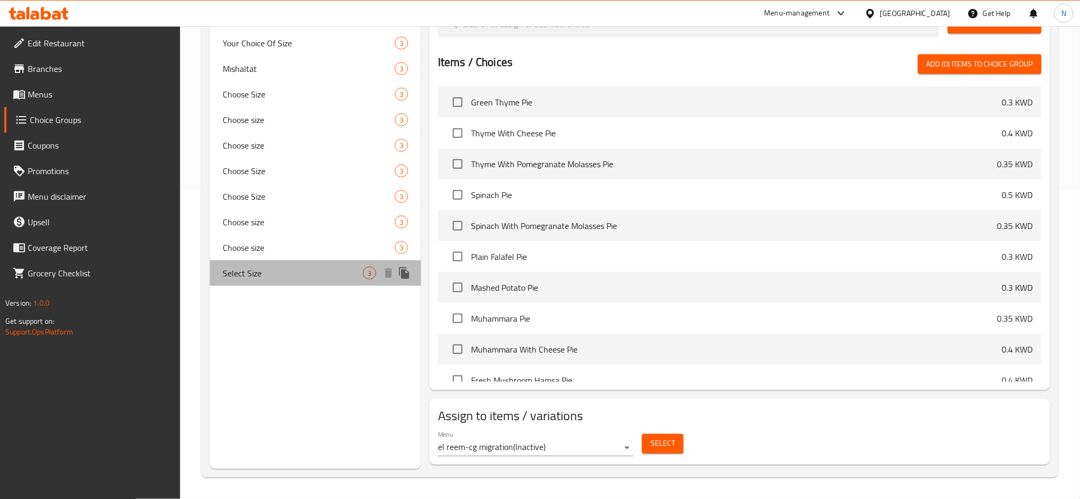
click at [296, 273] on span "Select Size" at bounding box center [293, 273] width 140 height 13
type input "Select Size"
type input "اختيار حجم"
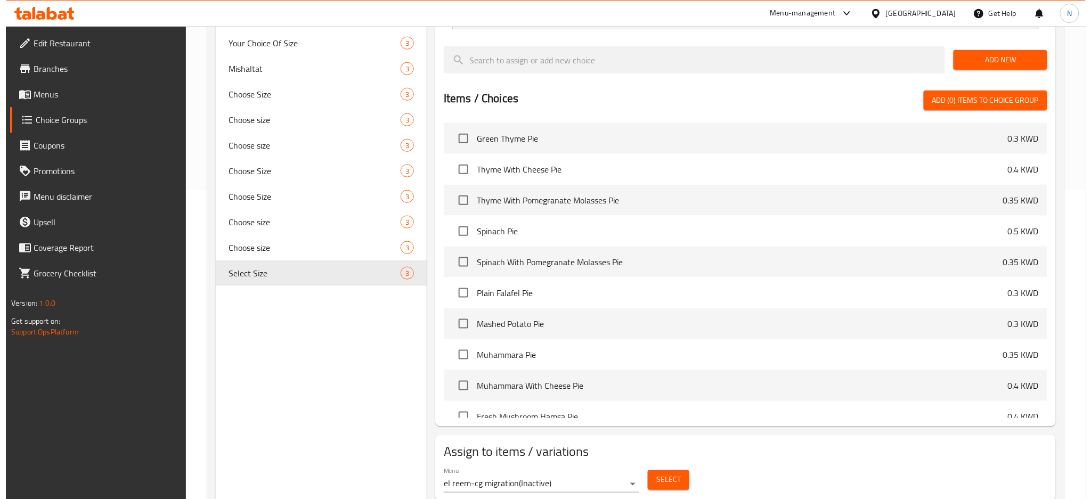
scroll to position [0, 0]
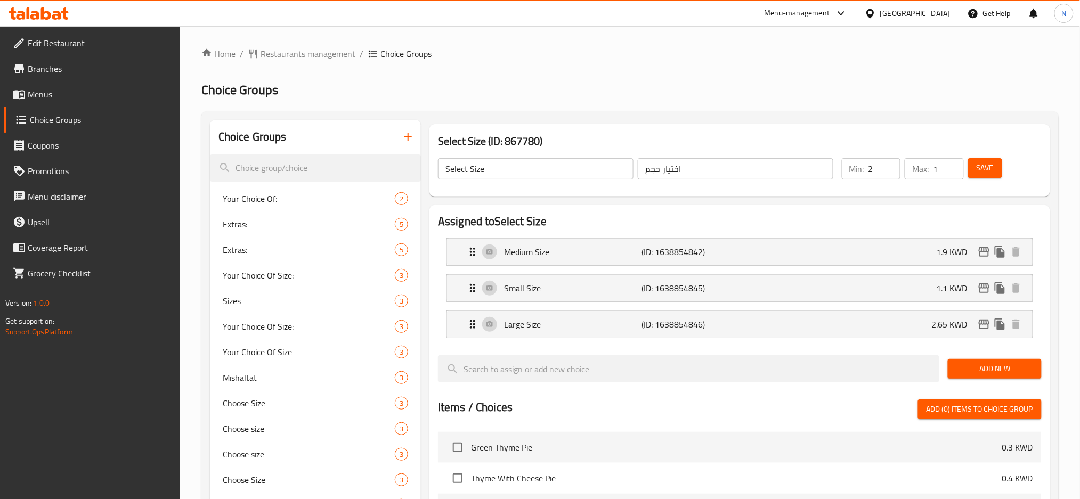
click at [890, 166] on input "2" at bounding box center [885, 168] width 32 height 21
click at [895, 176] on input "2" at bounding box center [885, 168] width 32 height 21
click at [887, 170] on input "1" at bounding box center [885, 168] width 32 height 21
type input "0"
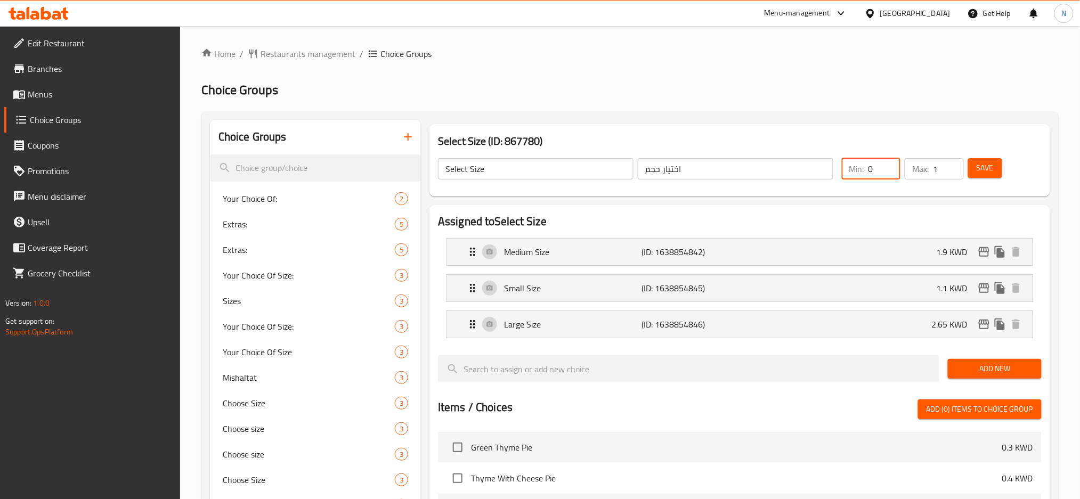
click at [887, 170] on input "0" at bounding box center [885, 168] width 32 height 21
click at [984, 169] on span "Save" at bounding box center [985, 167] width 17 height 13
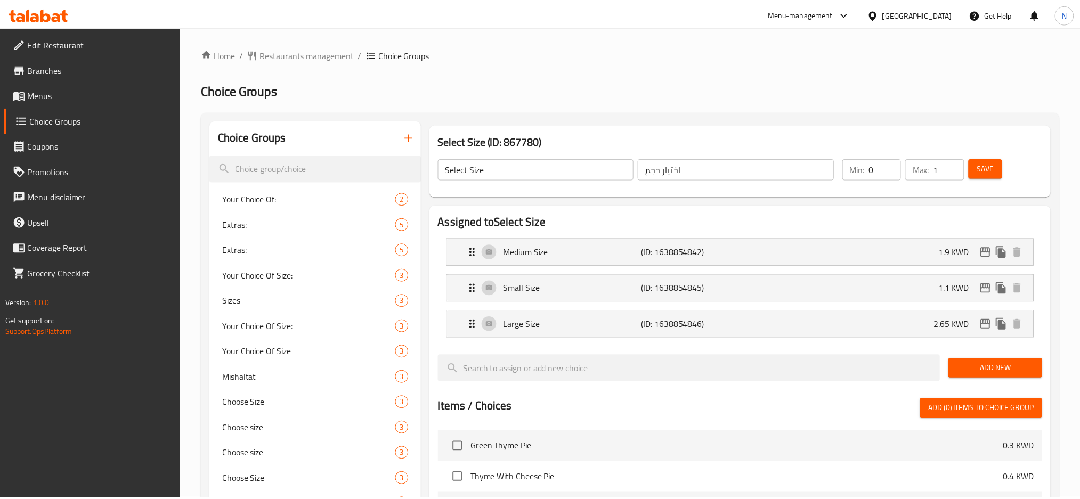
scroll to position [345, 0]
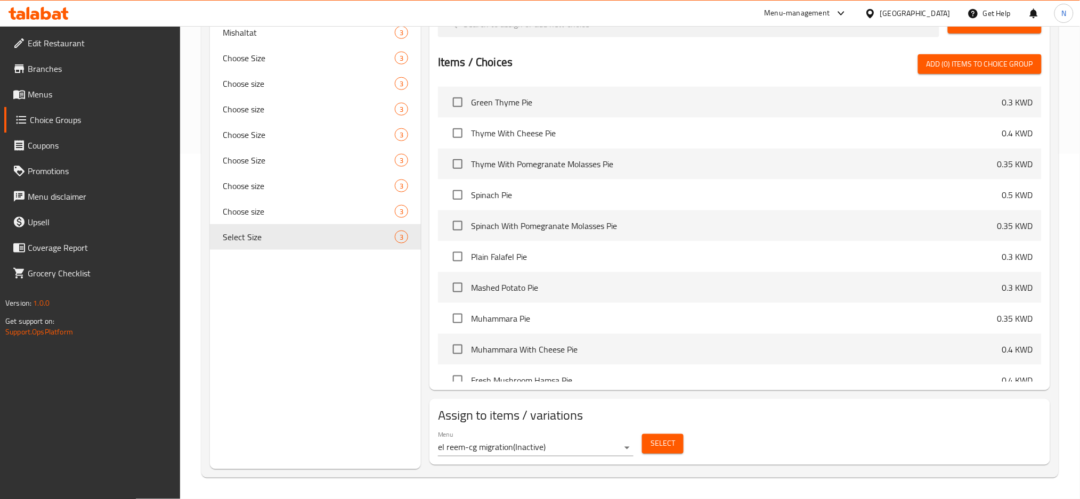
click at [930, 12] on div "[GEOGRAPHIC_DATA]" at bounding box center [915, 13] width 70 height 12
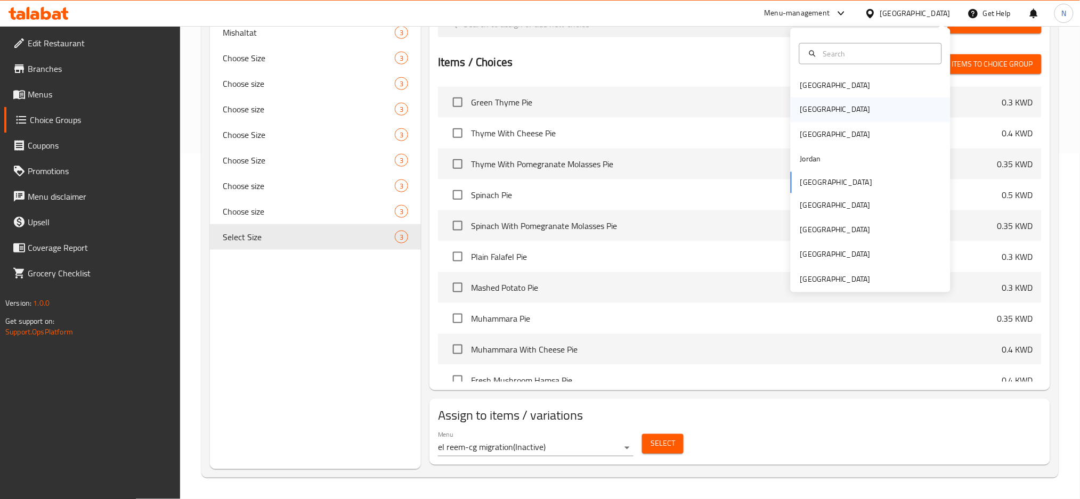
click at [810, 106] on div "[GEOGRAPHIC_DATA]" at bounding box center [835, 110] width 87 height 25
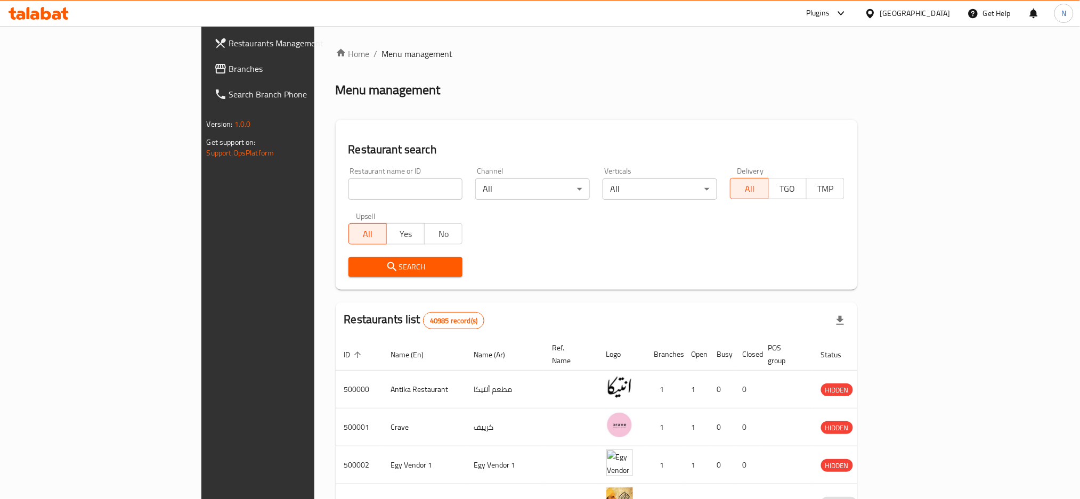
click at [206, 51] on link "Restaurants Management" at bounding box center [294, 43] width 176 height 26
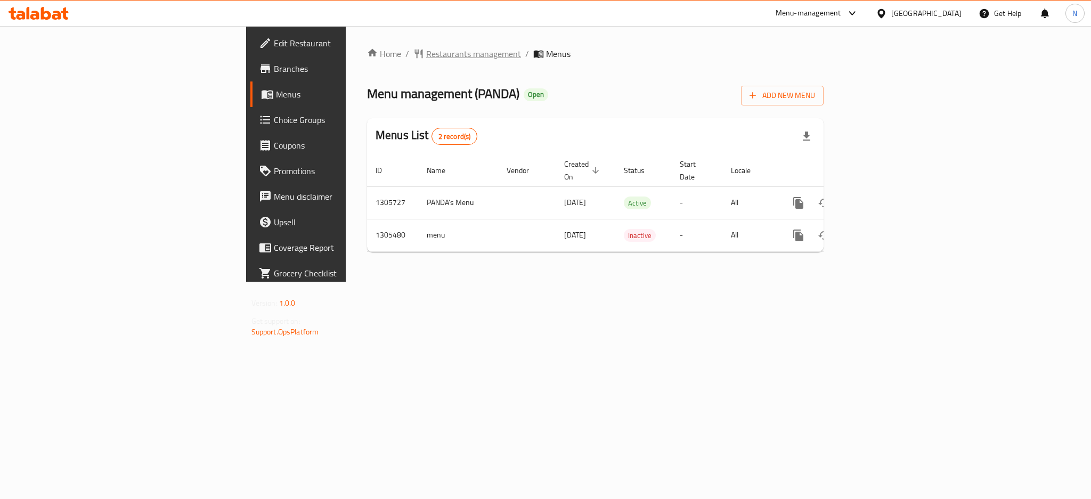
click at [426, 54] on span "Restaurants management" at bounding box center [473, 53] width 95 height 13
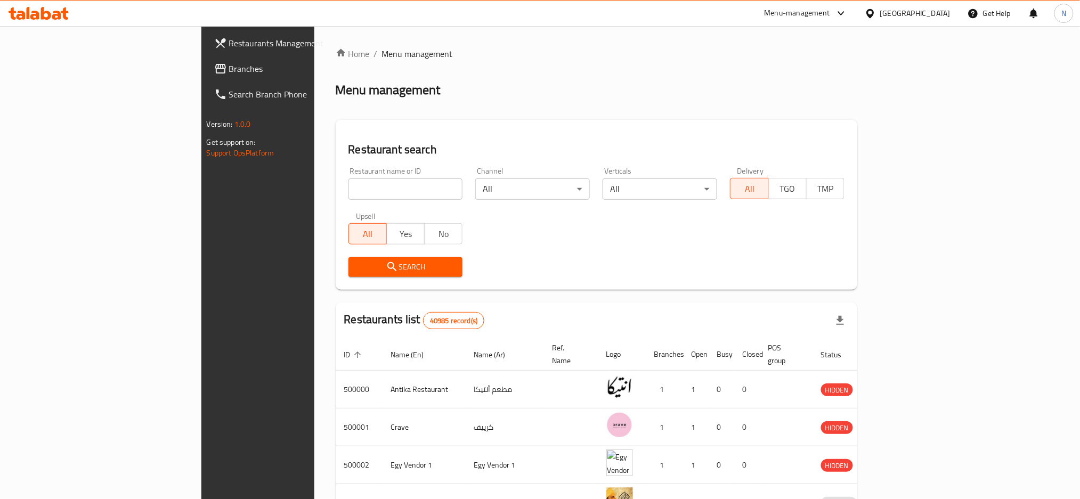
click at [229, 62] on span "Branches" at bounding box center [301, 68] width 144 height 13
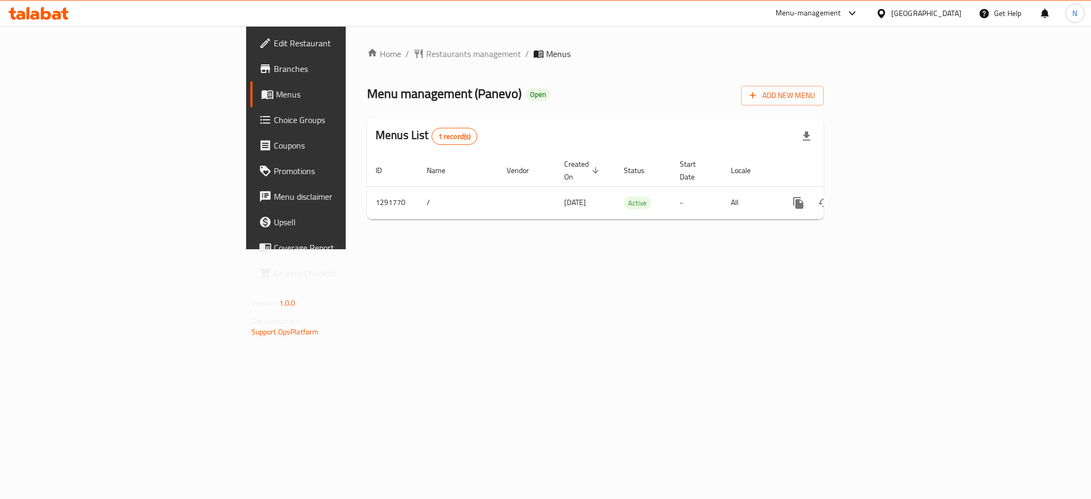
click at [948, 18] on div "[GEOGRAPHIC_DATA]" at bounding box center [927, 13] width 70 height 12
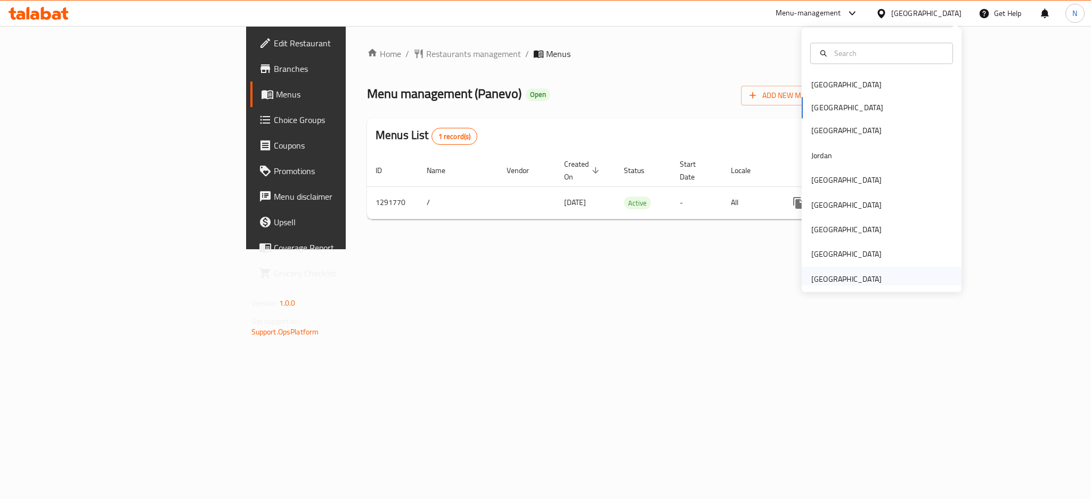
click at [812, 280] on div "[GEOGRAPHIC_DATA]" at bounding box center [847, 279] width 70 height 12
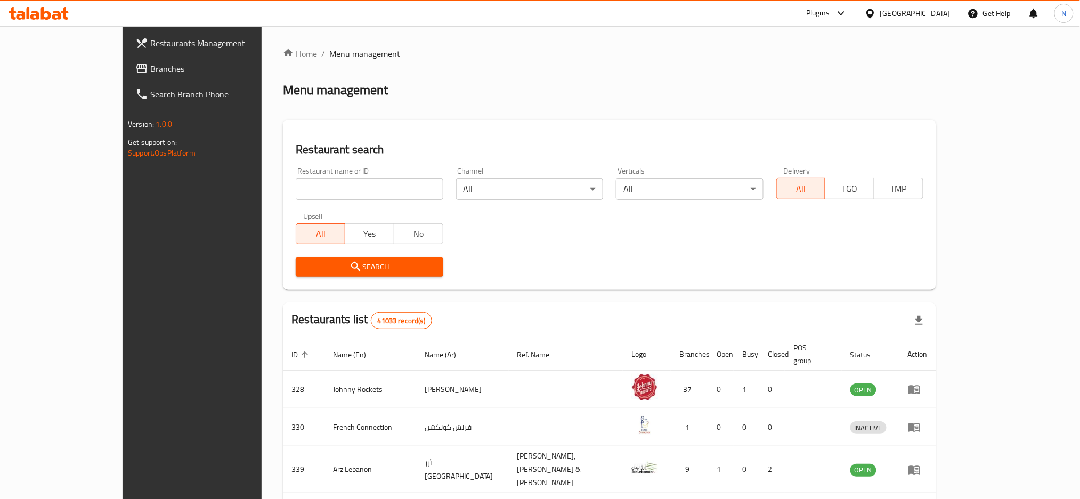
click at [127, 77] on link "Branches" at bounding box center [215, 69] width 176 height 26
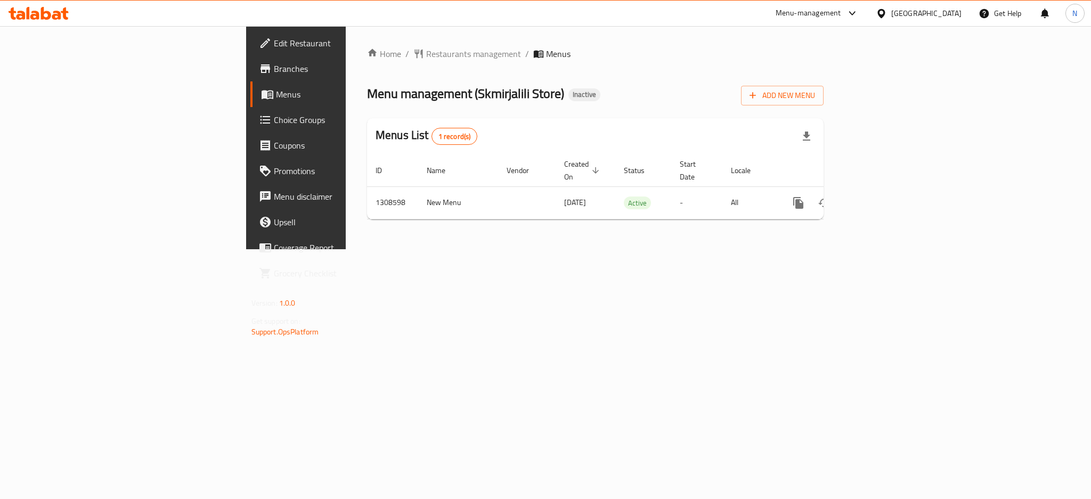
click at [274, 46] on span "Edit Restaurant" at bounding box center [347, 43] width 146 height 13
click at [426, 52] on span "Restaurants management" at bounding box center [473, 53] width 95 height 13
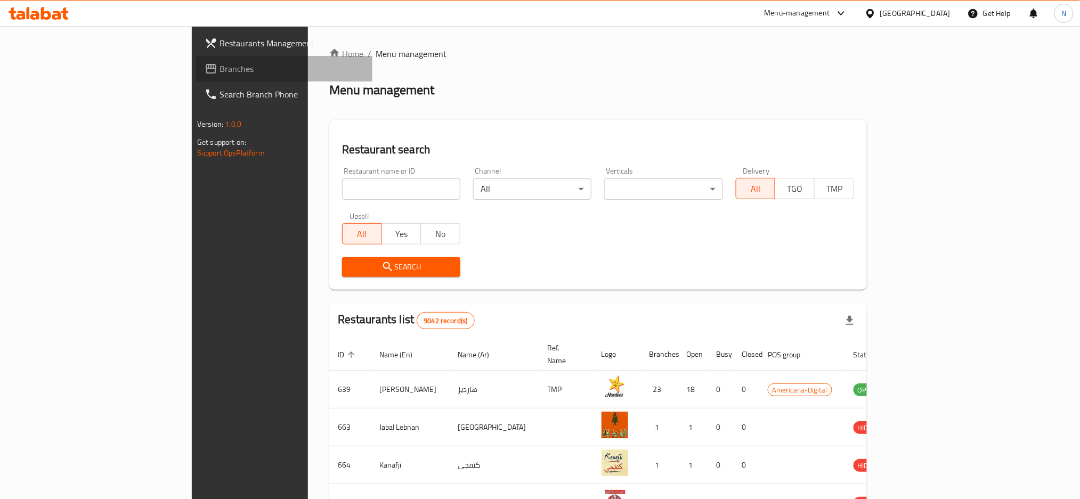
click at [220, 72] on span "Branches" at bounding box center [292, 68] width 144 height 13
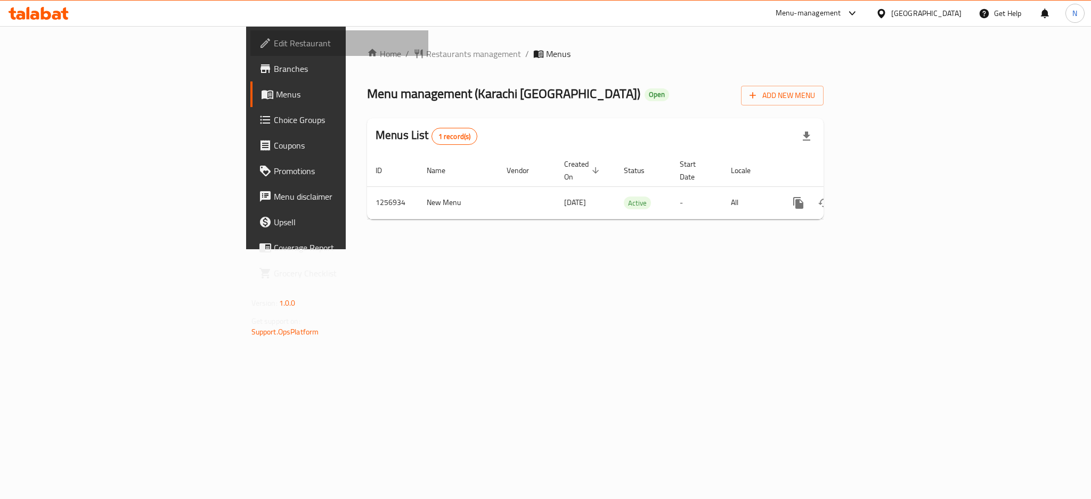
click at [274, 45] on span "Edit Restaurant" at bounding box center [347, 43] width 146 height 13
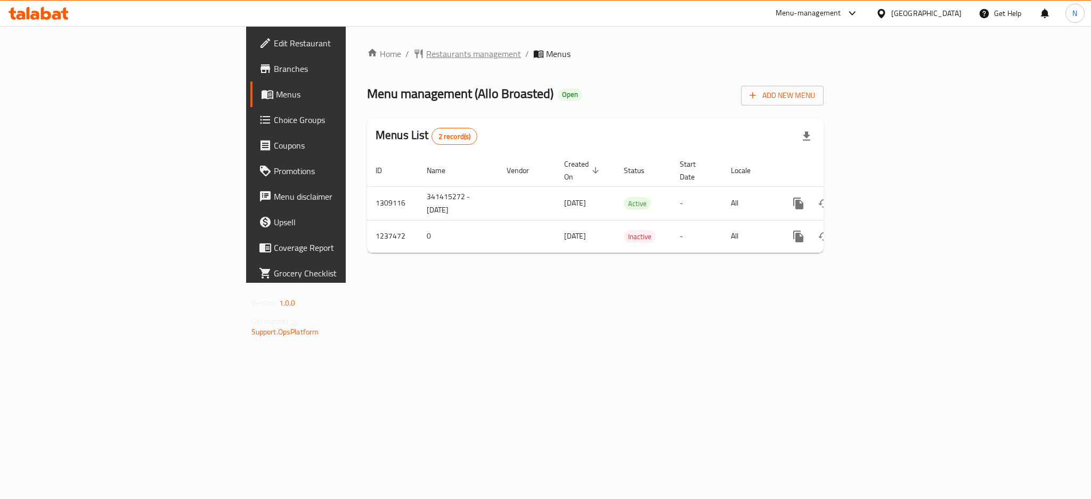
click at [426, 52] on span "Restaurants management" at bounding box center [473, 53] width 95 height 13
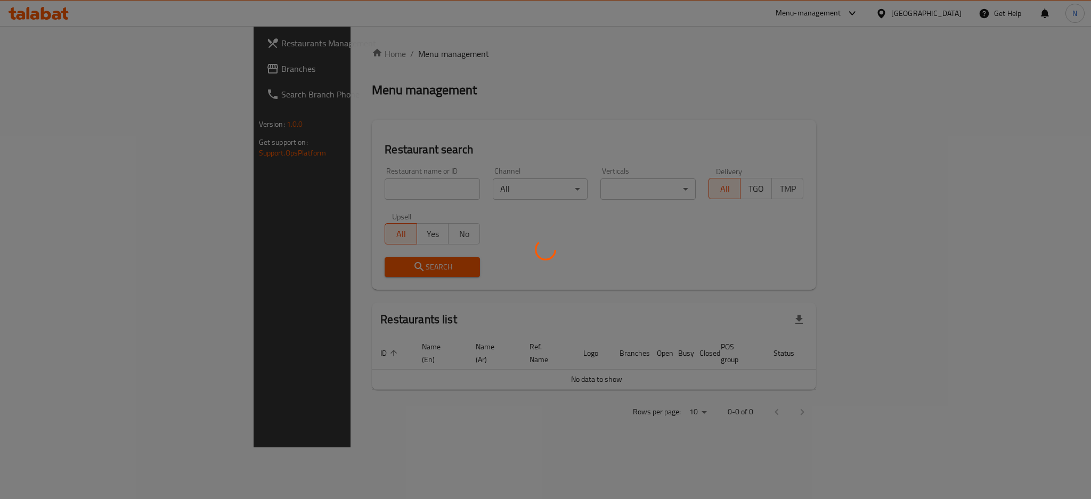
click at [46, 68] on div at bounding box center [545, 249] width 1091 height 499
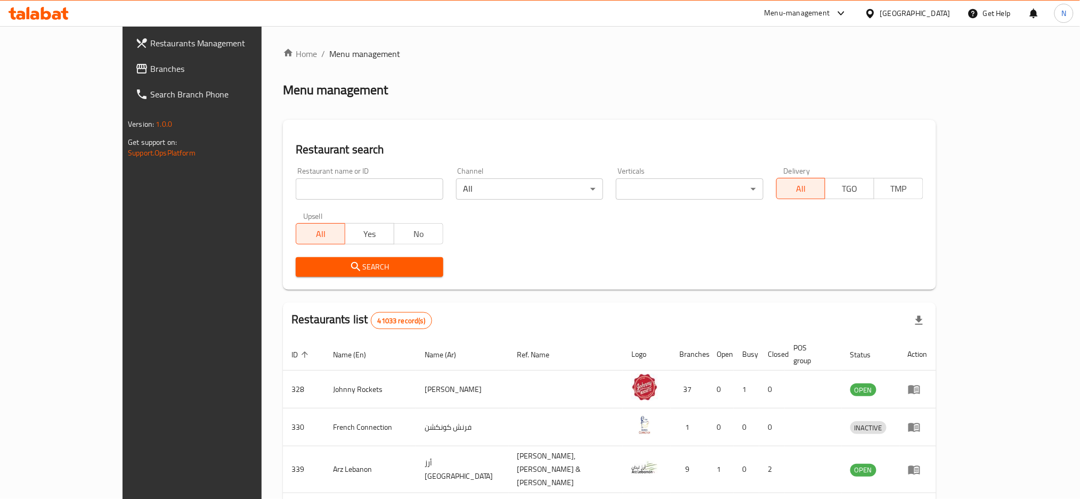
click at [150, 68] on span "Branches" at bounding box center [222, 68] width 144 height 13
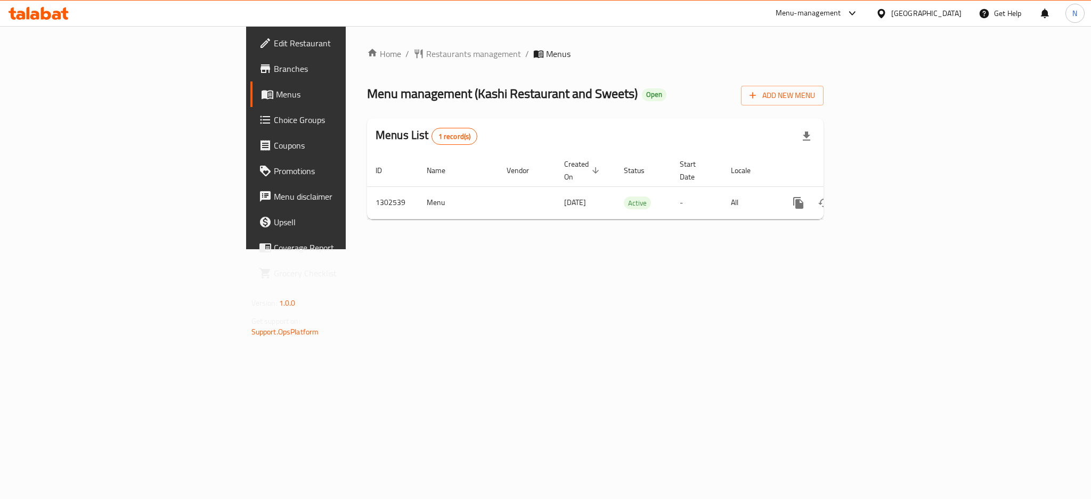
click at [925, 10] on div "[GEOGRAPHIC_DATA]" at bounding box center [927, 13] width 70 height 12
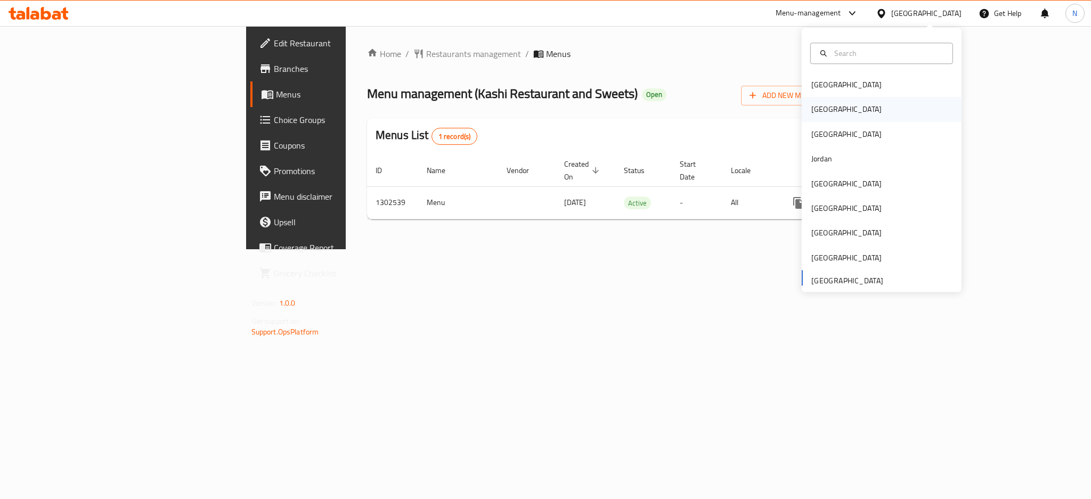
click at [836, 114] on div "[GEOGRAPHIC_DATA]" at bounding box center [882, 110] width 160 height 25
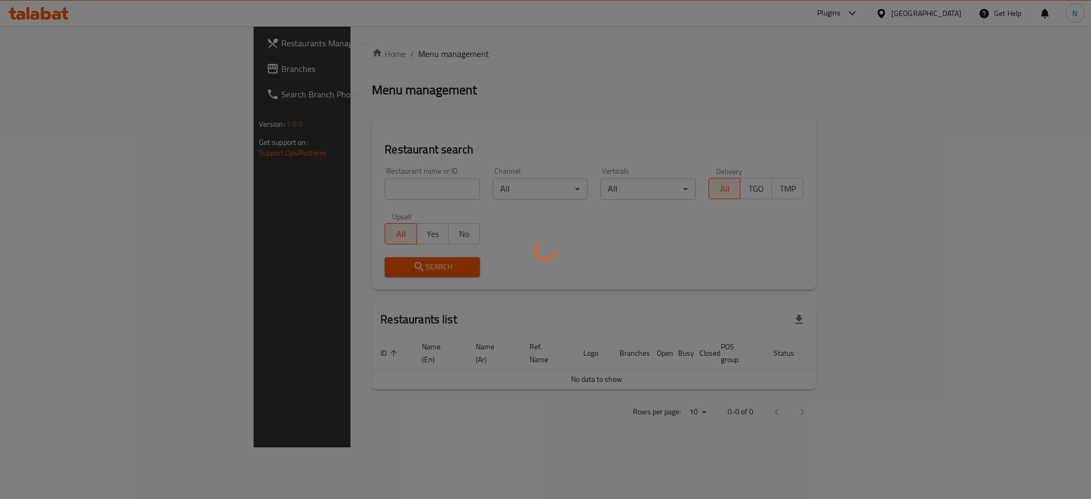
click at [54, 66] on div at bounding box center [545, 249] width 1091 height 499
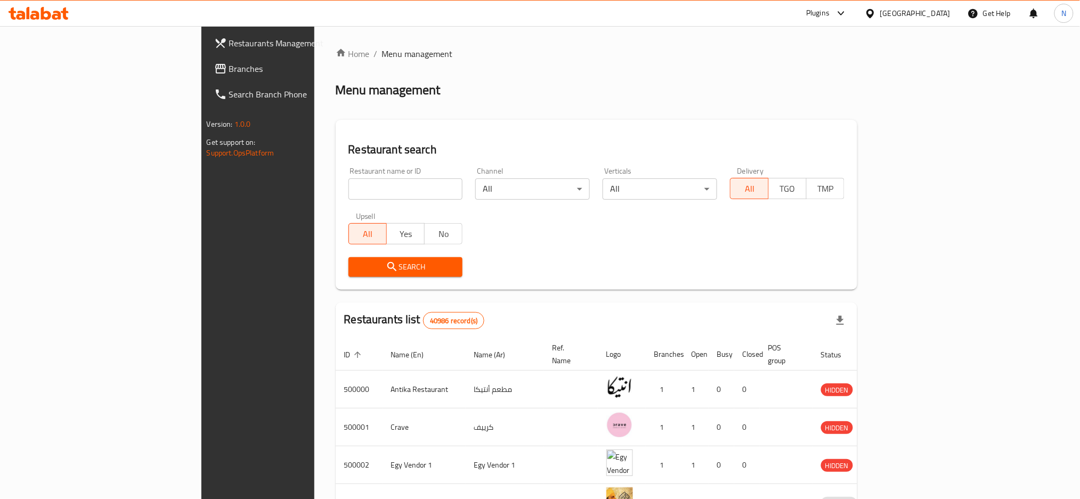
click at [229, 66] on span "Branches" at bounding box center [301, 68] width 144 height 13
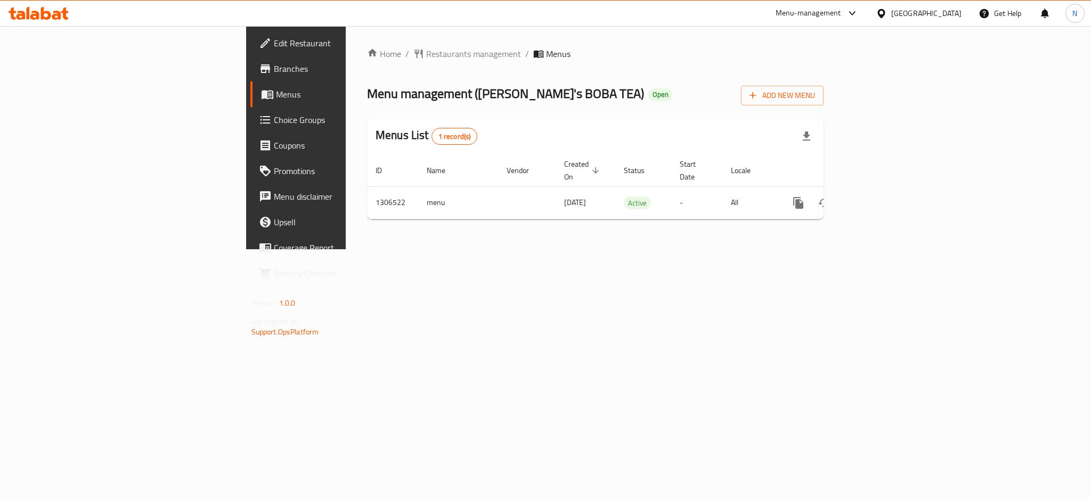
click at [274, 119] on span "Choice Groups" at bounding box center [347, 120] width 146 height 13
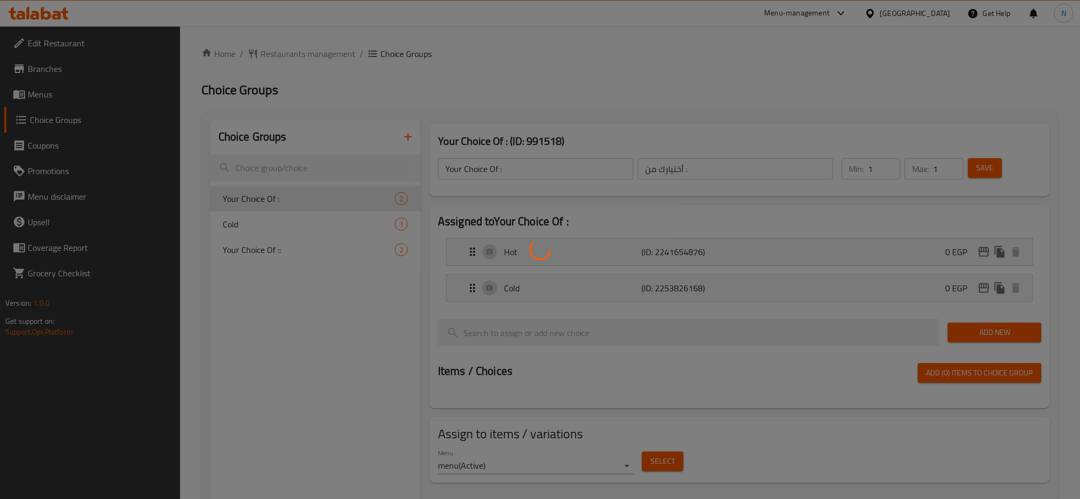
click at [268, 222] on div at bounding box center [540, 249] width 1080 height 499
click at [270, 222] on div at bounding box center [540, 249] width 1080 height 499
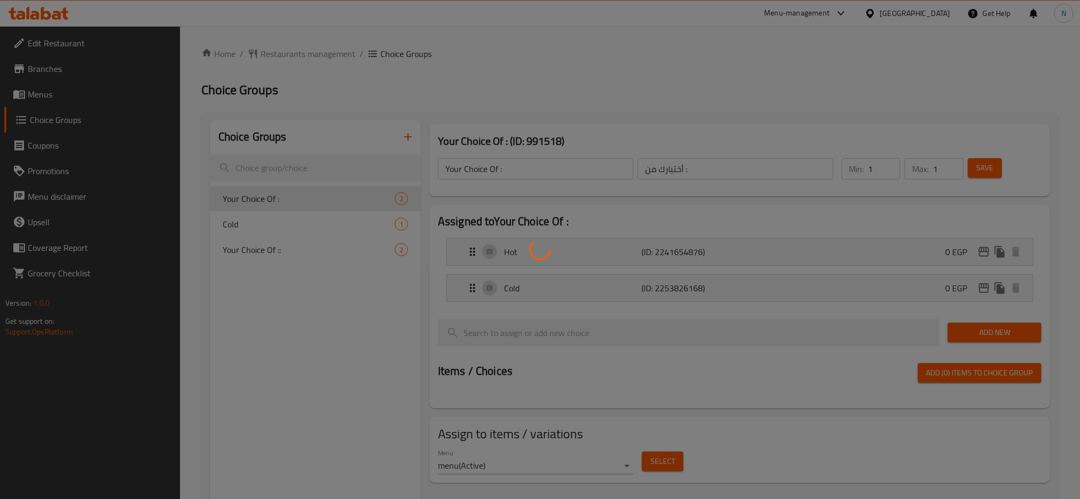
click at [270, 222] on div at bounding box center [540, 249] width 1080 height 499
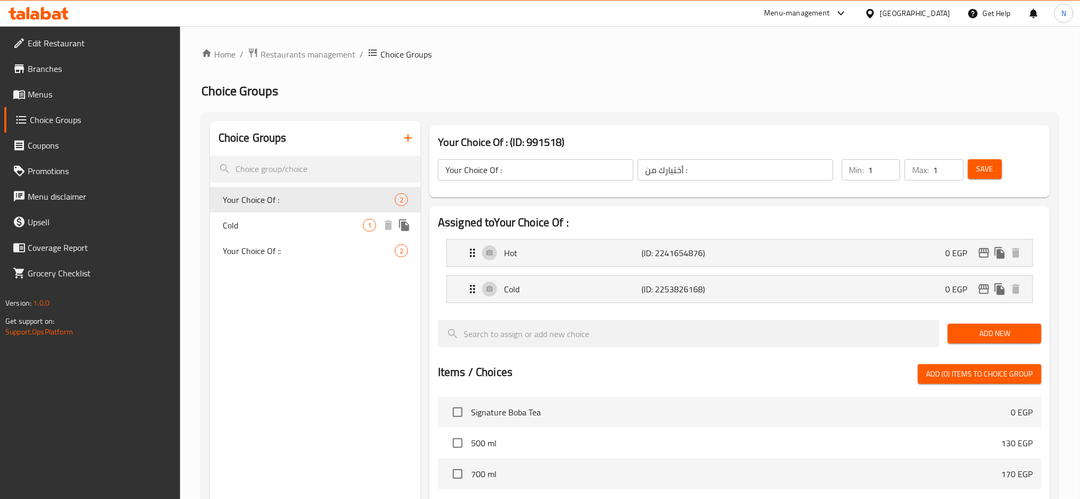
click at [273, 217] on div "Cold 1" at bounding box center [315, 226] width 211 height 26
type input "Cold"
type input "0"
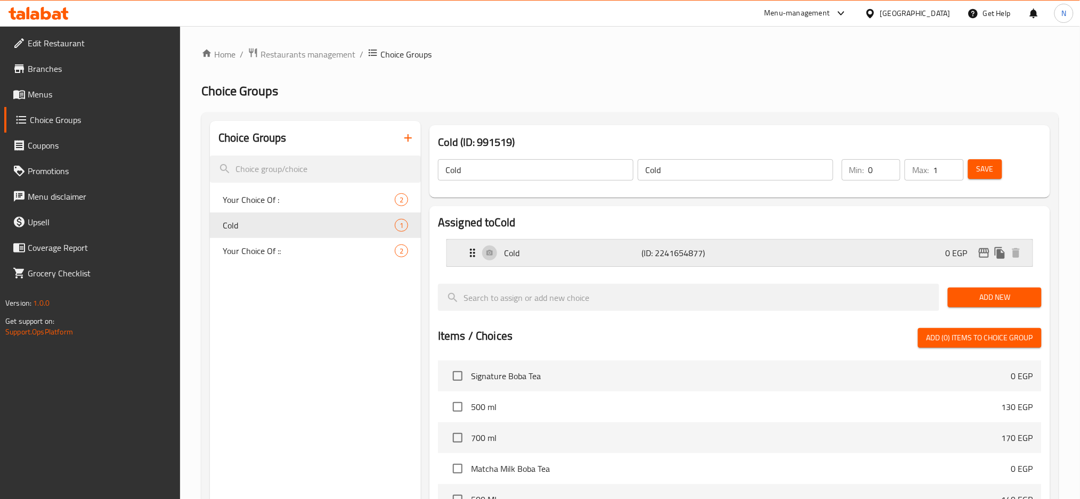
click at [686, 257] on p "(ID: 2241654877)" at bounding box center [688, 253] width 92 height 13
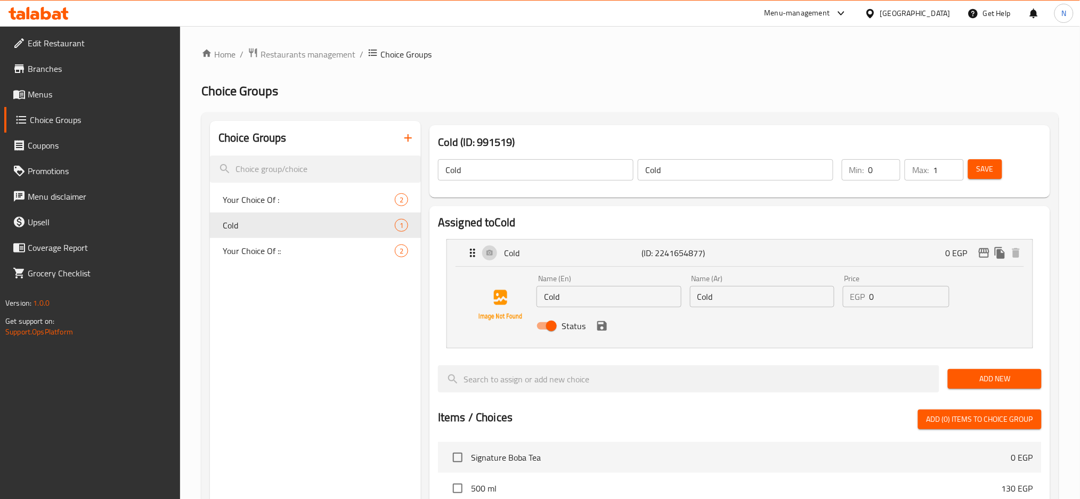
click at [679, 167] on input "Cold" at bounding box center [736, 169] width 196 height 21
click at [688, 177] on input "Cold" at bounding box center [736, 169] width 196 height 21
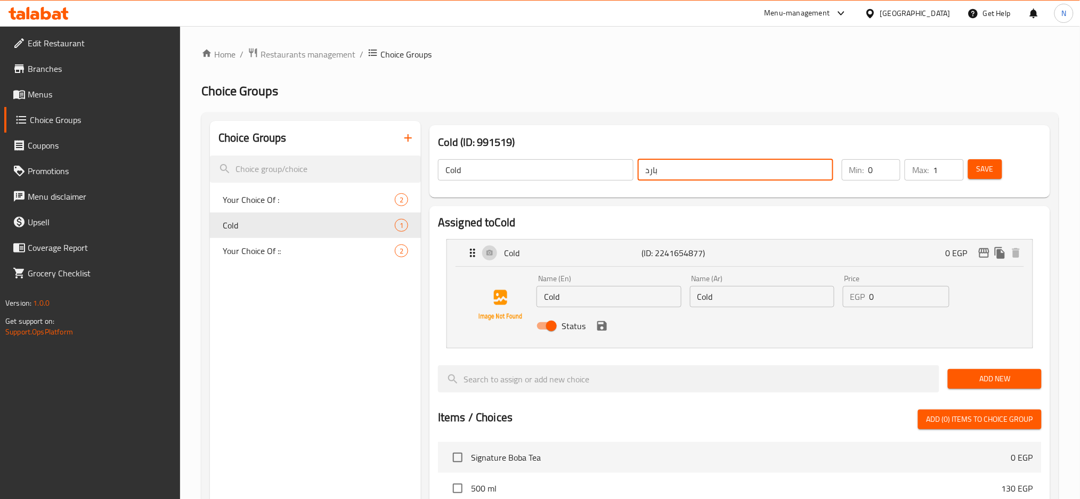
click at [688, 177] on input "بارد" at bounding box center [736, 169] width 196 height 21
type input "بارد"
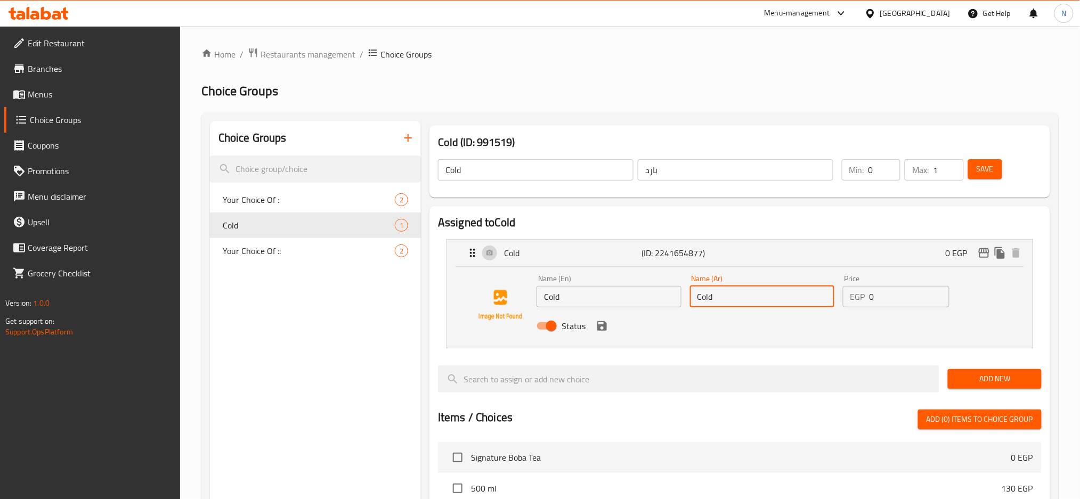
click at [733, 301] on input "Cold" at bounding box center [762, 296] width 144 height 21
paste input "بارد"
click at [603, 327] on icon "save" at bounding box center [602, 326] width 10 height 10
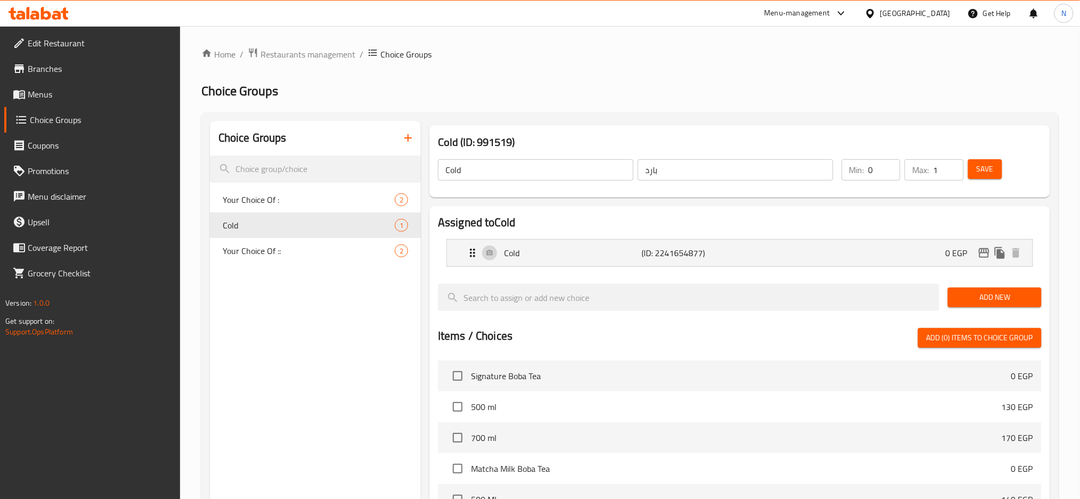
type input "بارد"
click at [987, 168] on span "Save" at bounding box center [985, 169] width 17 height 13
click at [791, 241] on div "Cold (ID: 2241654877) 0 EGP" at bounding box center [743, 253] width 554 height 27
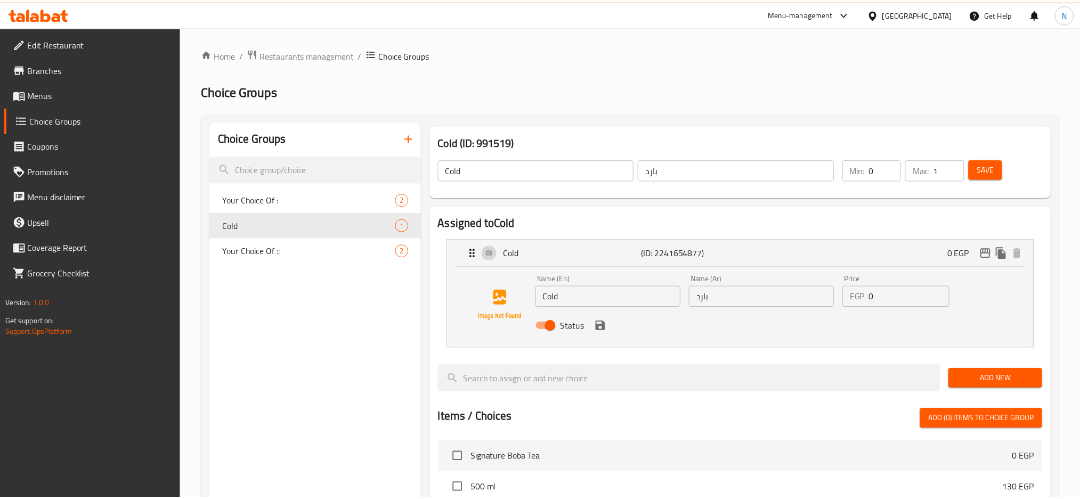
scroll to position [355, 0]
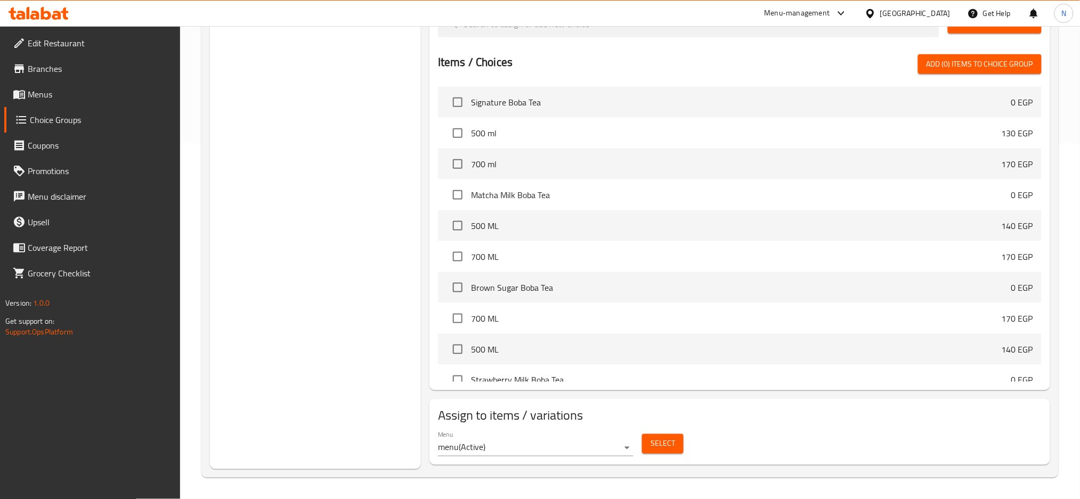
click at [880, 14] on div at bounding box center [872, 13] width 15 height 12
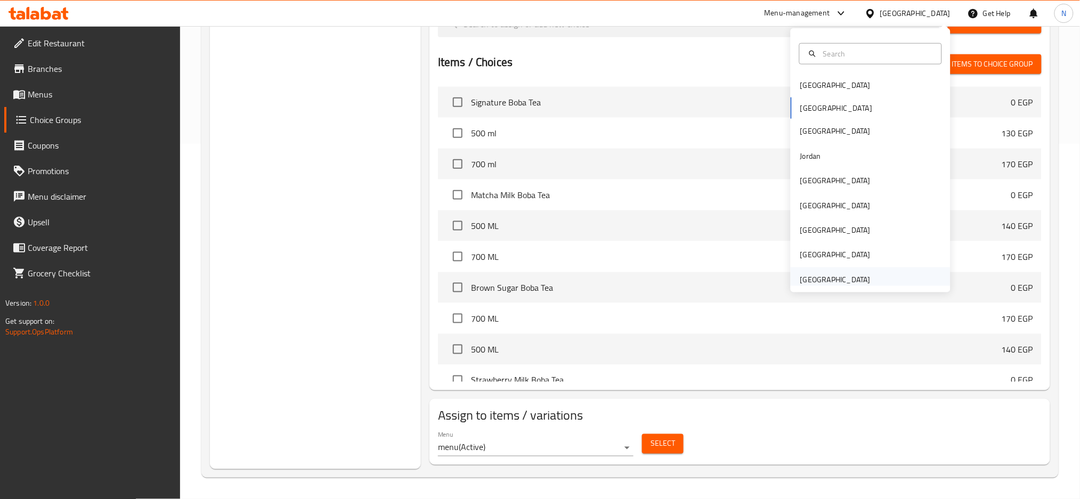
click at [817, 276] on div "[GEOGRAPHIC_DATA]" at bounding box center [835, 280] width 70 height 12
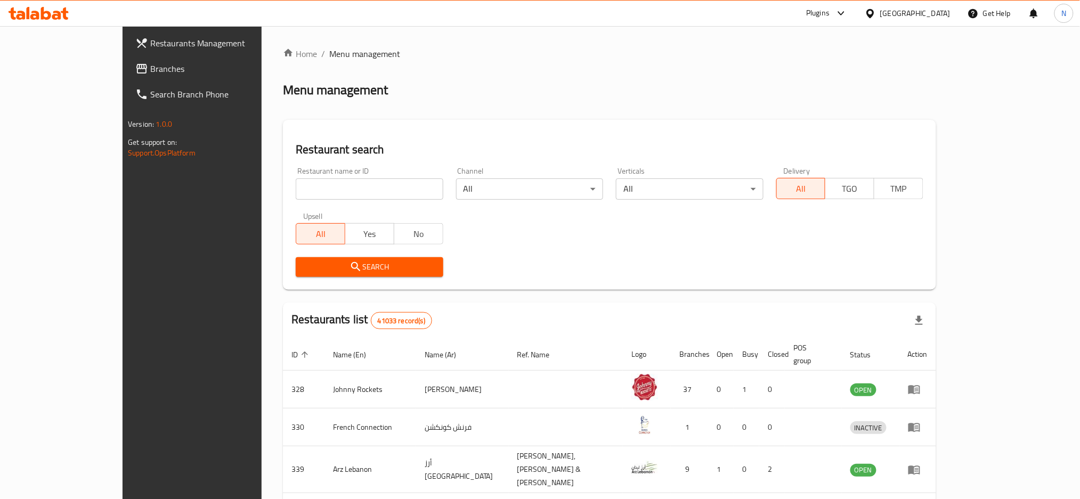
click at [150, 68] on span "Branches" at bounding box center [222, 68] width 144 height 13
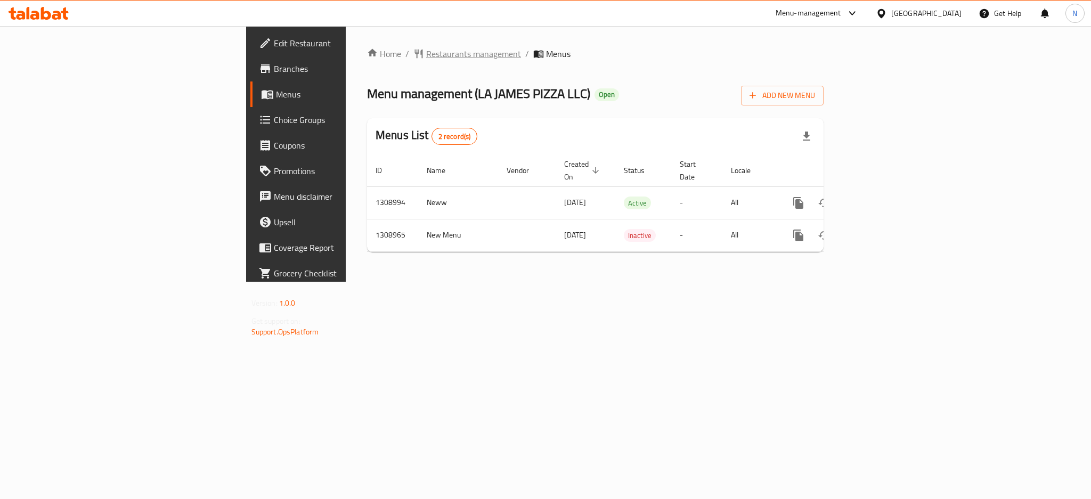
click at [426, 47] on span "Restaurants management" at bounding box center [473, 53] width 95 height 13
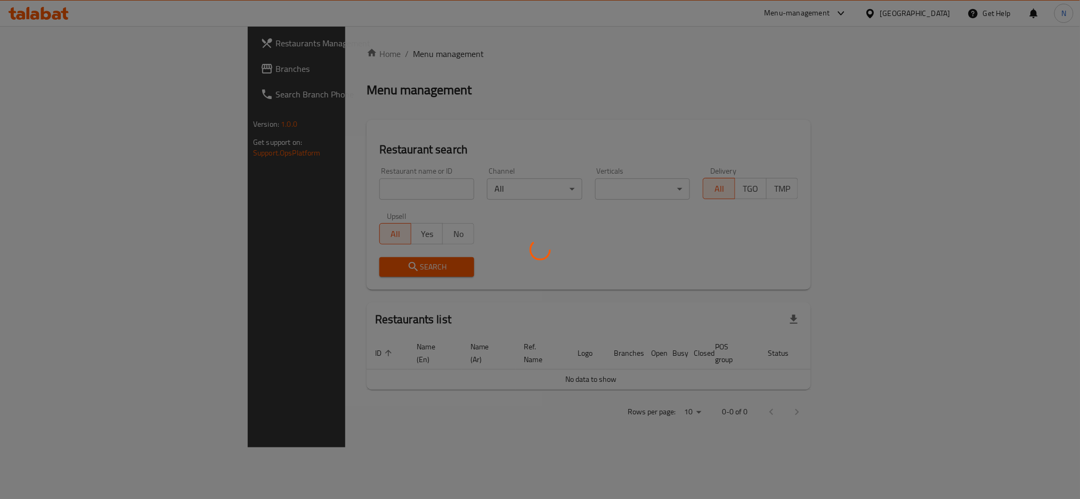
click at [52, 69] on div at bounding box center [540, 249] width 1080 height 499
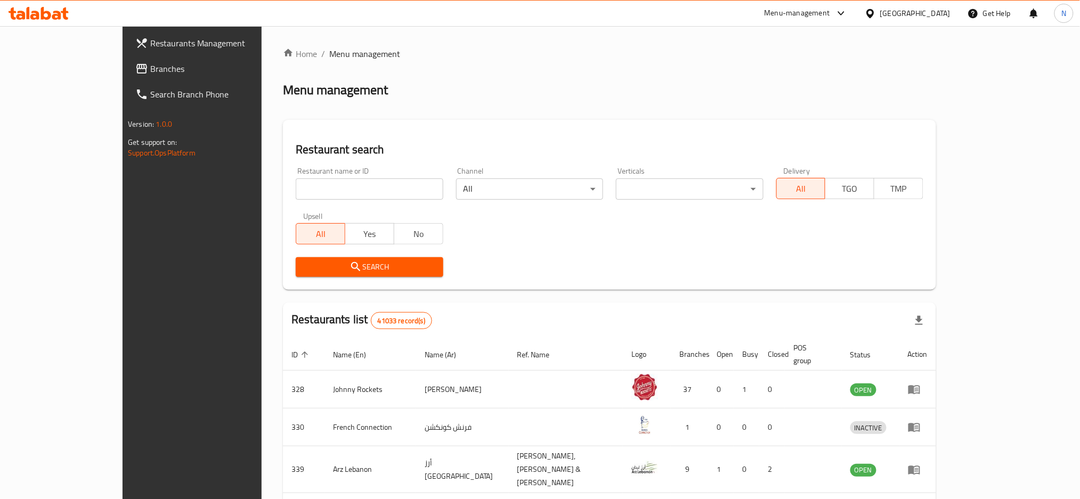
click at [150, 69] on span "Branches" at bounding box center [222, 68] width 144 height 13
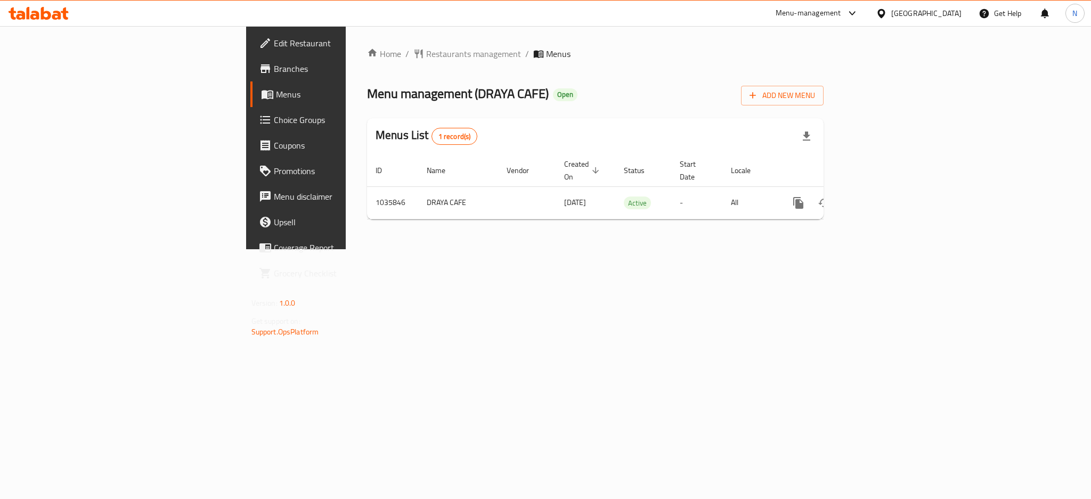
click at [911, 3] on div "[GEOGRAPHIC_DATA]" at bounding box center [919, 14] width 103 height 26
click at [913, 9] on div "[GEOGRAPHIC_DATA]" at bounding box center [927, 13] width 70 height 12
click at [819, 92] on div "[GEOGRAPHIC_DATA]" at bounding box center [846, 84] width 87 height 25
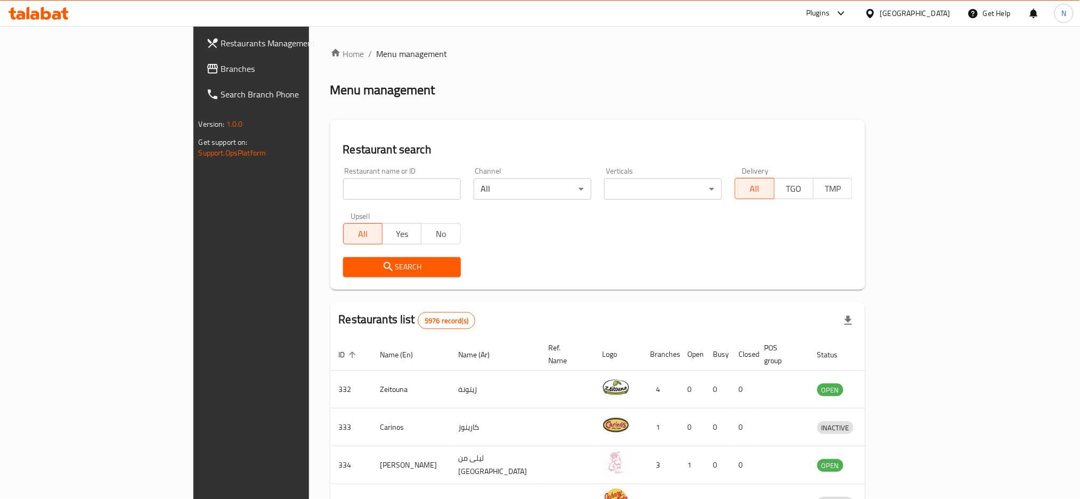
click at [221, 68] on span "Branches" at bounding box center [293, 68] width 144 height 13
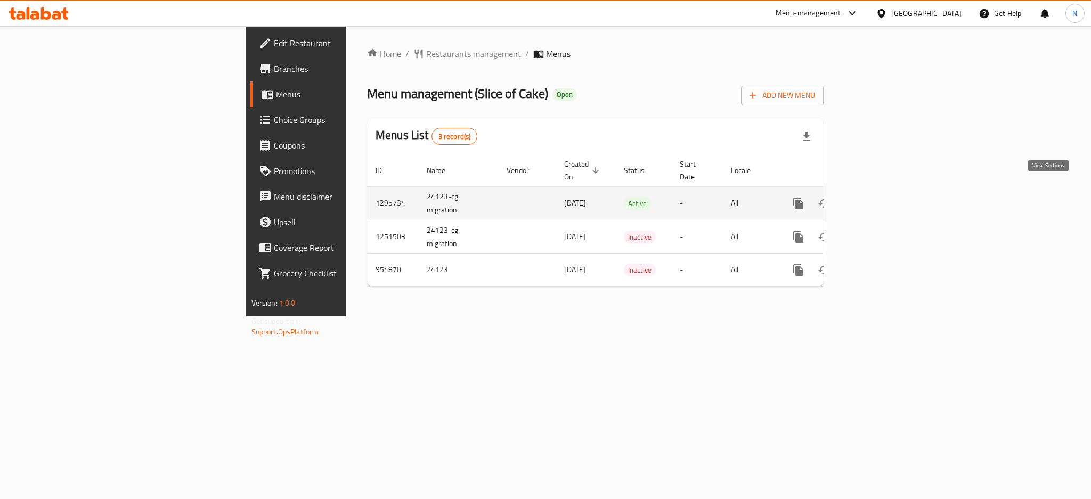
click at [882, 197] on icon "enhanced table" at bounding box center [875, 203] width 13 height 13
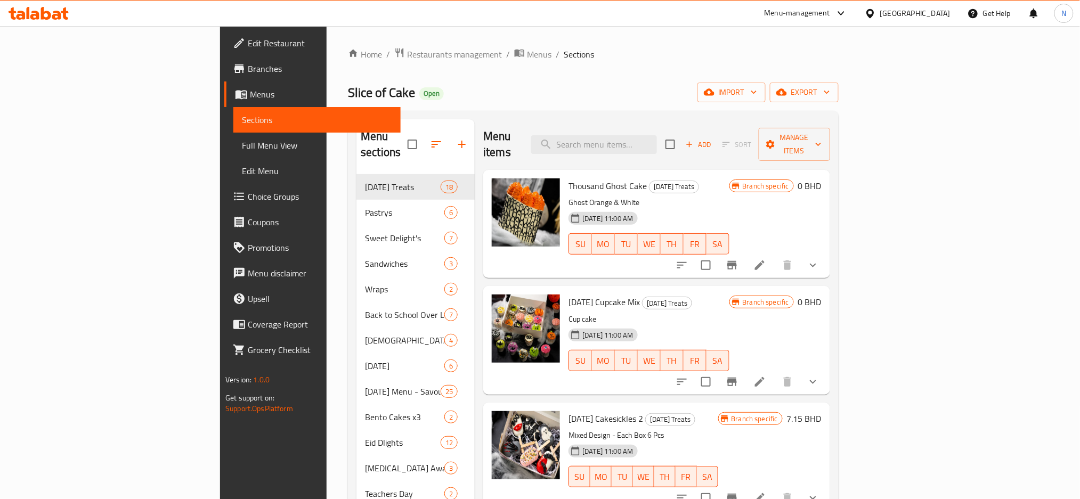
click at [657, 135] on input "search" at bounding box center [594, 144] width 126 height 19
paste input "Desserts On The Go"
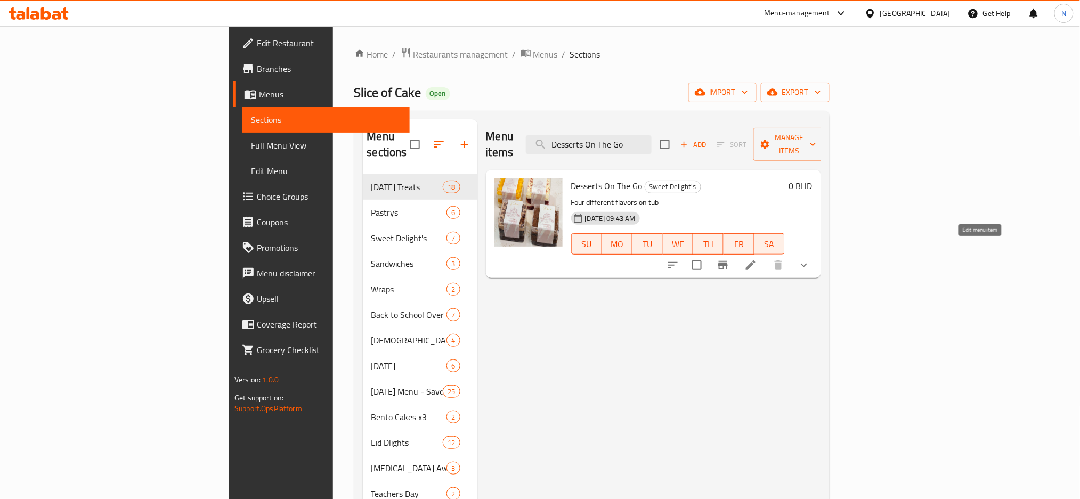
type input "Desserts On The Go"
click at [757, 259] on icon at bounding box center [750, 265] width 13 height 13
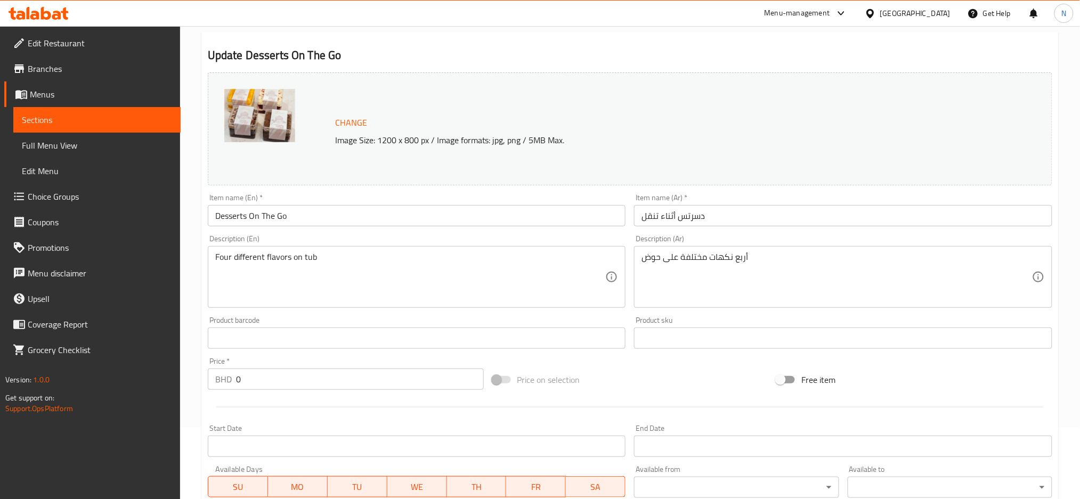
scroll to position [386, 0]
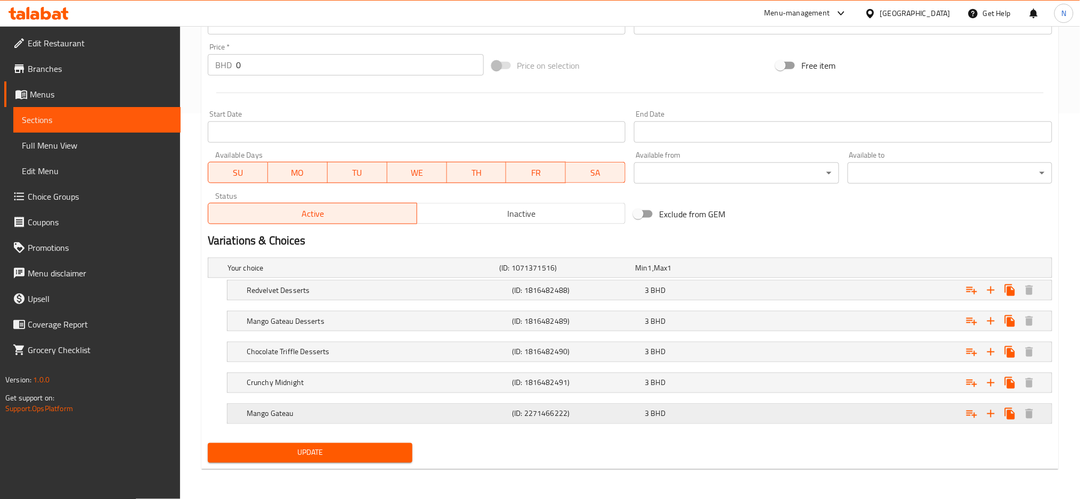
click at [465, 273] on h5 "Mango Gateau" at bounding box center [362, 268] width 268 height 11
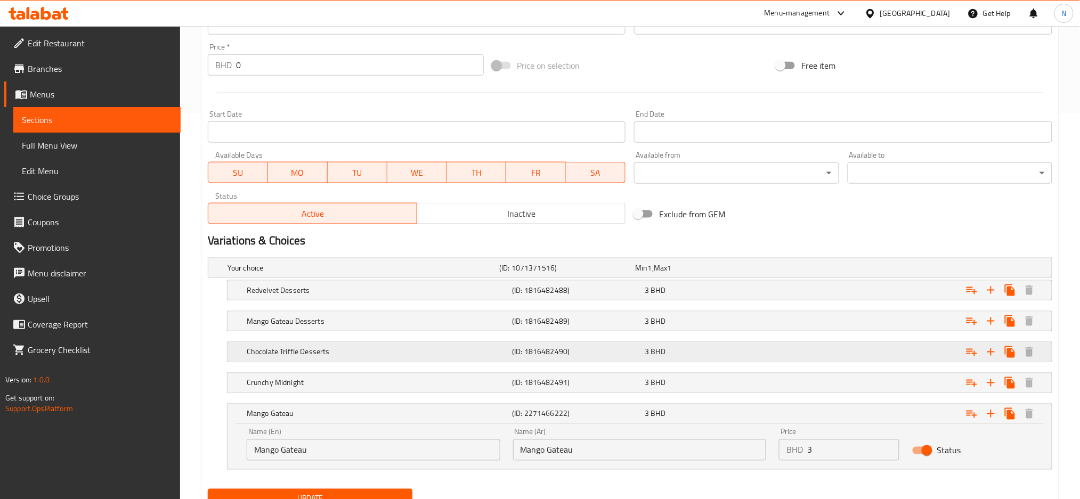
click at [455, 273] on h5 "Chocolate Triffle Desserts" at bounding box center [362, 268] width 268 height 11
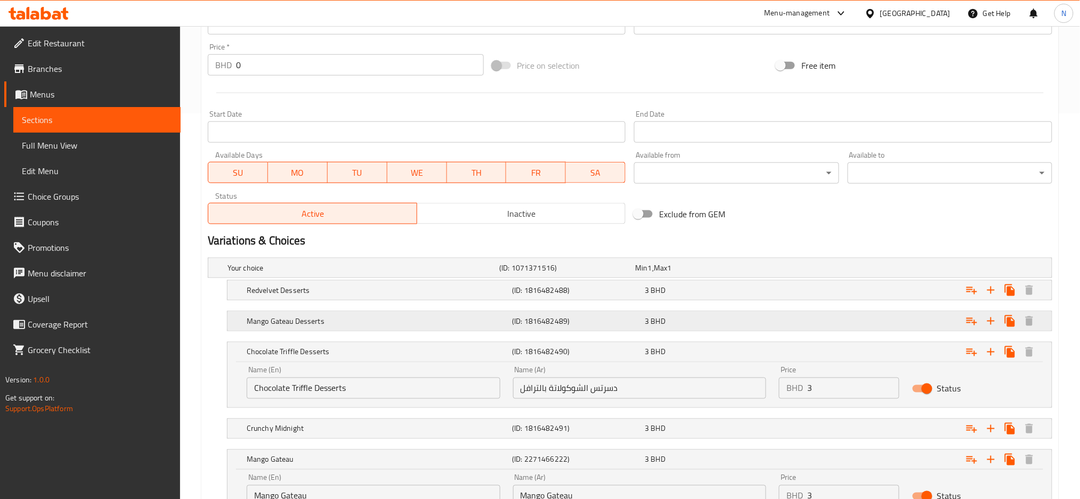
click at [458, 273] on h5 "Mango Gateau Desserts" at bounding box center [362, 268] width 268 height 11
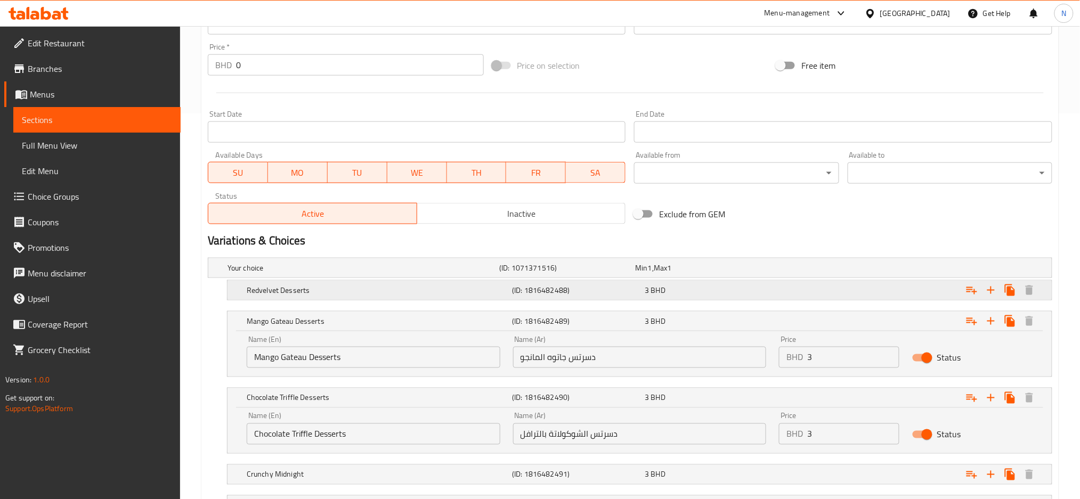
click at [454, 273] on h5 "Redvelvet Desserts" at bounding box center [362, 268] width 268 height 11
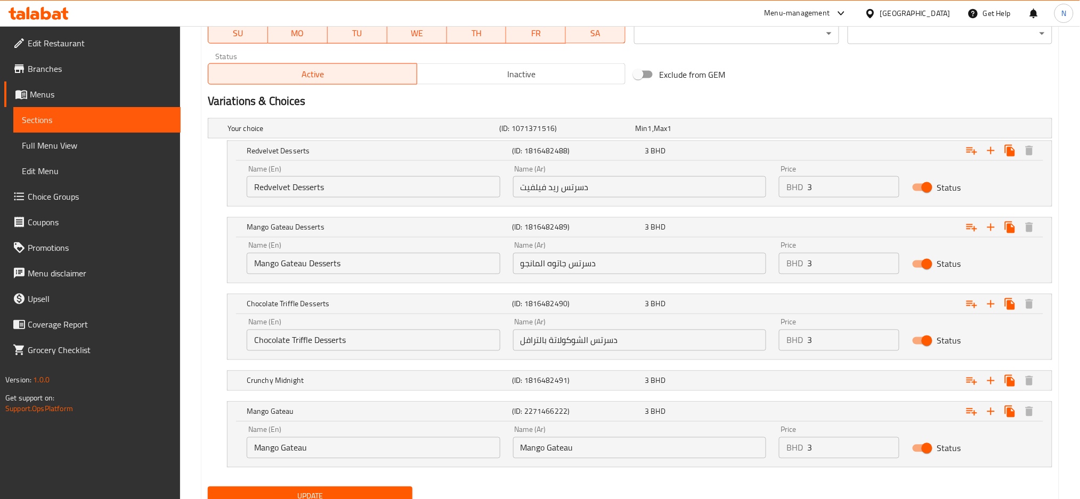
scroll to position [528, 0]
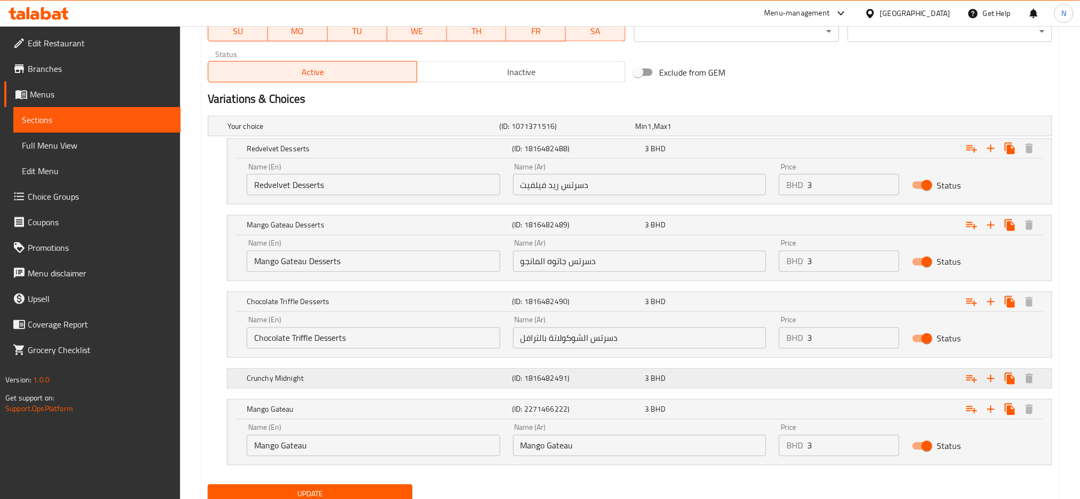
click at [441, 132] on h5 "Crunchy Midnight" at bounding box center [362, 126] width 268 height 11
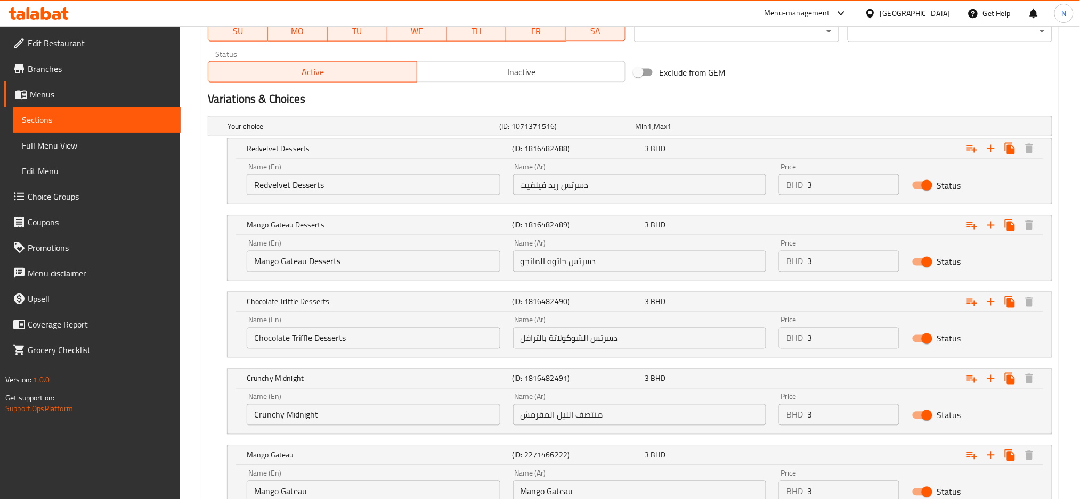
scroll to position [599, 0]
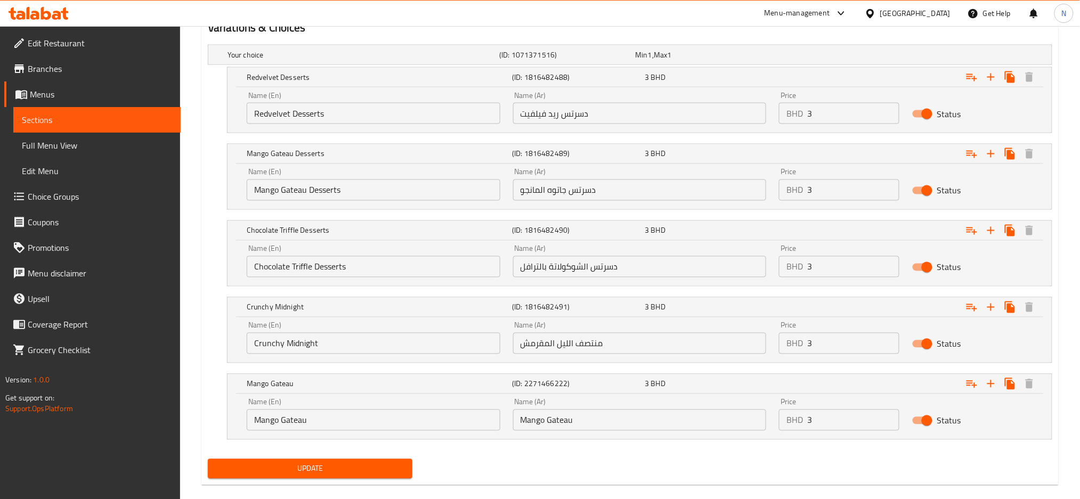
click at [576, 349] on input "منتصف الليل المقرمش" at bounding box center [640, 343] width 254 height 21
type input "كرانشي ميدنايت"
click at [561, 432] on div "Name (Ar) Mango Gateau Name (Ar)" at bounding box center [640, 414] width 266 height 45
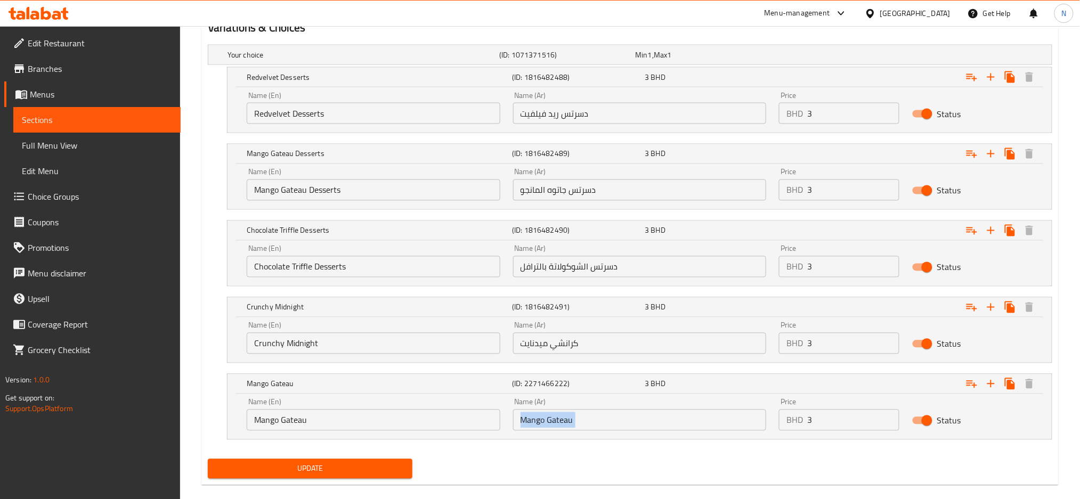
click at [561, 432] on div "Name (Ar) Mango Gateau Name (Ar)" at bounding box center [640, 414] width 266 height 45
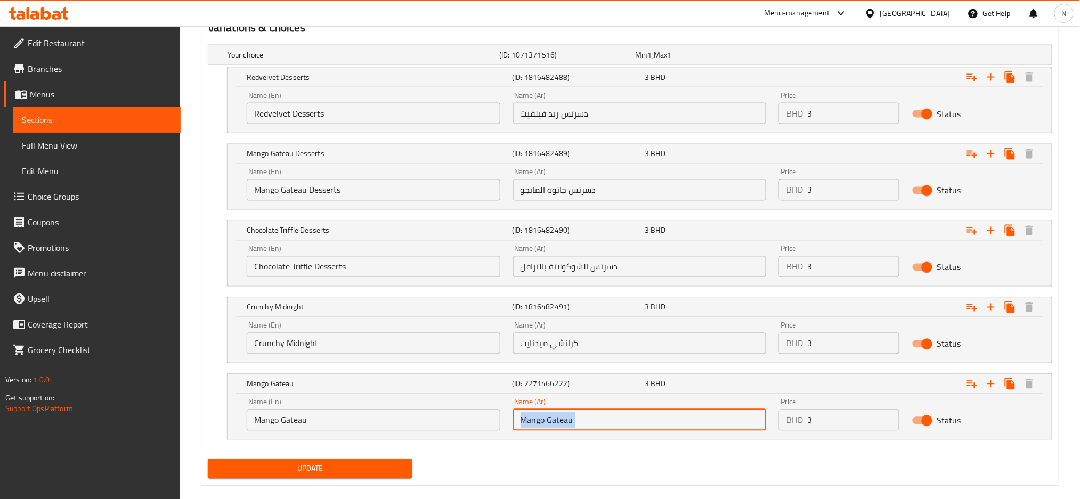
click at [569, 418] on input "Mango Gateau" at bounding box center [640, 420] width 254 height 21
type input "مانجو جاتو"
click at [302, 481] on div "Update" at bounding box center [310, 469] width 213 height 28
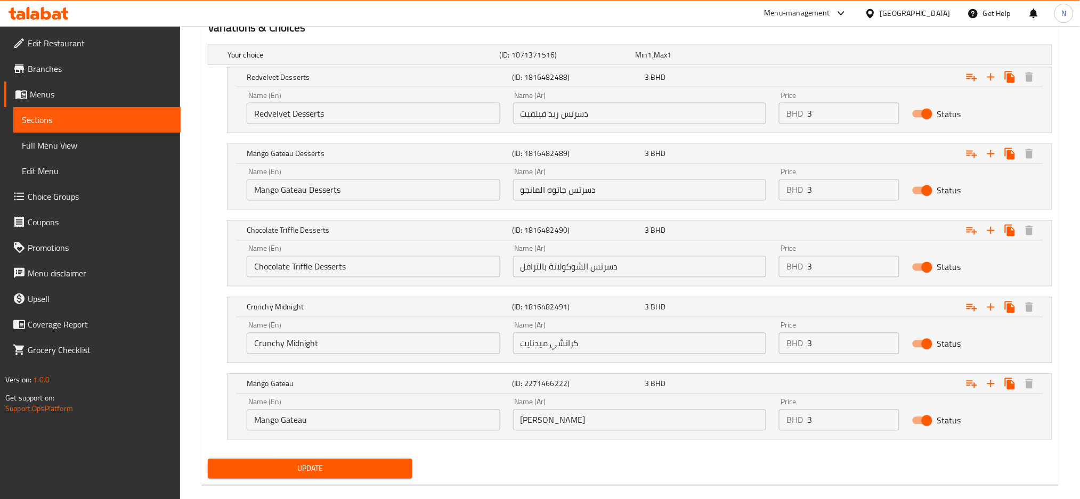
click at [299, 474] on span "Update" at bounding box center [310, 469] width 188 height 13
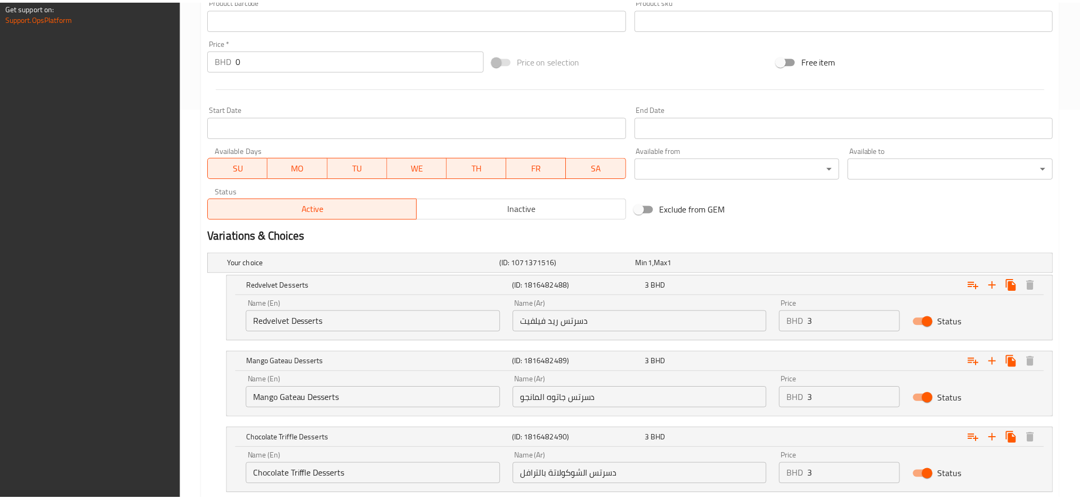
scroll to position [615, 0]
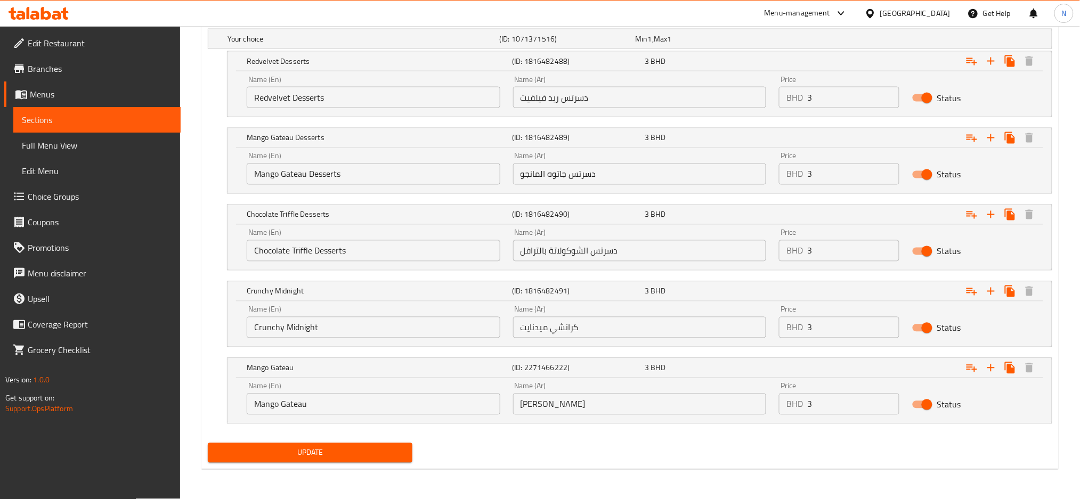
click at [935, 24] on div "[GEOGRAPHIC_DATA]" at bounding box center [907, 14] width 103 height 26
click at [938, 17] on div "[GEOGRAPHIC_DATA]" at bounding box center [915, 13] width 70 height 12
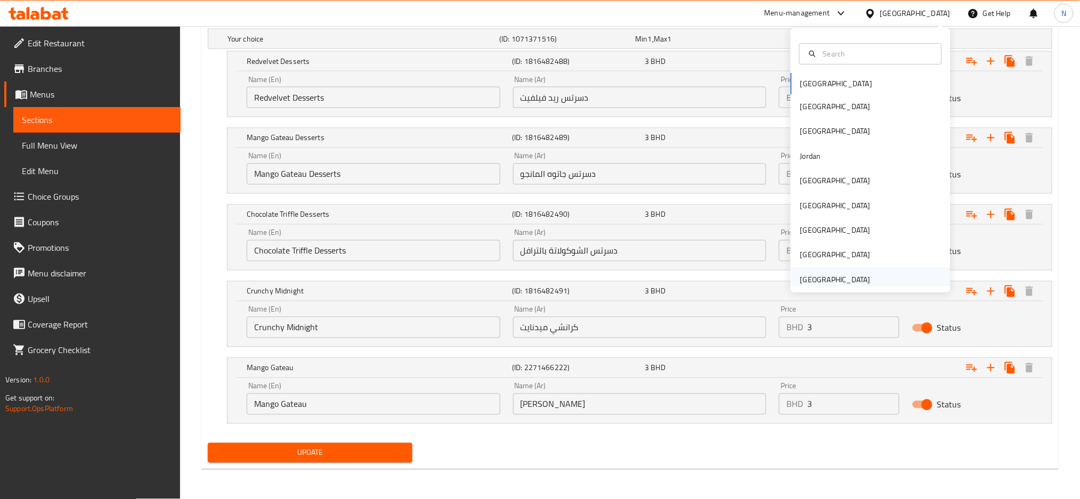
click at [802, 275] on div "United Arab Emirates" at bounding box center [835, 280] width 70 height 12
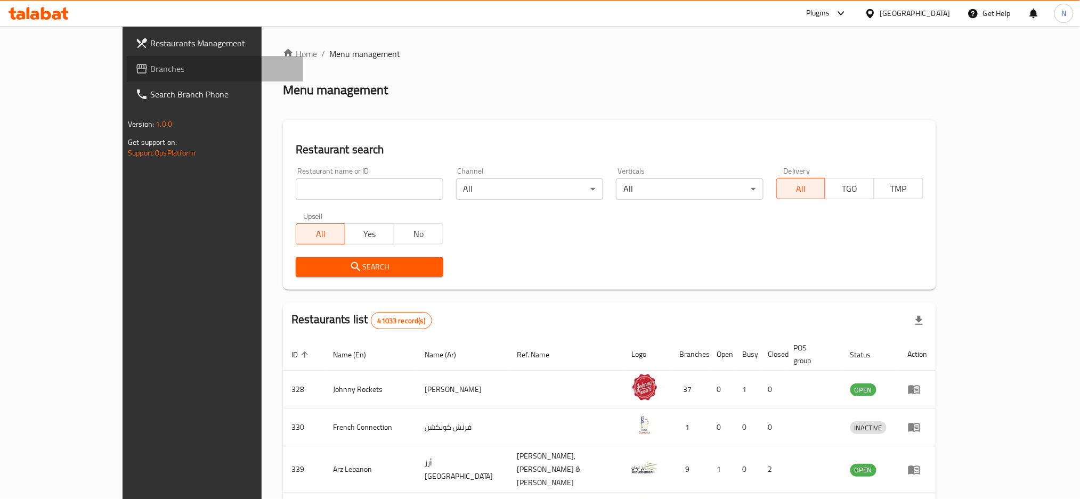
click at [135, 69] on icon at bounding box center [141, 68] width 13 height 13
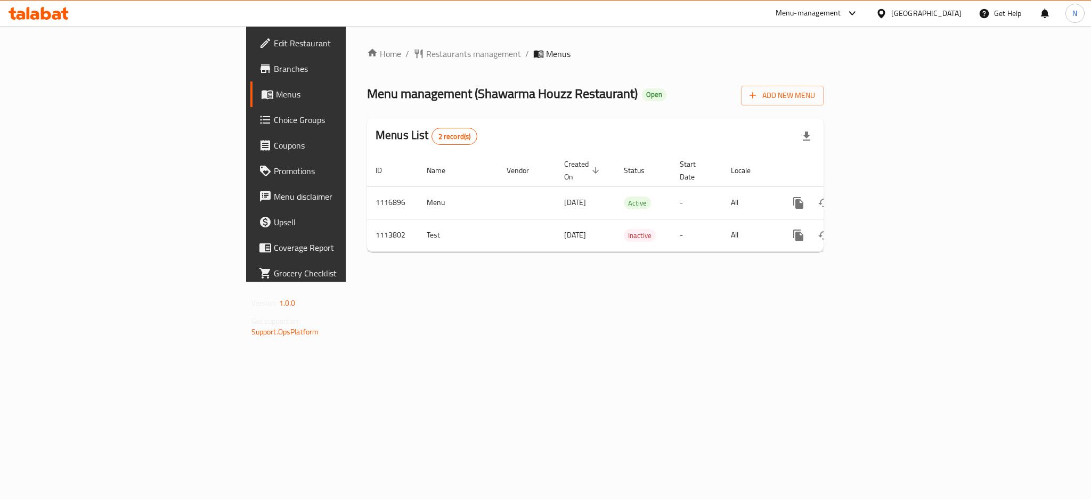
click at [923, 12] on div "[GEOGRAPHIC_DATA]" at bounding box center [927, 13] width 70 height 12
click at [803, 99] on div "[GEOGRAPHIC_DATA]" at bounding box center [846, 110] width 87 height 25
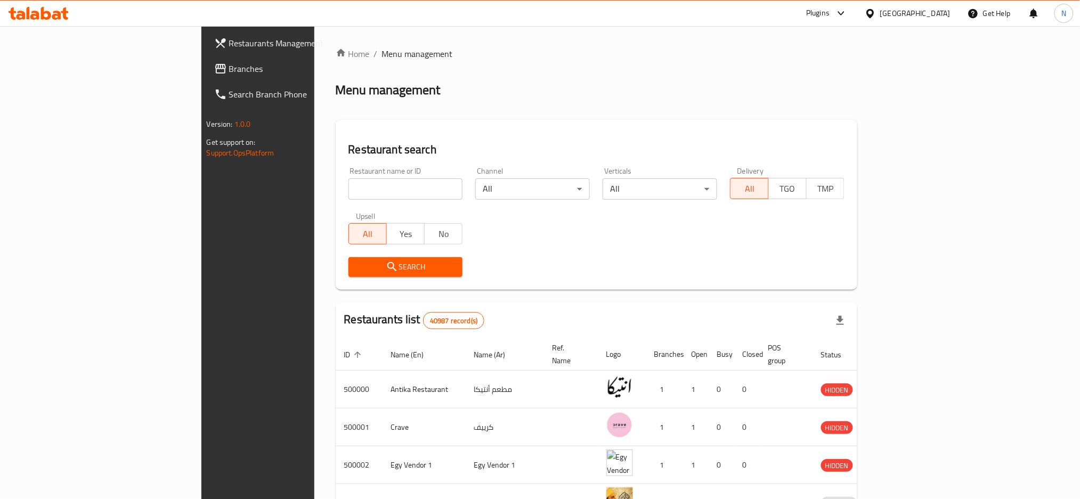
click at [952, 9] on div "[GEOGRAPHIC_DATA]" at bounding box center [907, 14] width 103 height 26
click at [876, 17] on icon at bounding box center [870, 13] width 11 height 11
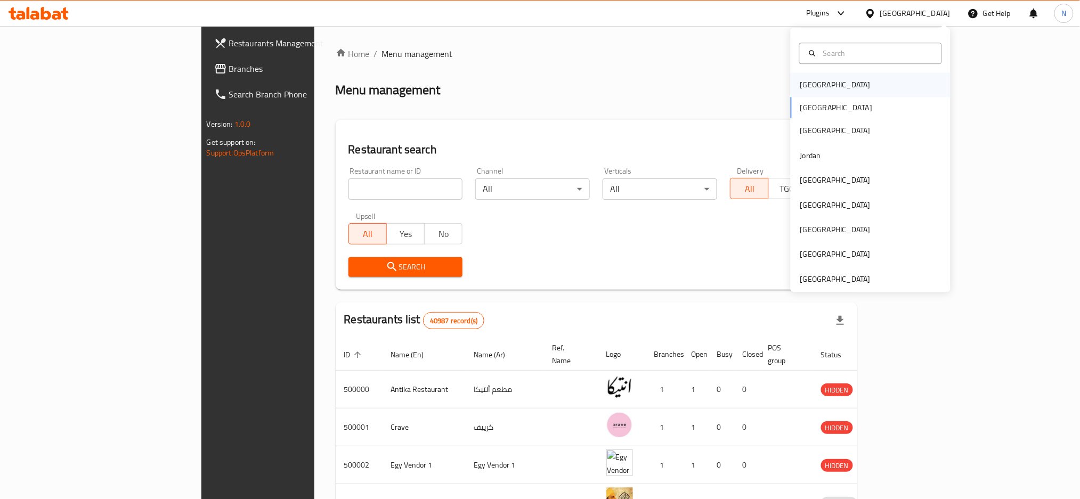
click at [800, 86] on div "[GEOGRAPHIC_DATA]" at bounding box center [835, 85] width 70 height 12
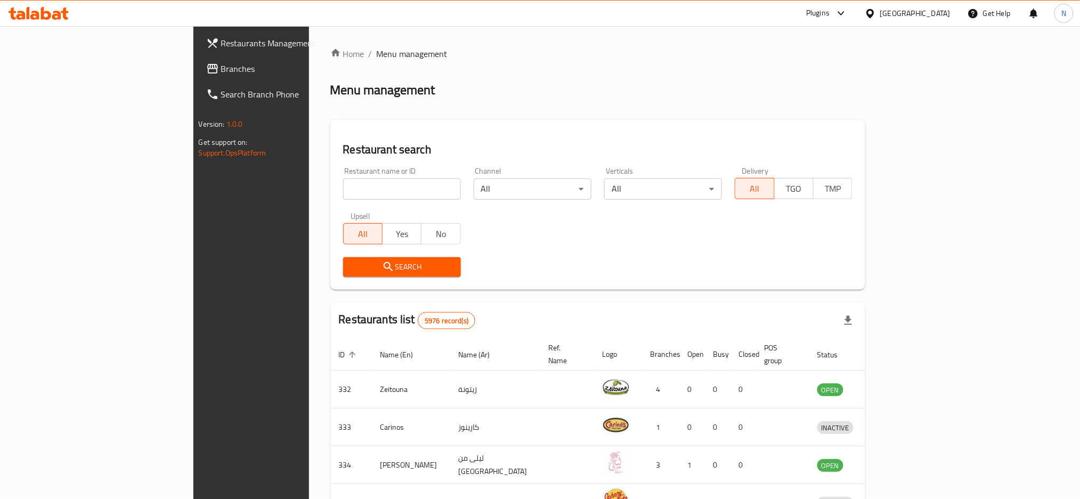
click at [221, 66] on span "Branches" at bounding box center [293, 68] width 144 height 13
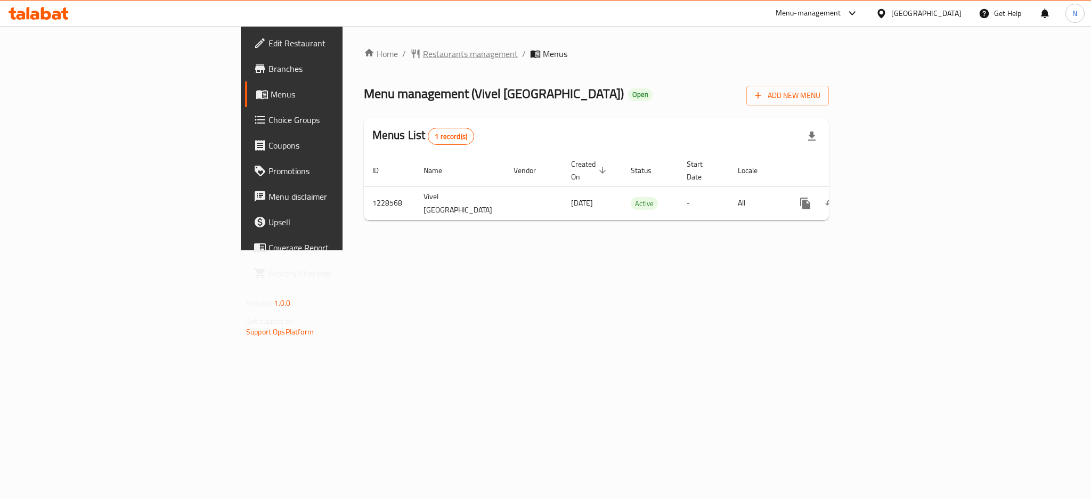
click at [423, 51] on span "Restaurants management" at bounding box center [470, 53] width 95 height 13
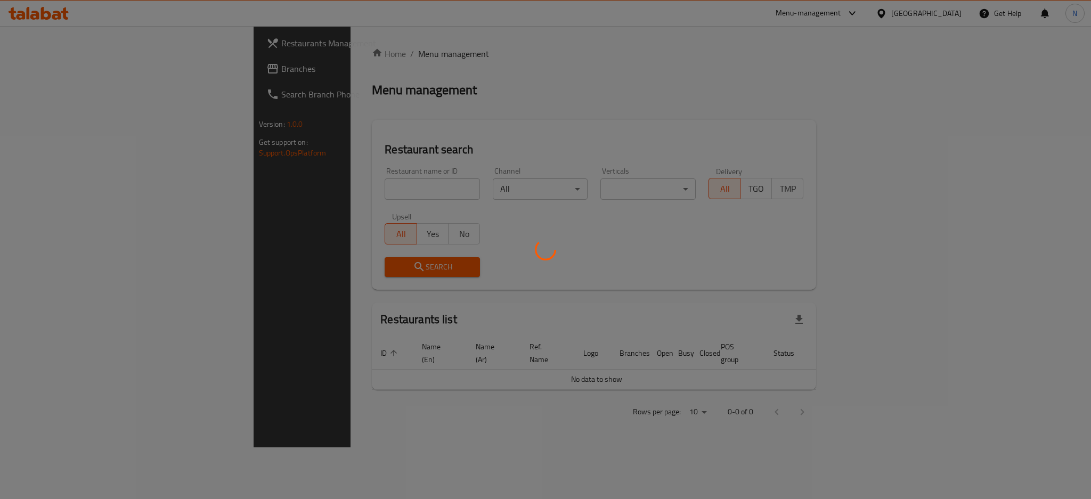
click at [47, 71] on div at bounding box center [545, 249] width 1091 height 499
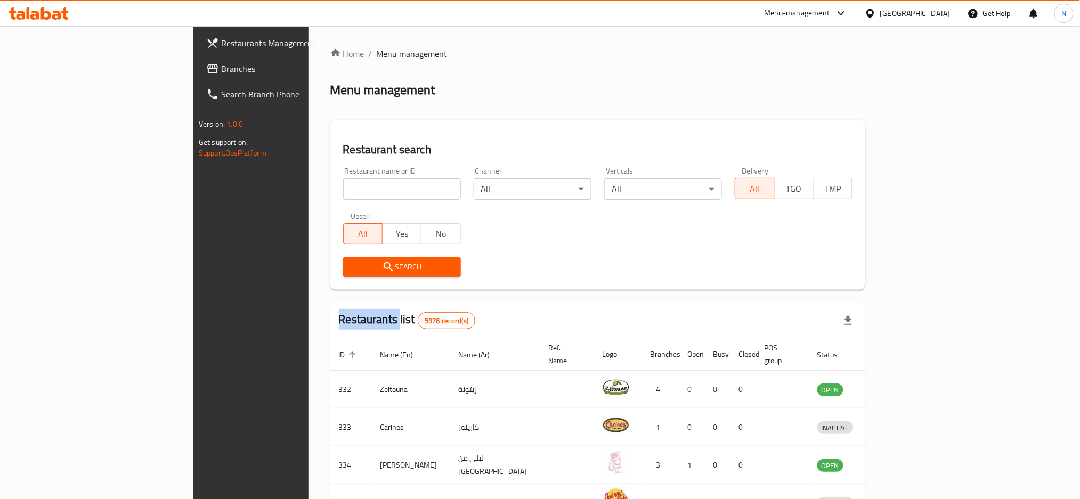
click at [193, 71] on div "Restaurants Management Branches Search Branch Phone Version: 1.0.0 Get support …" at bounding box center [540, 414] width 694 height 776
click at [221, 71] on span "Branches" at bounding box center [293, 68] width 144 height 13
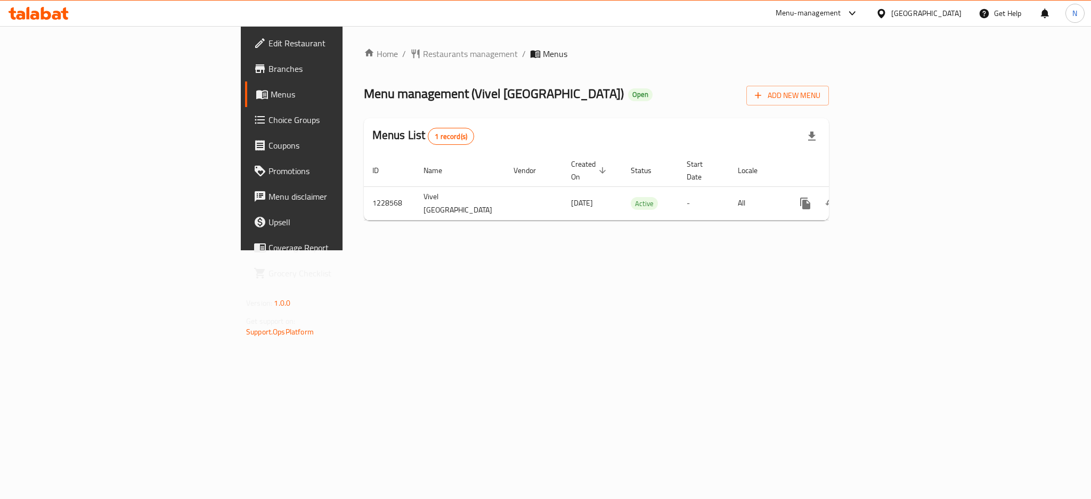
click at [269, 37] on span "Edit Restaurant" at bounding box center [342, 43] width 146 height 13
